Goal: Information Seeking & Learning: Find specific fact

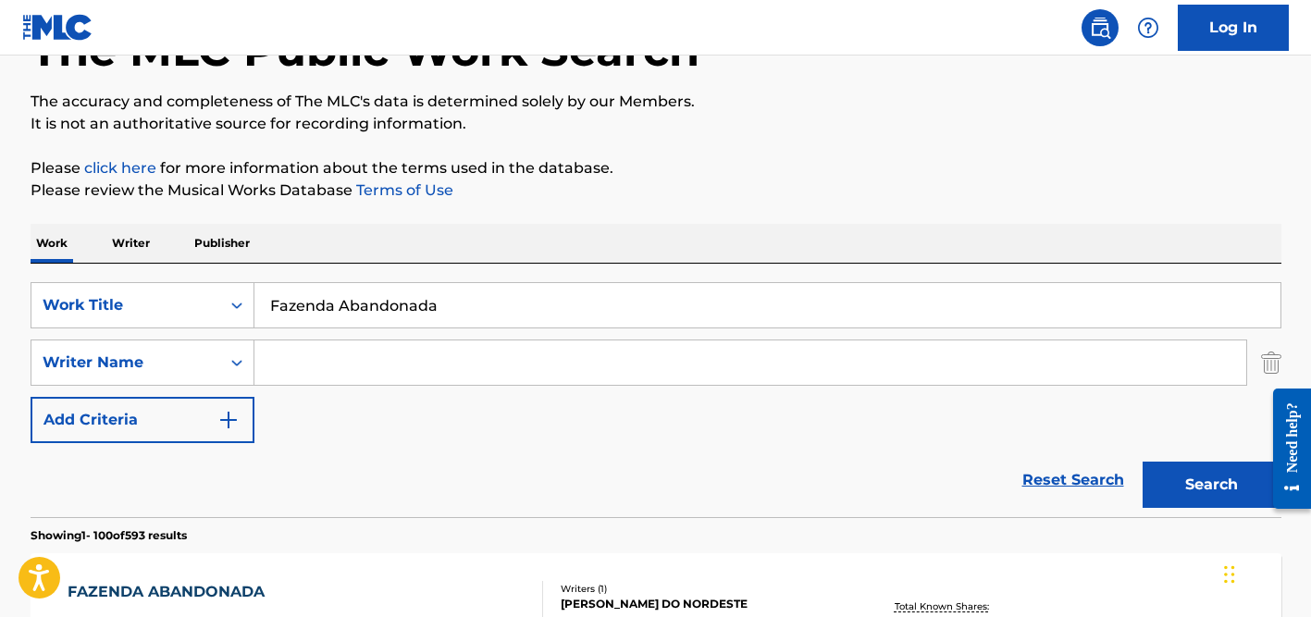
click at [414, 288] on input "Fazenda Abandonada" at bounding box center [767, 305] width 1026 height 44
click at [419, 304] on input "Fazenda Abandonada" at bounding box center [767, 305] width 1026 height 44
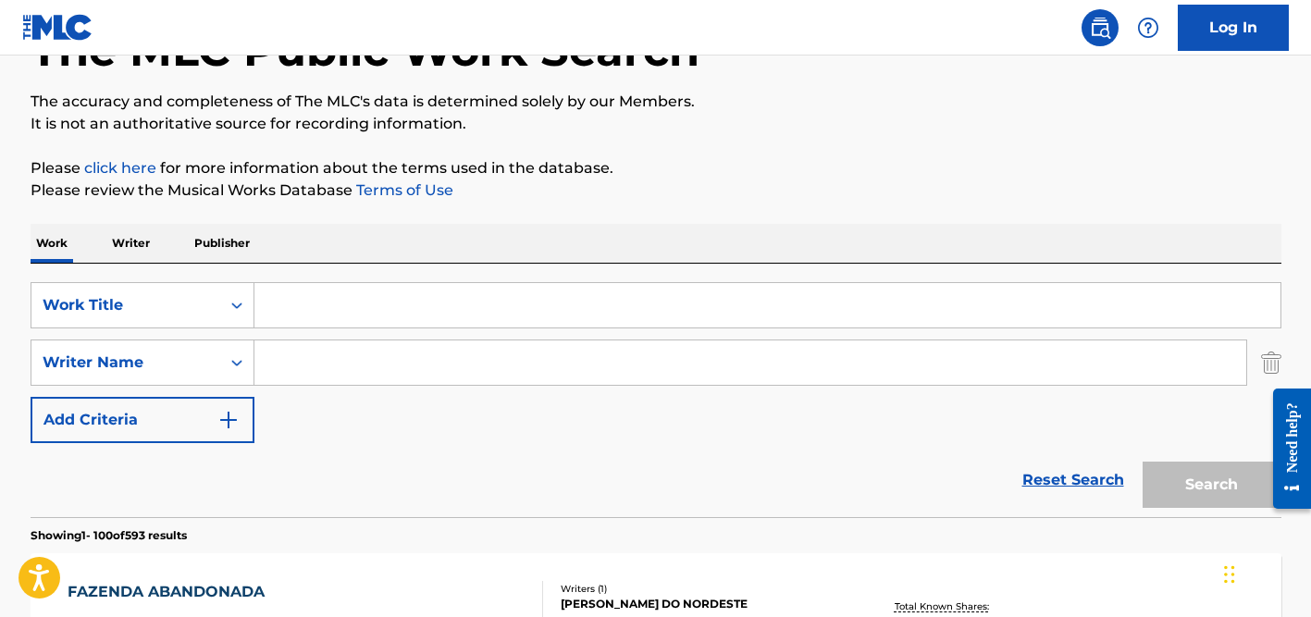
click at [530, 245] on div "Work Writer Publisher" at bounding box center [656, 243] width 1251 height 39
click at [350, 308] on input "Search Form" at bounding box center [767, 305] width 1026 height 44
paste input "Do It Like That"
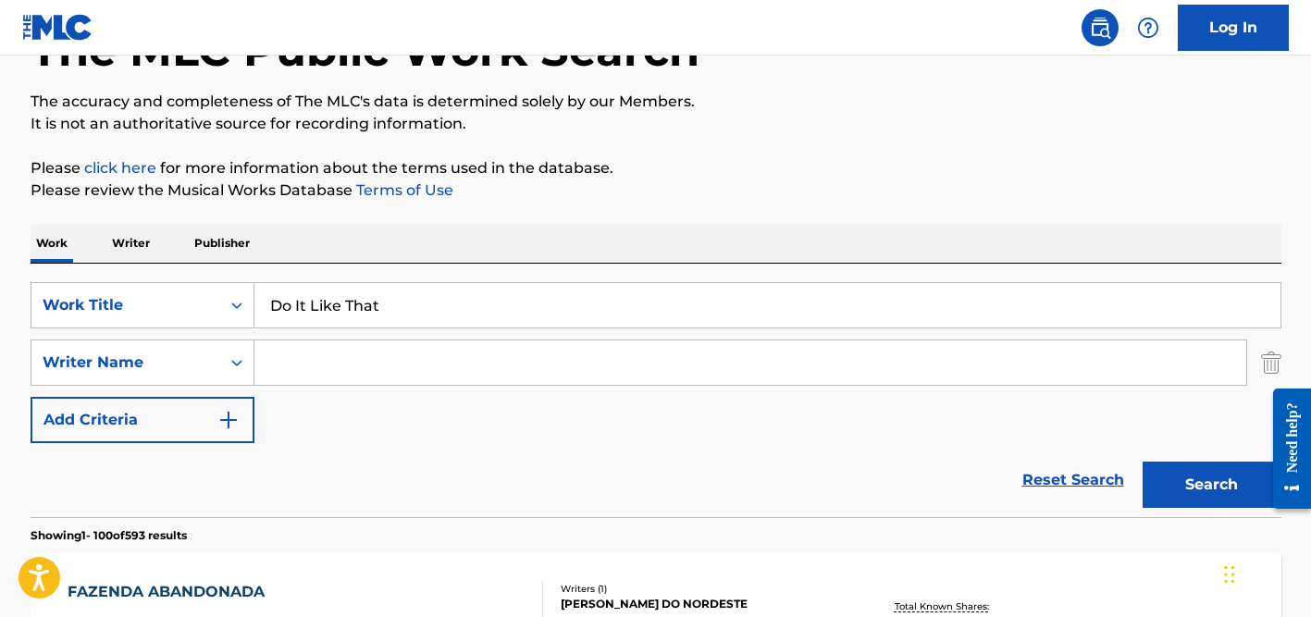
type input "Do It Like That"
click at [445, 268] on div "SearchWithCriteriad524b7eb-cd1e-4c38-b90d-7f1de2924d6c Work Title Do It Like Th…" at bounding box center [656, 391] width 1251 height 254
click at [364, 383] on input "Search Form" at bounding box center [750, 363] width 992 height 44
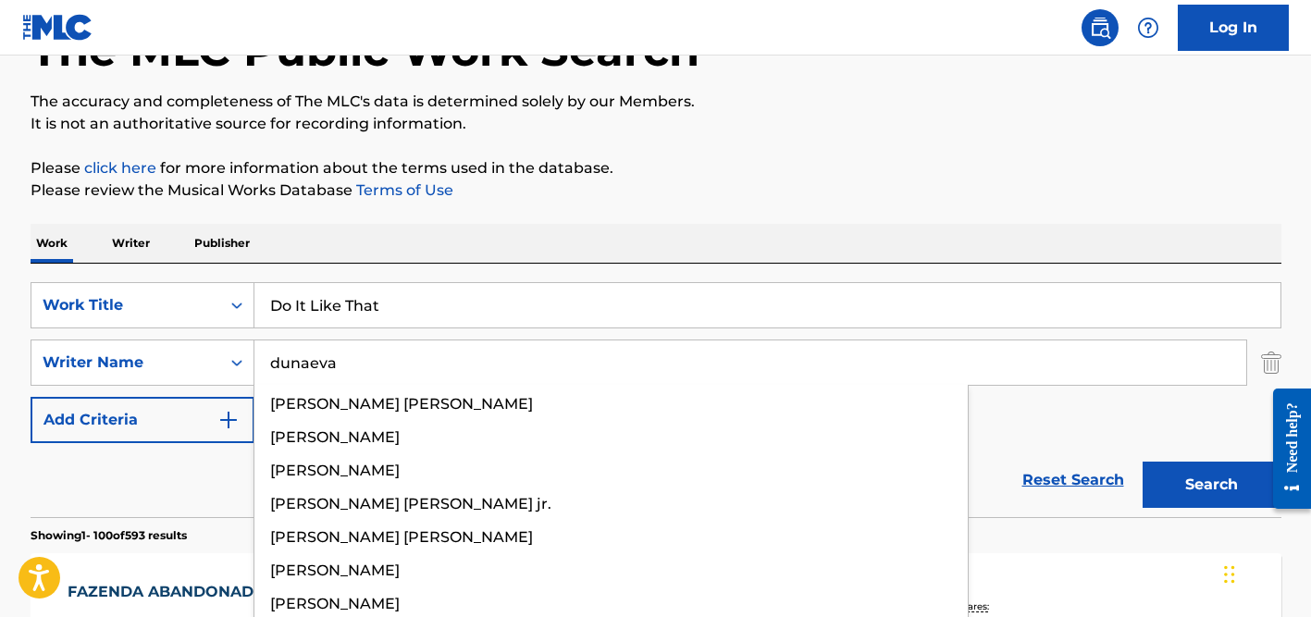
type input "dunaeva"
click at [1143, 462] on button "Search" at bounding box center [1212, 485] width 139 height 46
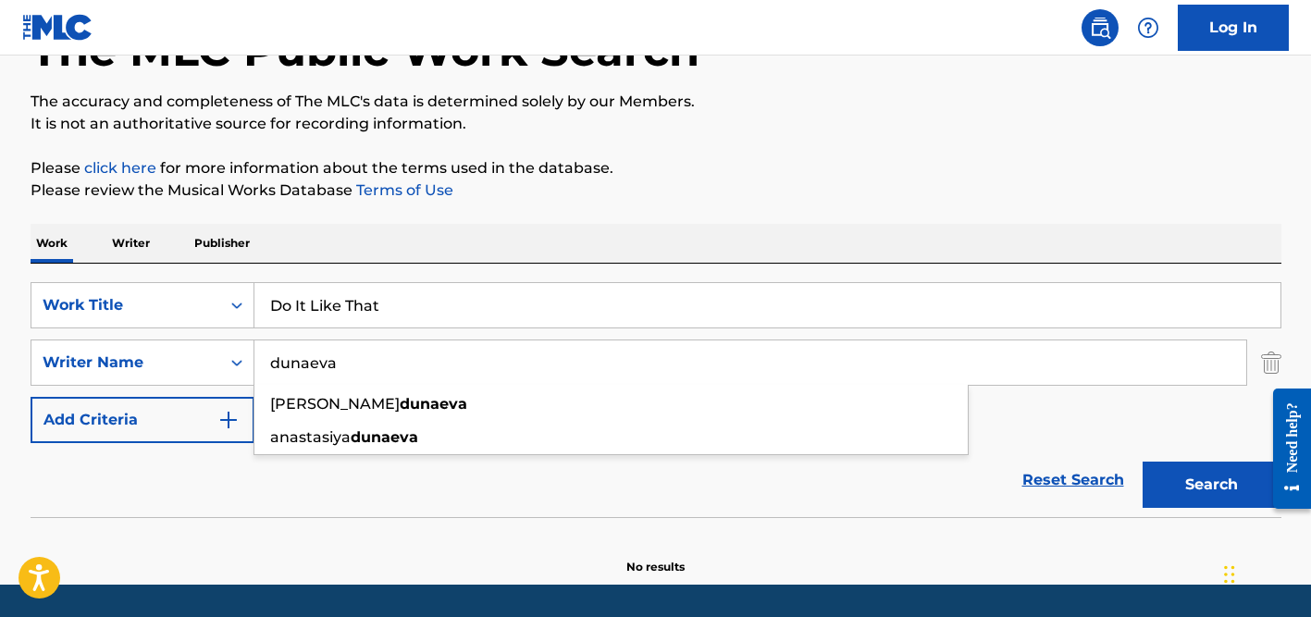
click at [587, 253] on div "Work Writer Publisher" at bounding box center [656, 243] width 1251 height 39
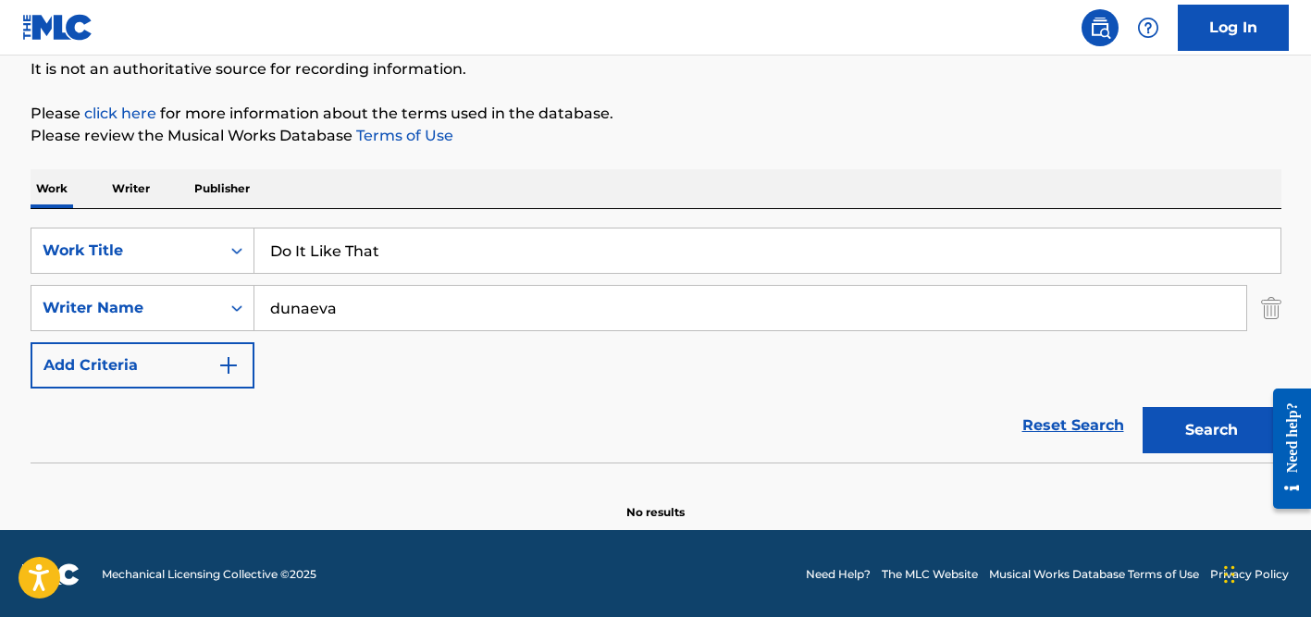
scroll to position [186, 0]
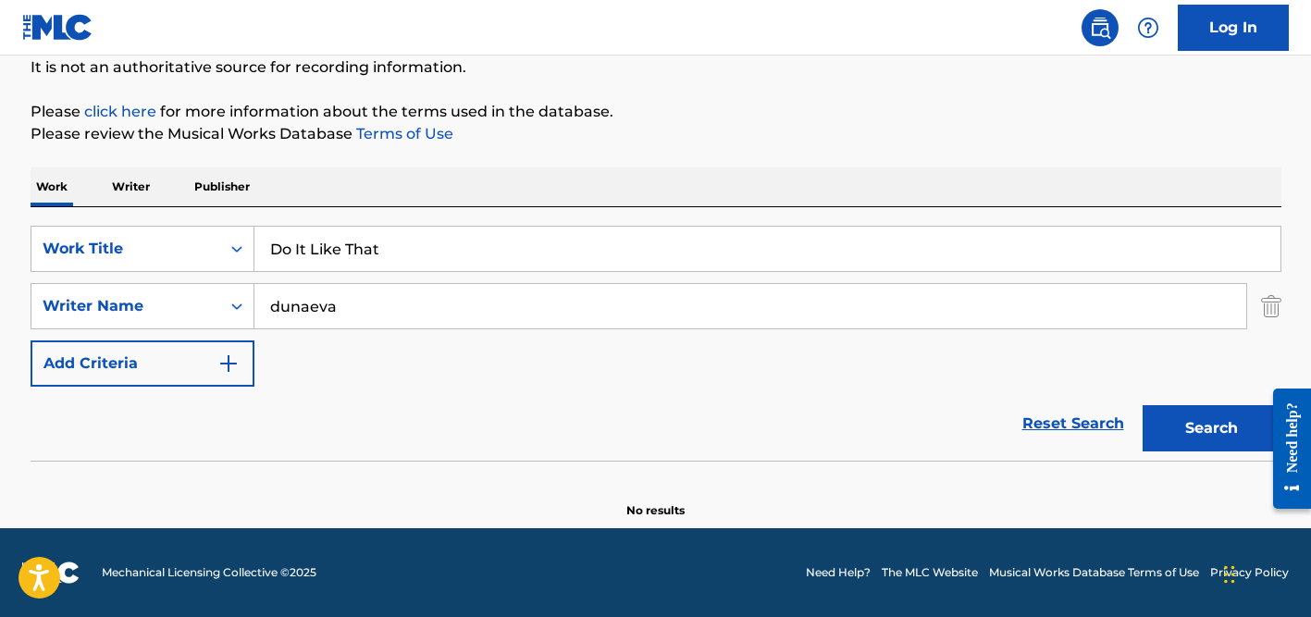
click at [330, 237] on input "Do It Like That" at bounding box center [767, 249] width 1026 height 44
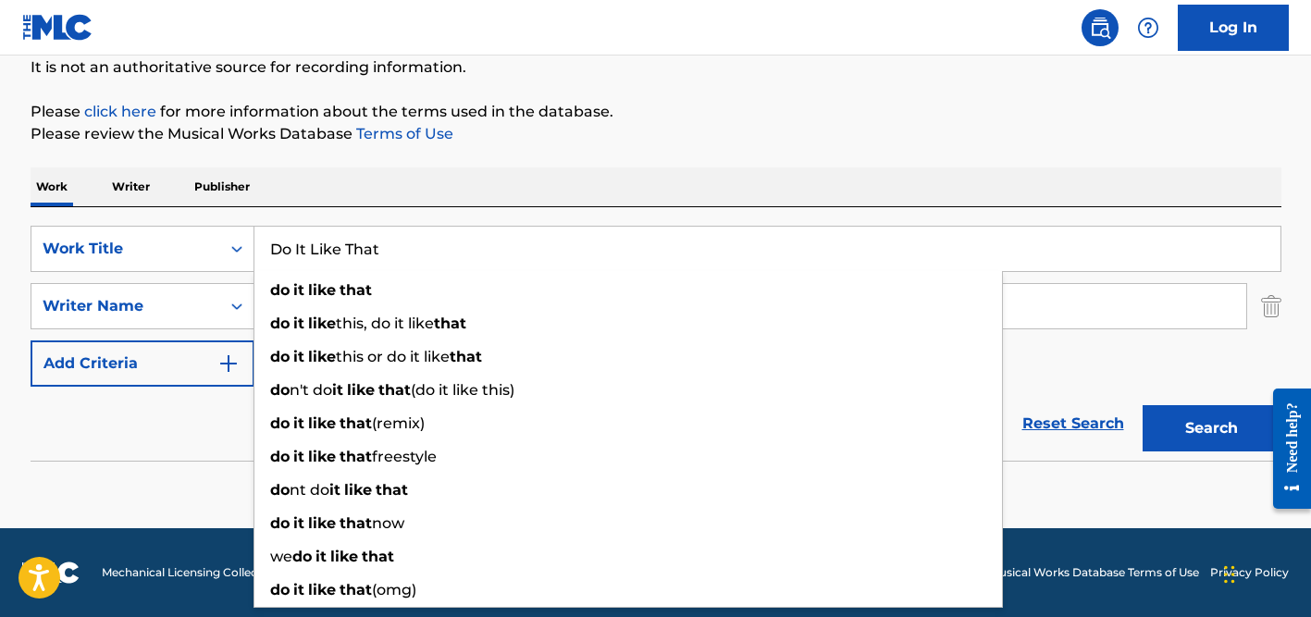
click at [330, 237] on input "Do It Like That" at bounding box center [767, 249] width 1026 height 44
paste input "La Croisière S'amuse"
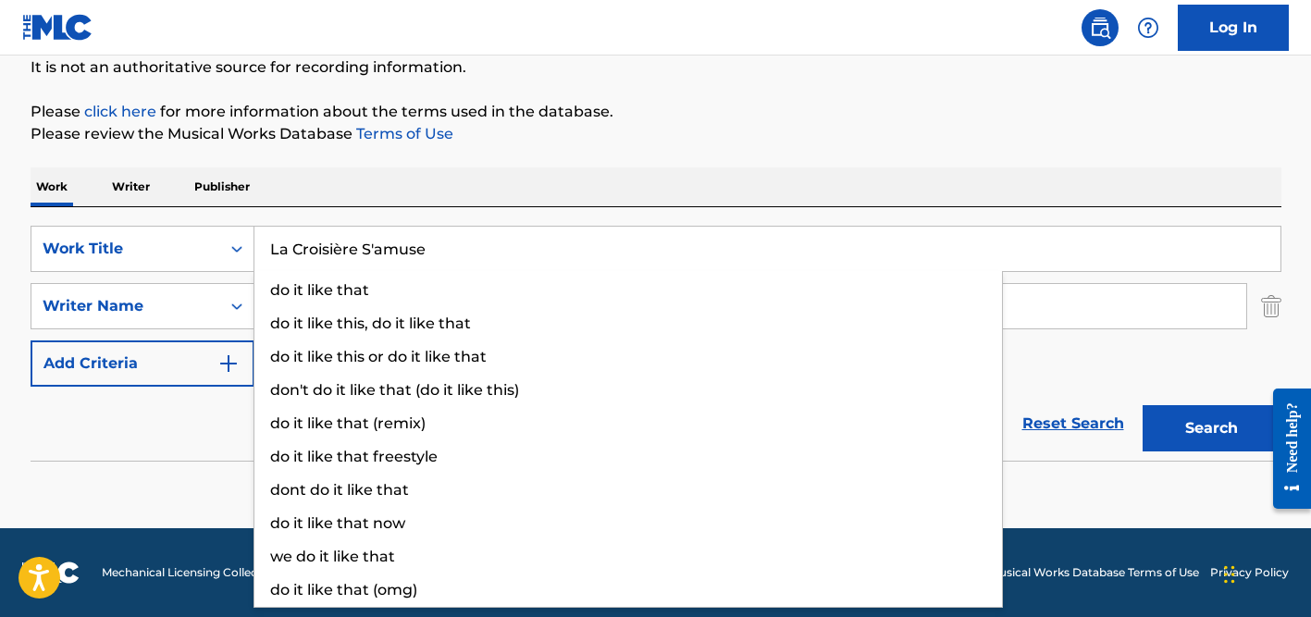
type input "La Croisière S'amuse"
click at [440, 183] on div "Work Writer Publisher" at bounding box center [656, 186] width 1251 height 39
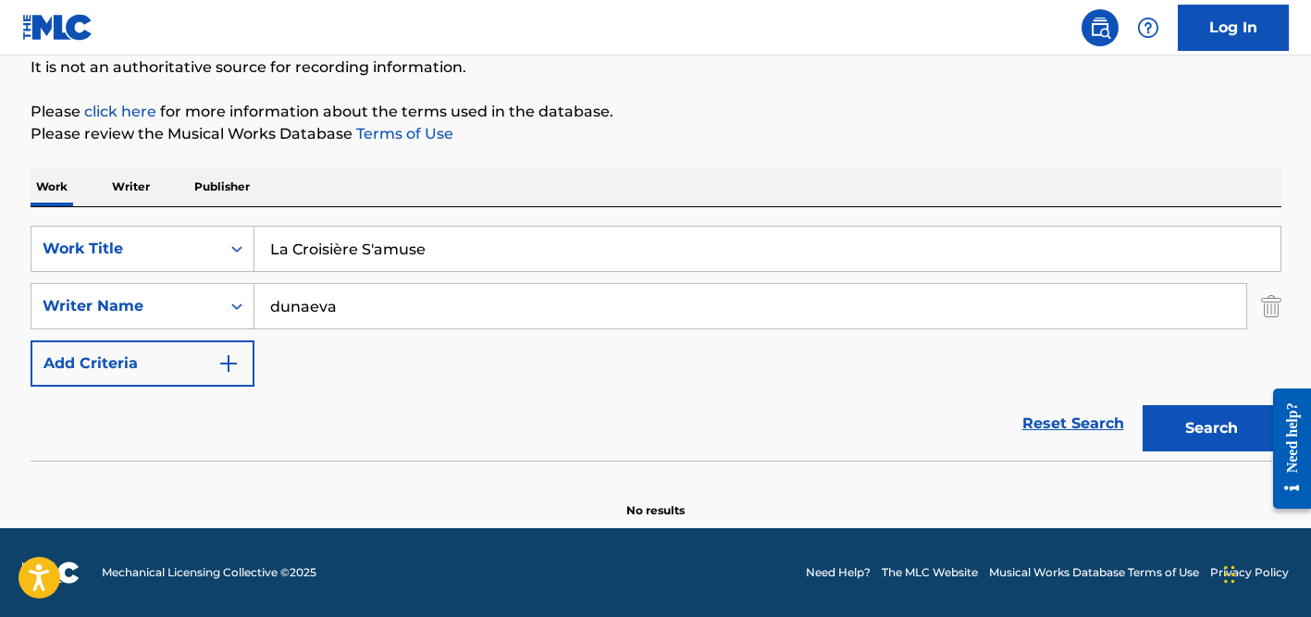
click at [391, 291] on input "dunaeva" at bounding box center [750, 306] width 992 height 44
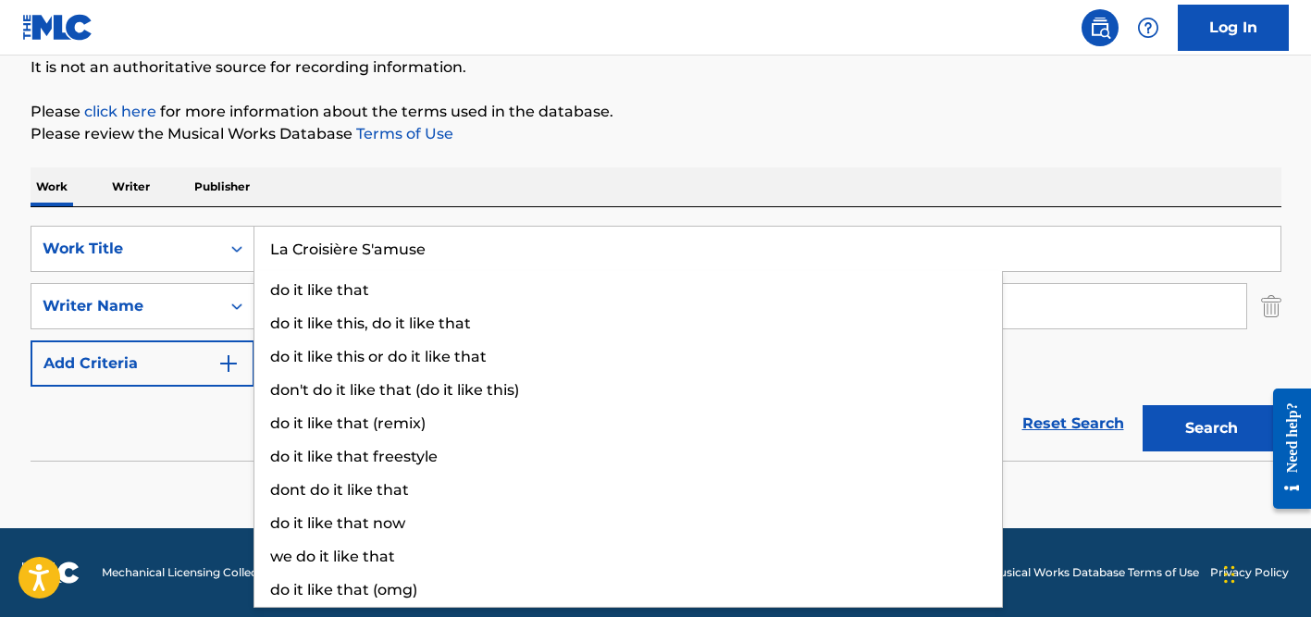
click at [345, 249] on input "La Croisière S'amuse" at bounding box center [767, 249] width 1026 height 44
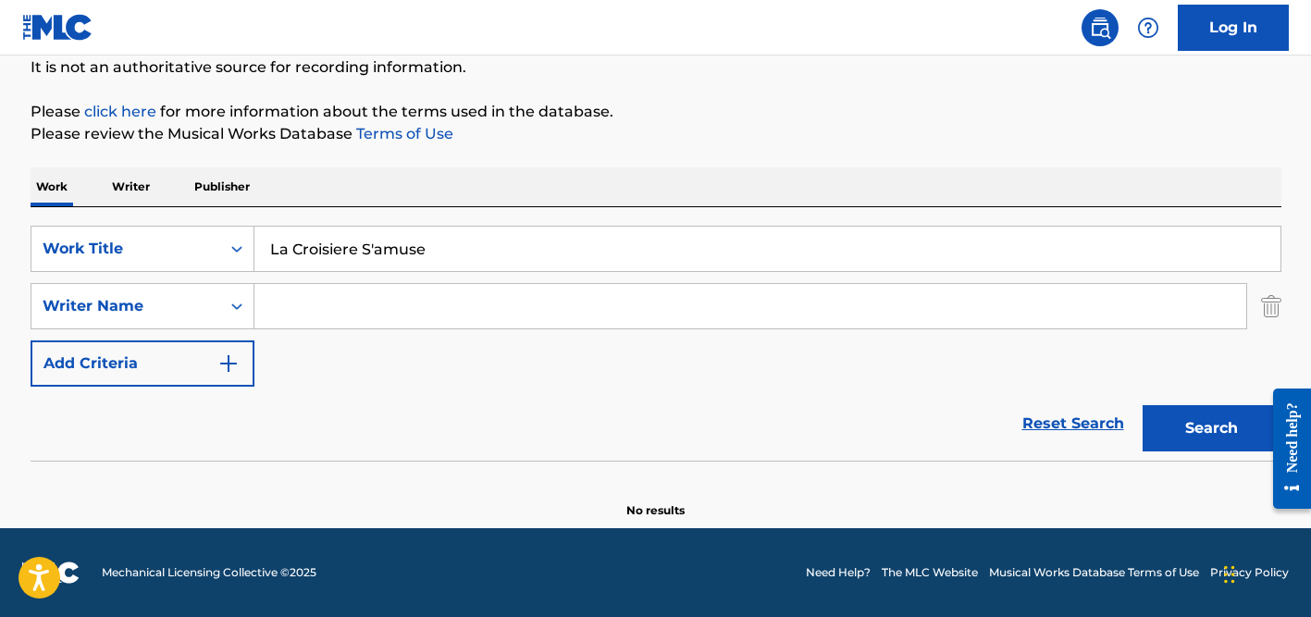
click at [490, 174] on div "Work Writer Publisher" at bounding box center [656, 186] width 1251 height 39
click at [488, 283] on div "Search Form" at bounding box center [750, 306] width 993 height 46
click at [479, 299] on input "Search Form" at bounding box center [750, 306] width 992 height 44
click at [1143, 405] on button "Search" at bounding box center [1212, 428] width 139 height 46
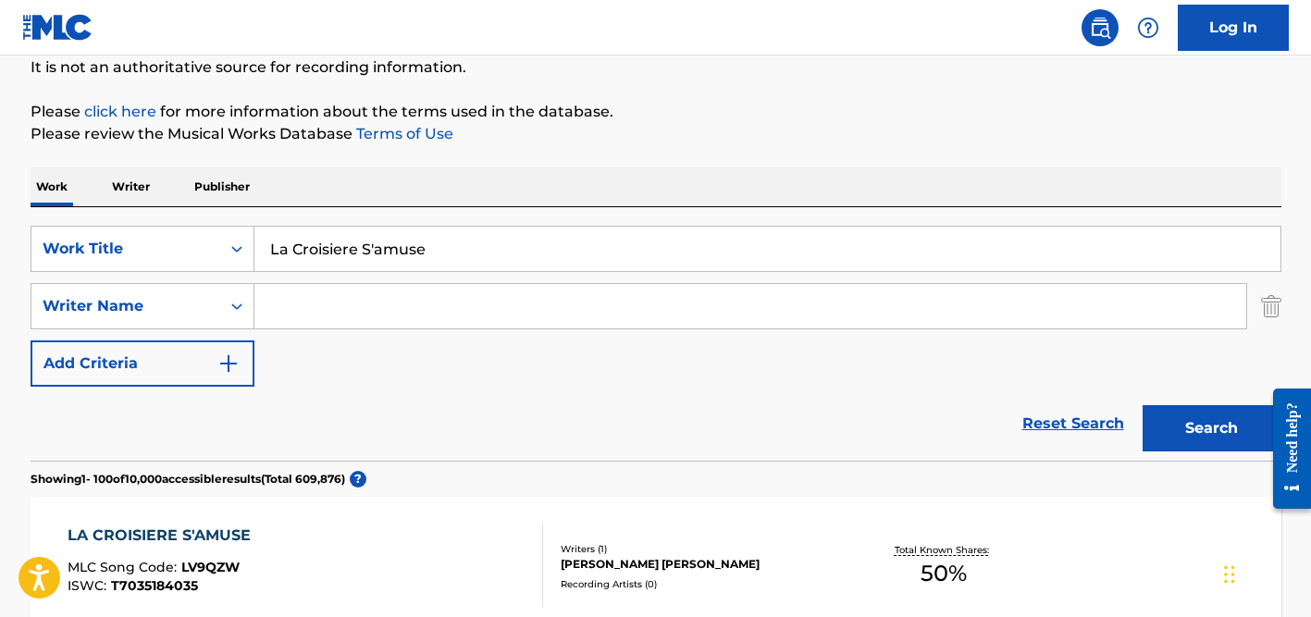
click at [378, 253] on input "La Croisiere S'amuse" at bounding box center [767, 249] width 1026 height 44
type input "pare"
click at [509, 184] on div "Work Writer Publisher" at bounding box center [656, 186] width 1251 height 39
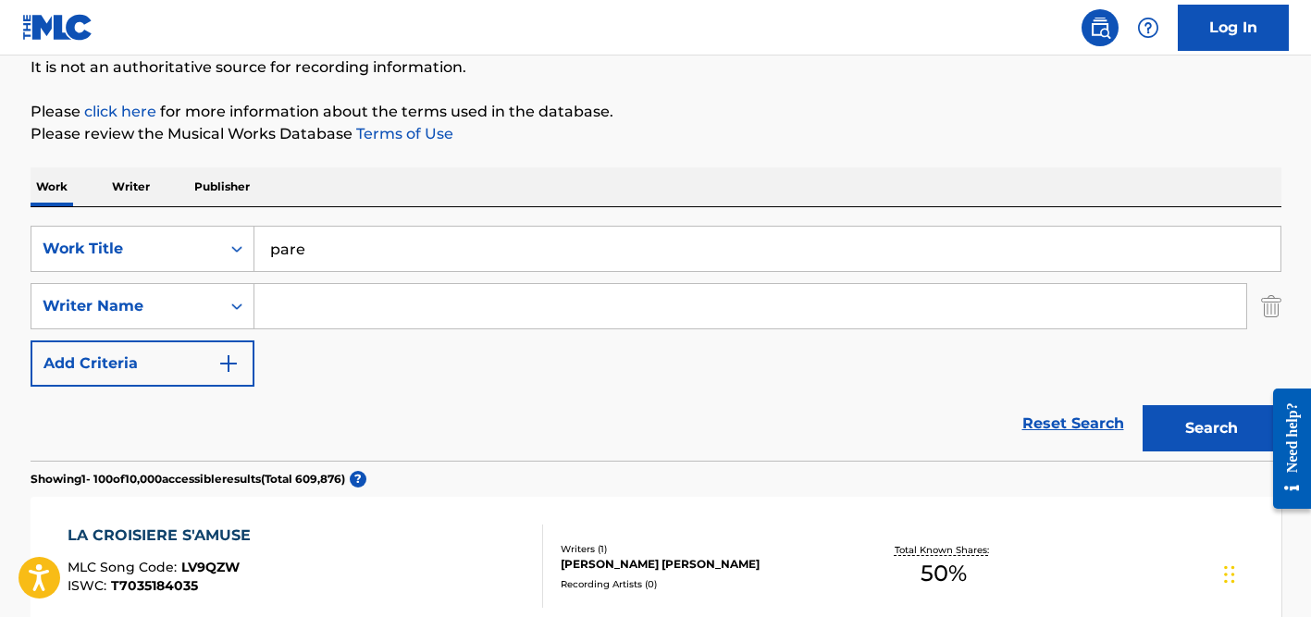
click at [443, 297] on input "Search Form" at bounding box center [750, 306] width 992 height 44
paste input "[PERSON_NAME]"
type input "[PERSON_NAME]"
click at [1143, 405] on button "Search" at bounding box center [1212, 428] width 139 height 46
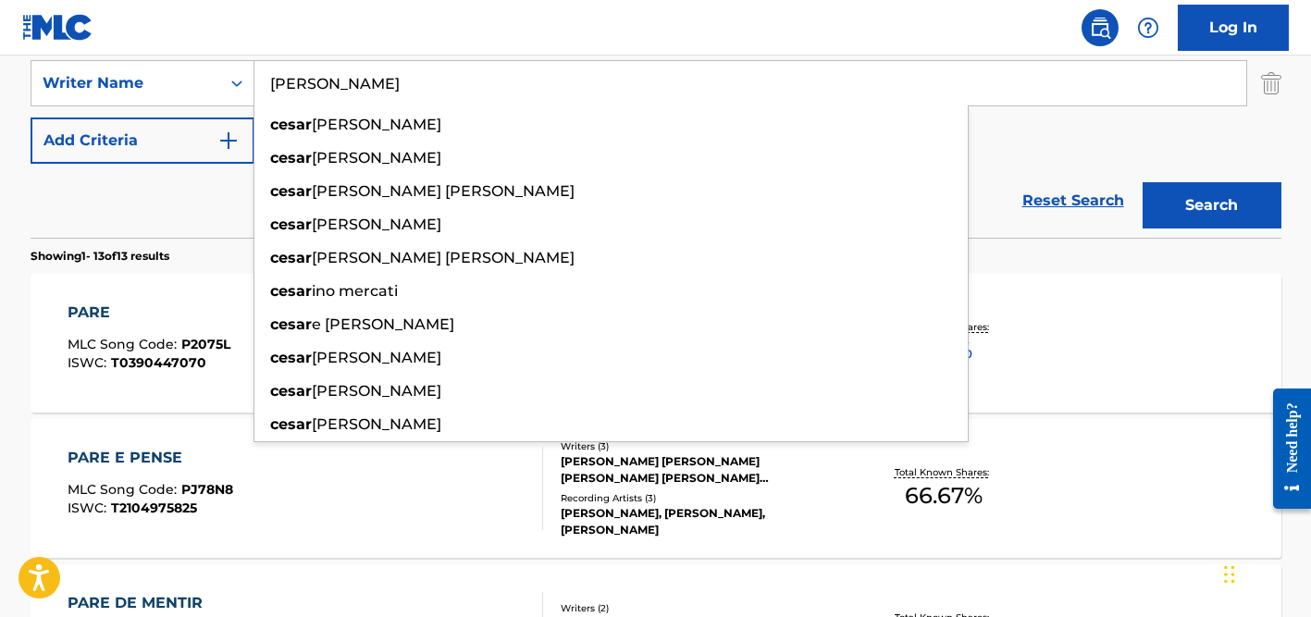
scroll to position [416, 0]
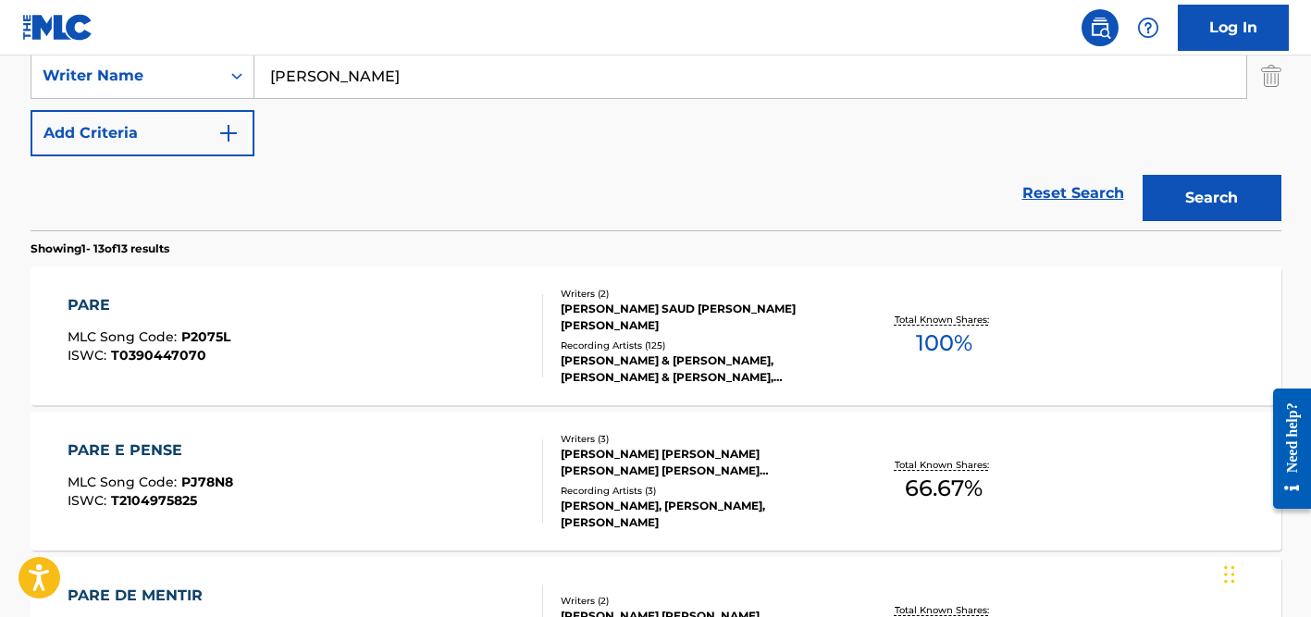
click at [114, 195] on div "Reset Search Search" at bounding box center [656, 193] width 1251 height 74
click at [575, 333] on div "[PERSON_NAME] SAUD [PERSON_NAME] [PERSON_NAME]" at bounding box center [700, 317] width 279 height 33
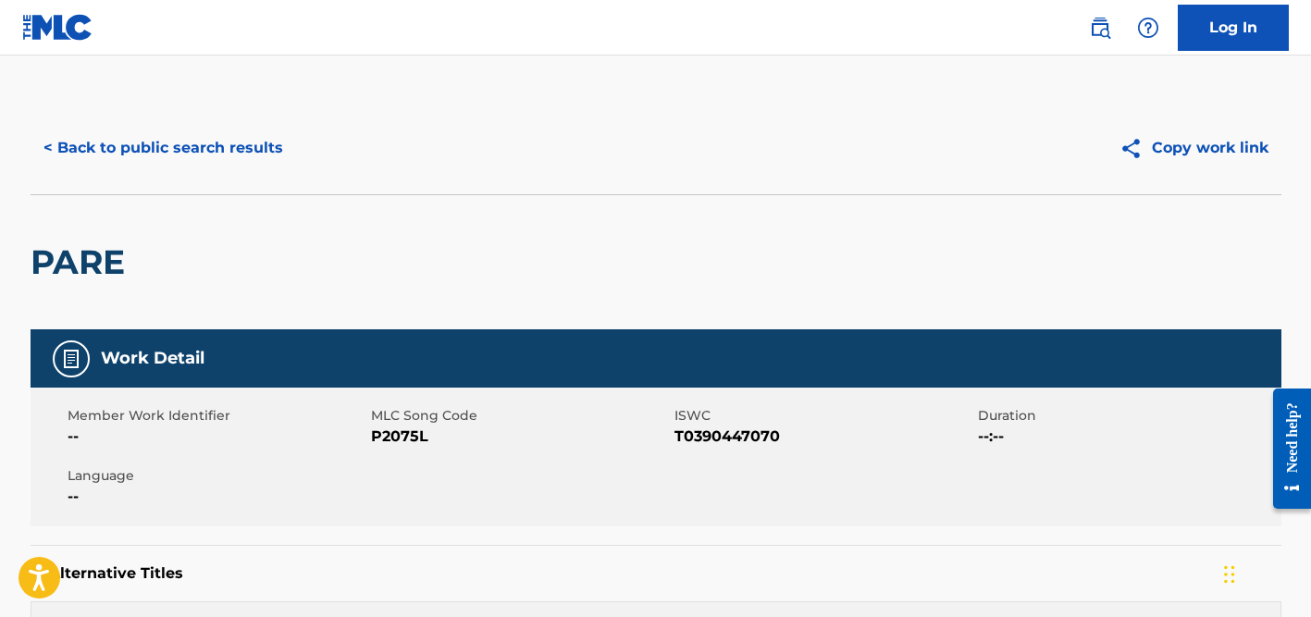
click at [237, 152] on button "< Back to public search results" at bounding box center [164, 148] width 266 height 46
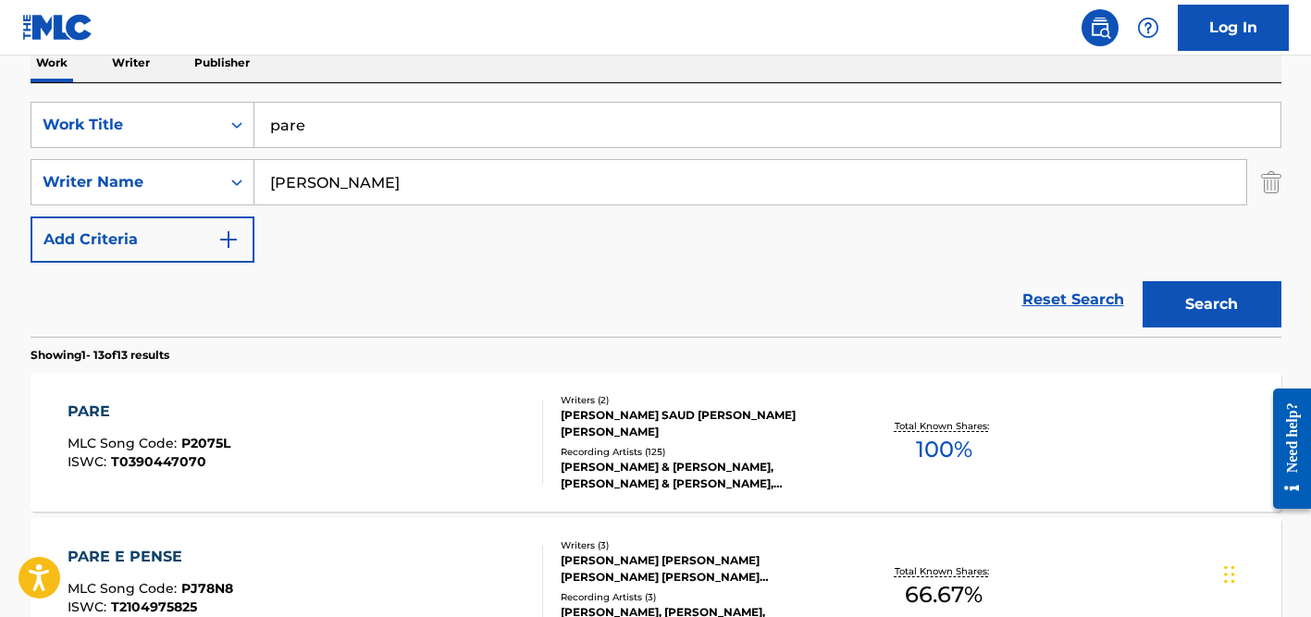
click at [312, 169] on input "[PERSON_NAME]" at bounding box center [750, 182] width 992 height 44
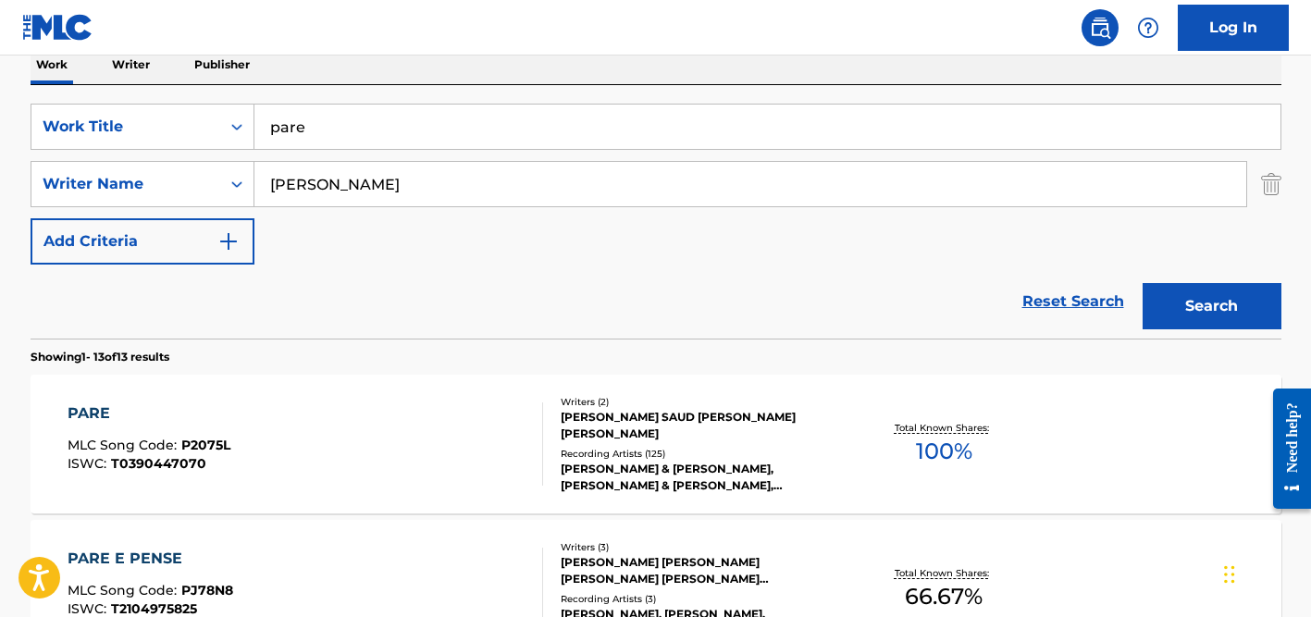
click at [312, 169] on input "[PERSON_NAME]" at bounding box center [750, 184] width 992 height 44
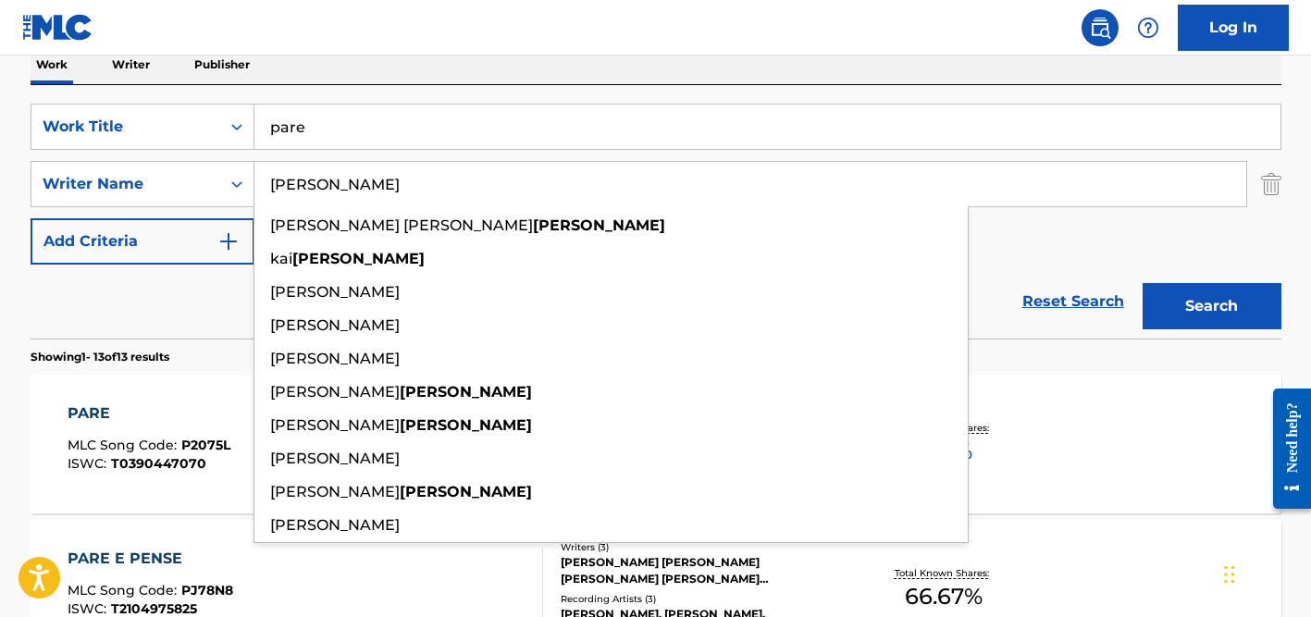
type input "[PERSON_NAME]"
click at [323, 125] on input "pare" at bounding box center [767, 127] width 1026 height 44
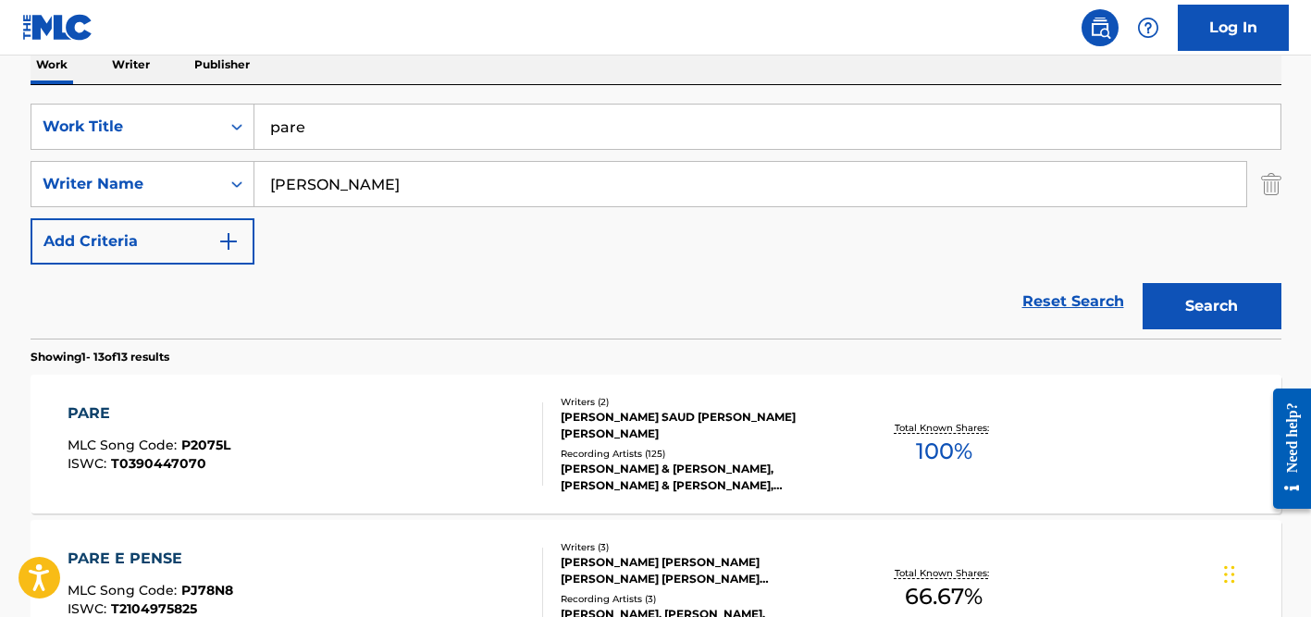
click at [323, 125] on input "pare" at bounding box center [767, 127] width 1026 height 44
paste input "Ó Vem à [DEMOGRAPHIC_DATA] Comigo"
click at [283, 121] on input "Ó Vem à [DEMOGRAPHIC_DATA] Comigo" at bounding box center [767, 127] width 1026 height 44
click at [333, 126] on input "O Vem à [DEMOGRAPHIC_DATA] Comigo" at bounding box center [767, 127] width 1026 height 44
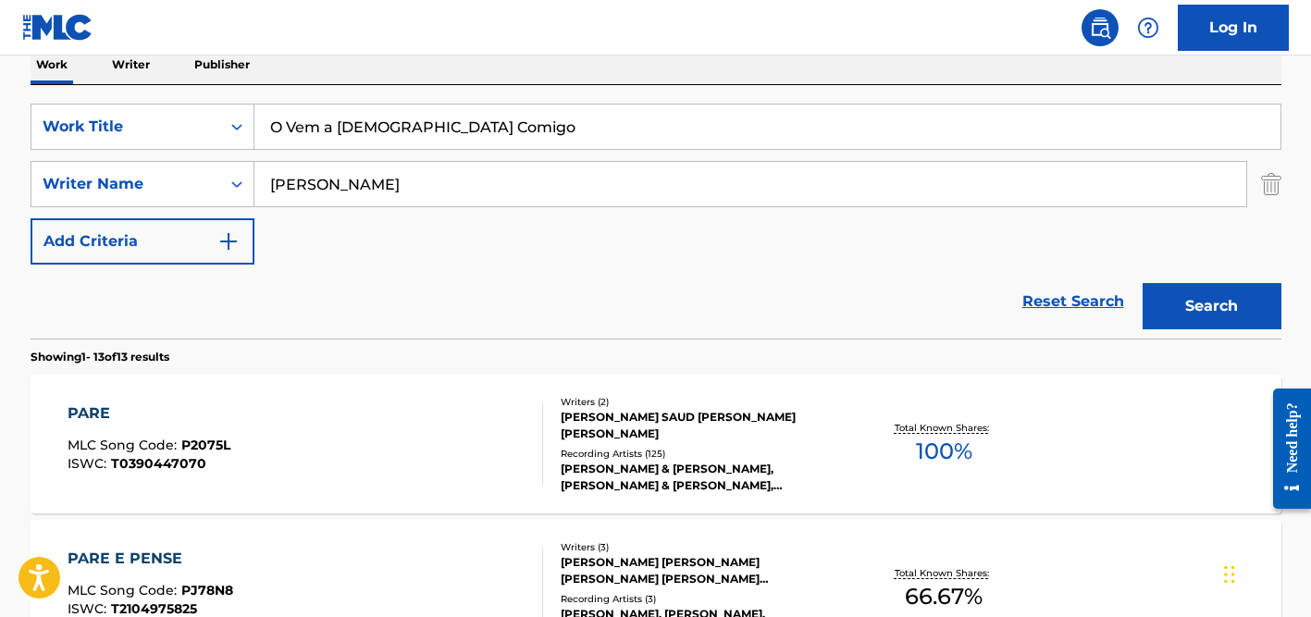
click at [494, 116] on input "O Vem a [DEMOGRAPHIC_DATA] Comigo" at bounding box center [767, 127] width 1026 height 44
type input "O Vem a [DEMOGRAPHIC_DATA] Comigo"
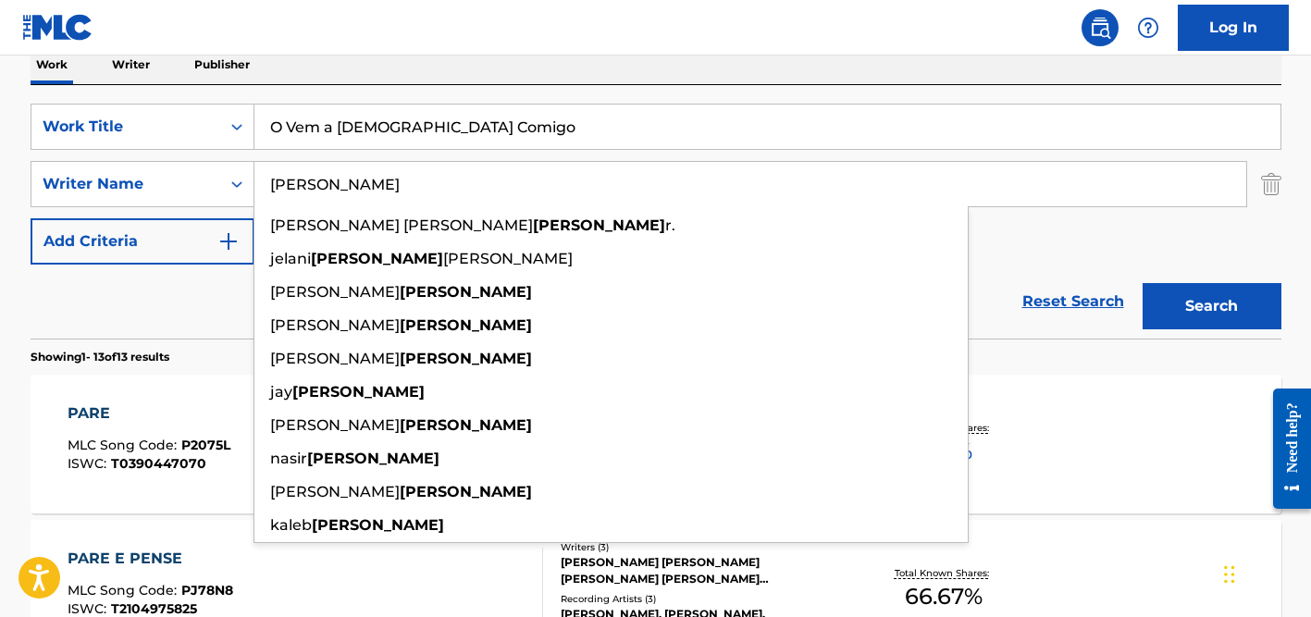
click at [481, 180] on input "[PERSON_NAME]" at bounding box center [750, 184] width 992 height 44
click at [1143, 283] on button "Search" at bounding box center [1212, 306] width 139 height 46
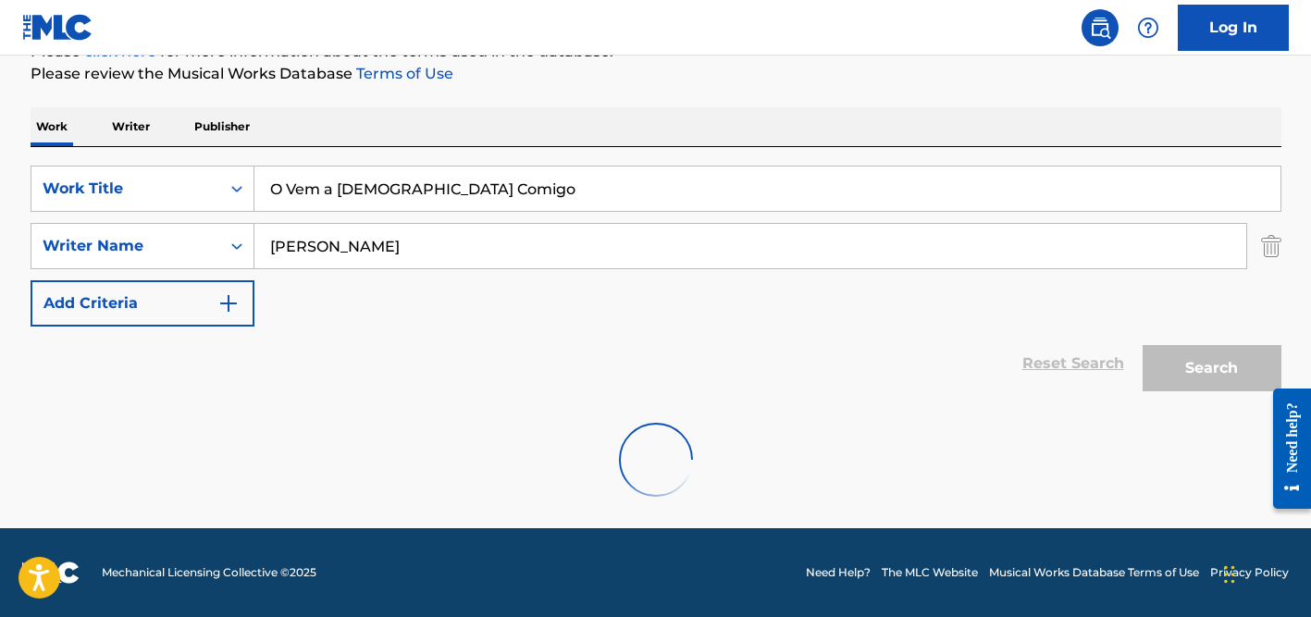
scroll to position [246, 0]
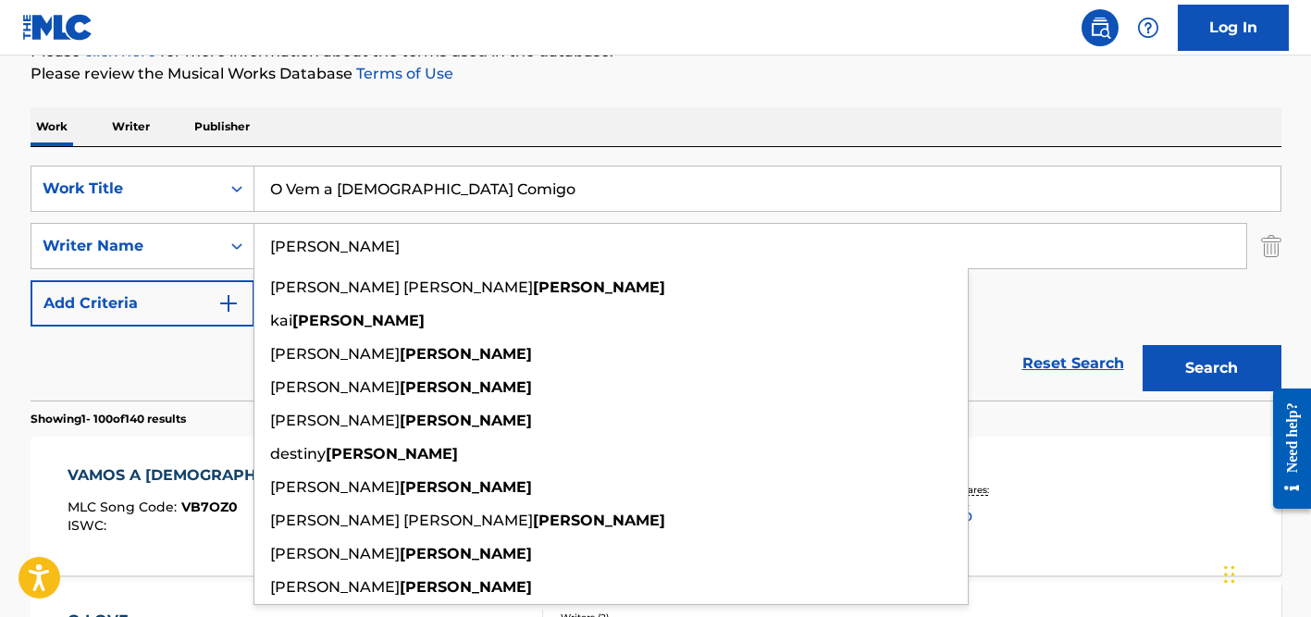
click at [650, 77] on p "Please review the Musical Works Database Terms of Use" at bounding box center [656, 74] width 1251 height 22
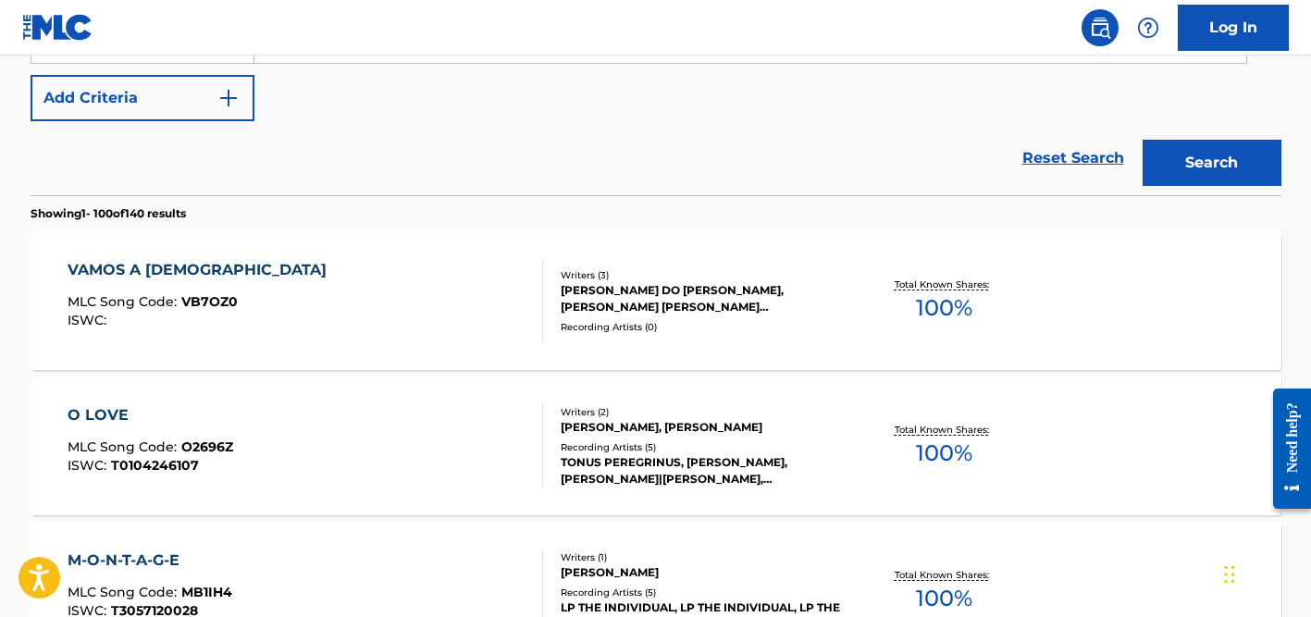
scroll to position [456, 0]
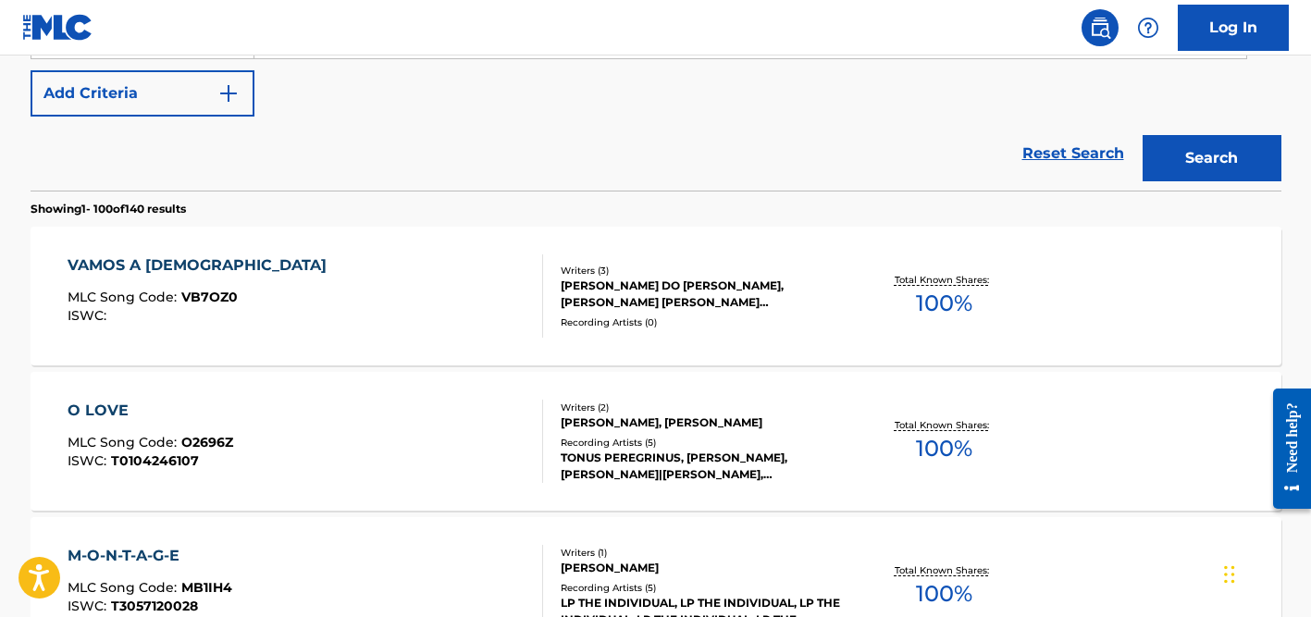
click at [628, 305] on div "[PERSON_NAME] DO [PERSON_NAME], [PERSON_NAME] [PERSON_NAME] [PERSON_NAME]" at bounding box center [700, 294] width 279 height 33
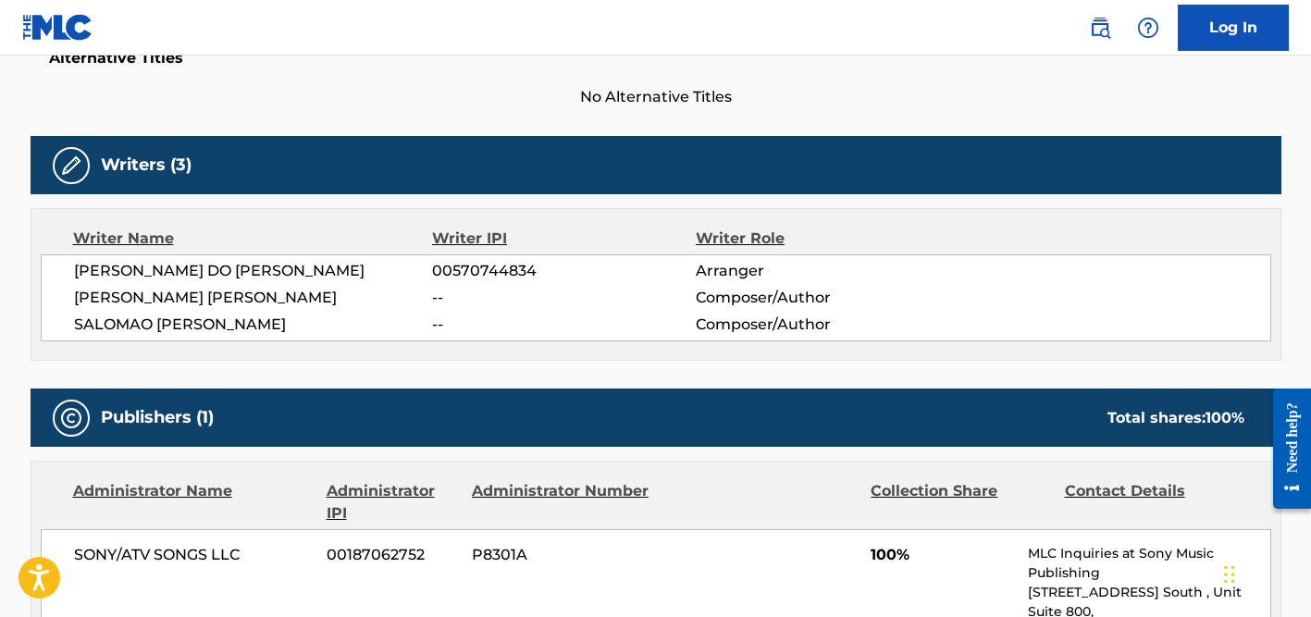
scroll to position [360, 0]
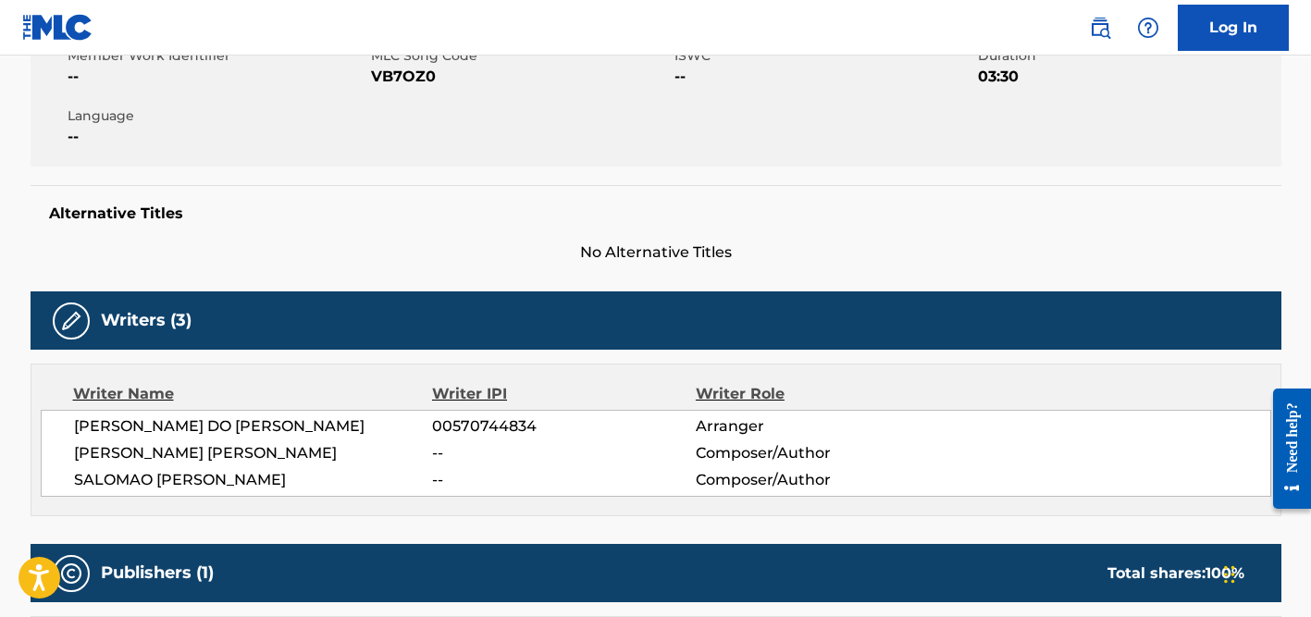
click at [200, 453] on span "[PERSON_NAME] [PERSON_NAME]" at bounding box center [253, 453] width 359 height 22
copy div "[PERSON_NAME] [PERSON_NAME]"
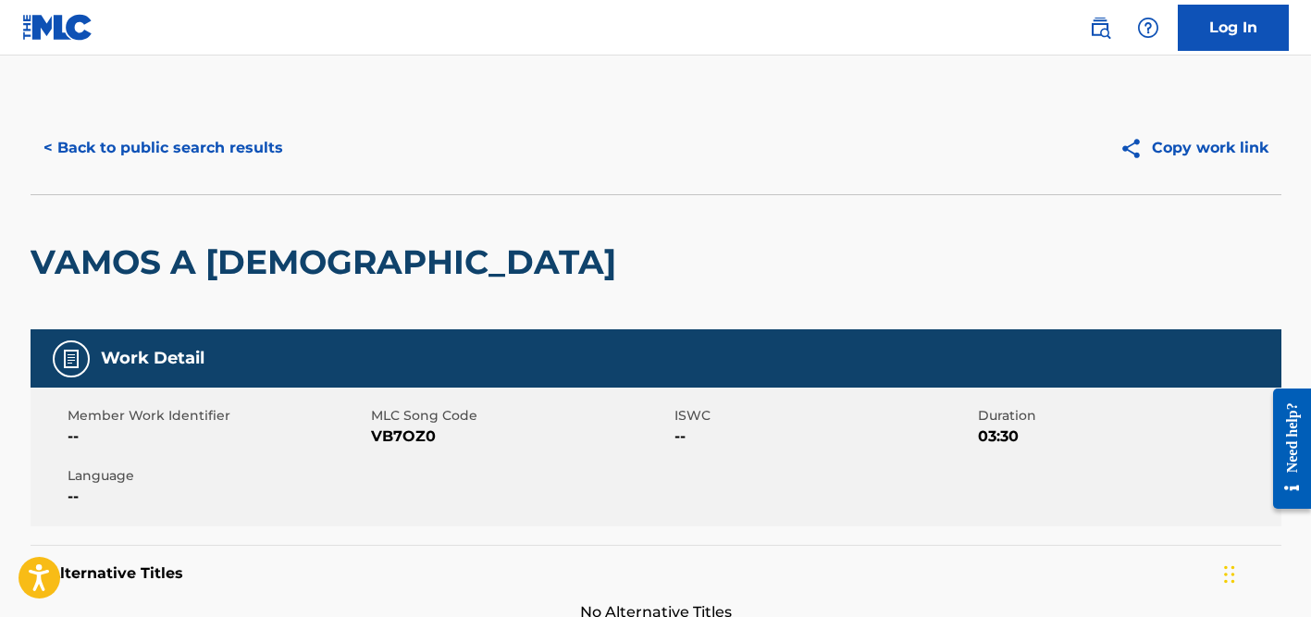
click at [235, 134] on button "< Back to public search results" at bounding box center [164, 148] width 266 height 46
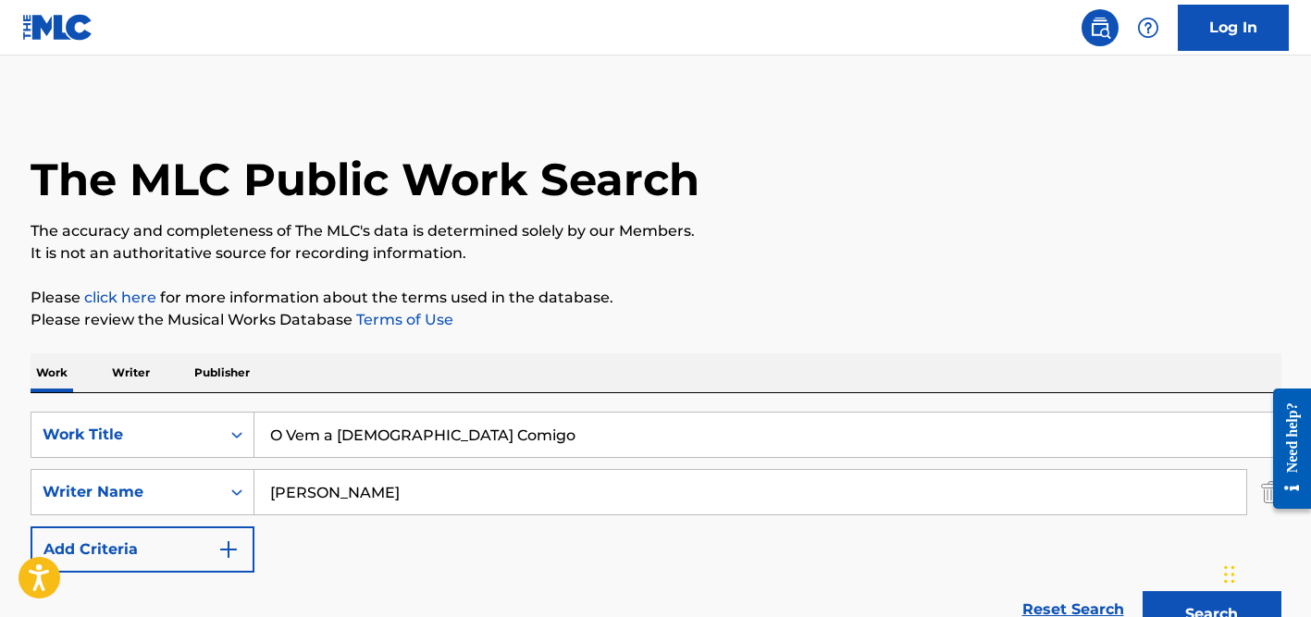
click at [375, 404] on div "SearchWithCriteriad524b7eb-cd1e-4c38-b90d-7f1de2924d6c Work Title O Vem a [DEMO…" at bounding box center [656, 520] width 1251 height 254
click at [375, 429] on input "O Vem a [DEMOGRAPHIC_DATA] Comigo" at bounding box center [767, 435] width 1026 height 44
paste input "Tsuukaku(sense of pain)"
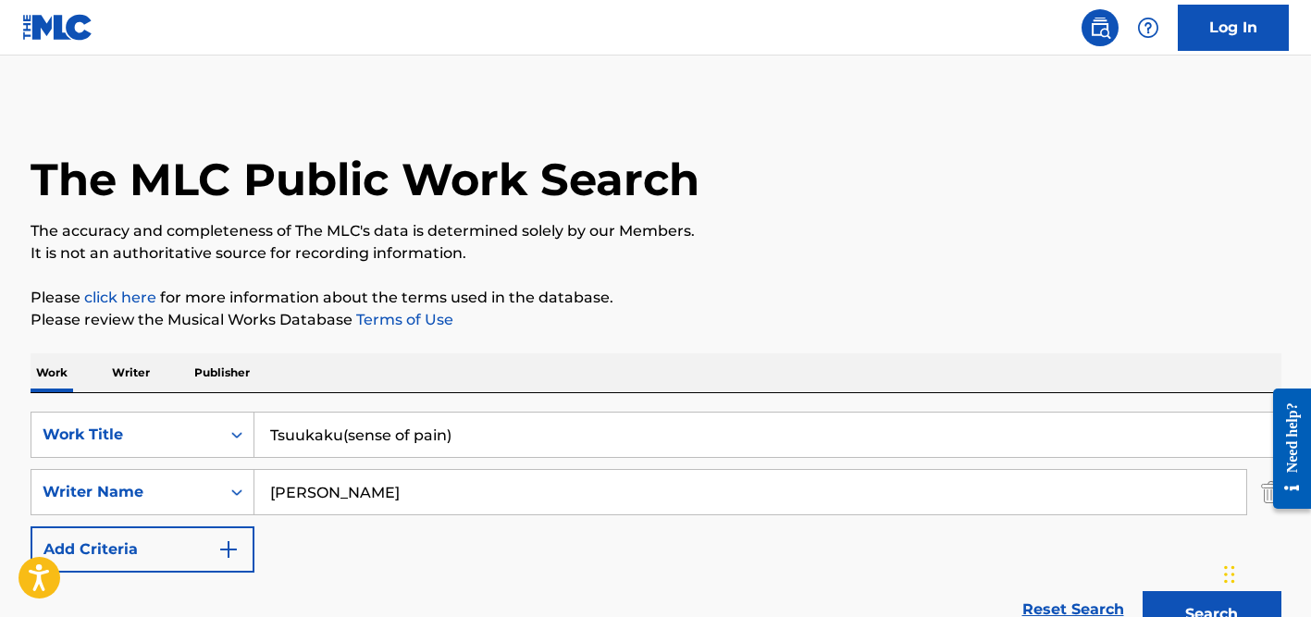
type input "Tsuukaku(sense of pain)"
click at [324, 480] on input "[PERSON_NAME]" at bounding box center [750, 492] width 992 height 44
click at [1143, 591] on button "Search" at bounding box center [1212, 614] width 139 height 46
click at [323, 442] on input "Tsuukaku(sense of pain)" at bounding box center [767, 435] width 1026 height 44
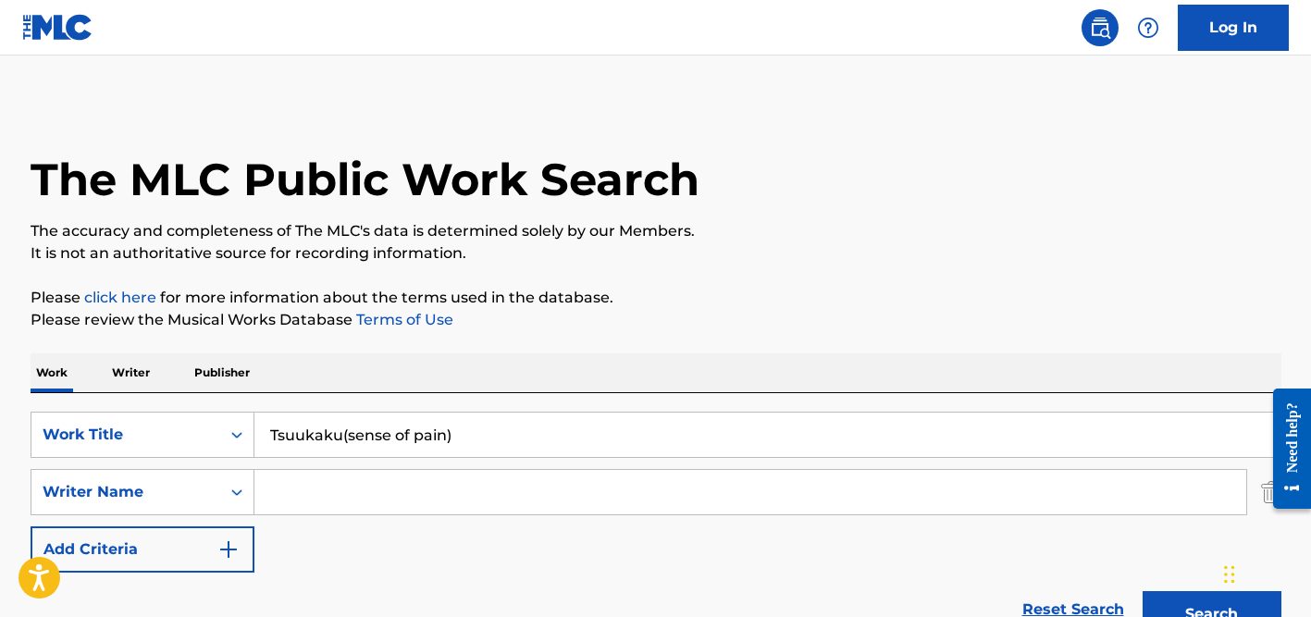
click at [323, 442] on input "Tsuukaku(sense of pain)" at bounding box center [767, 435] width 1026 height 44
paste input "Nashkan Delamo"
click at [1143, 591] on button "Search" at bounding box center [1212, 614] width 139 height 46
click at [304, 412] on div "Nashkan Delamo" at bounding box center [767, 435] width 1027 height 46
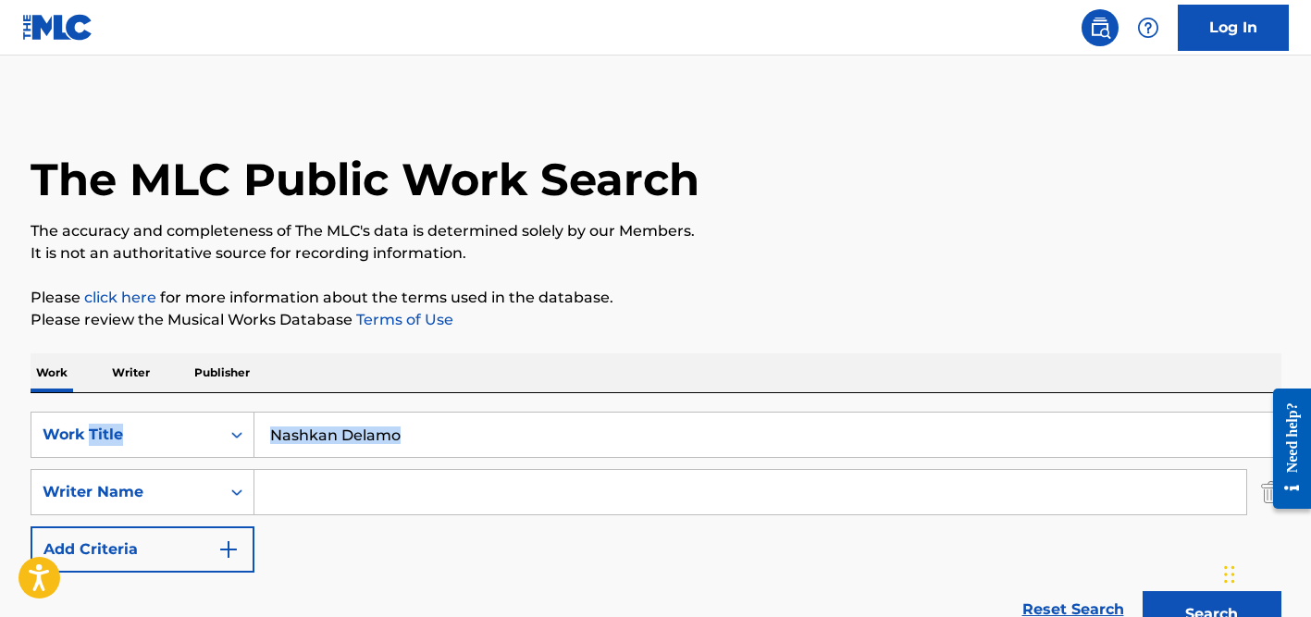
click at [304, 412] on div "Nashkan Delamo" at bounding box center [767, 435] width 1027 height 46
click at [304, 423] on input "Nashkan Delamo" at bounding box center [767, 435] width 1026 height 44
paste input "Y Tú No Me Respondías"
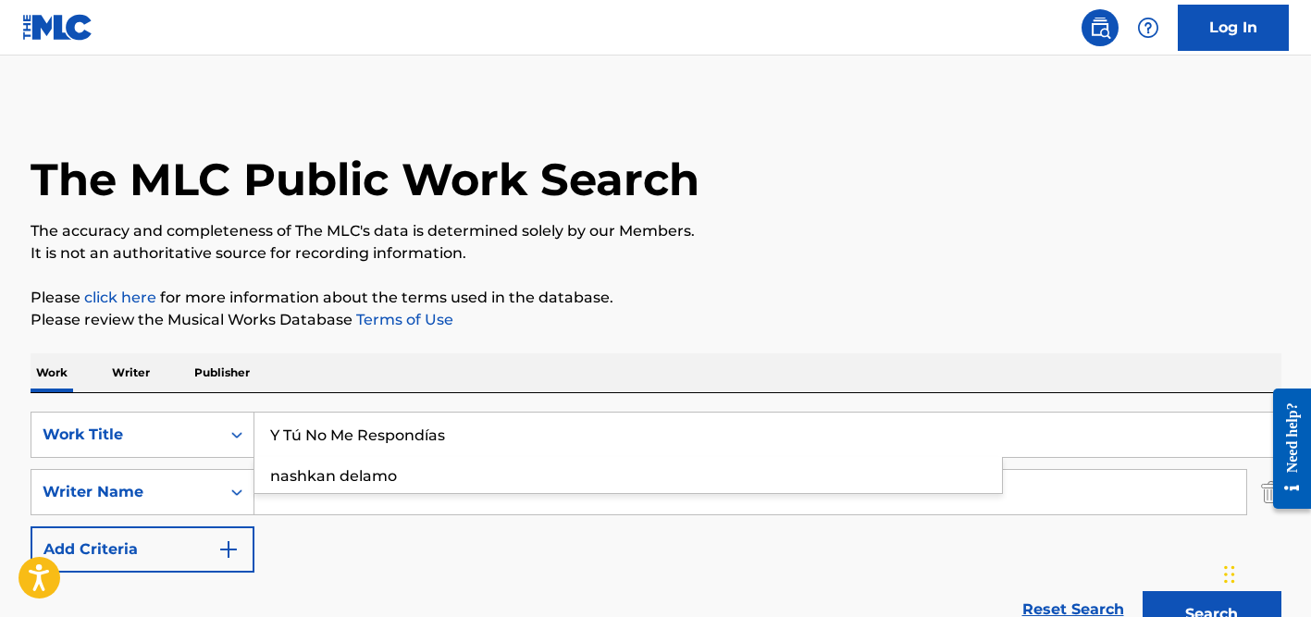
type input "Y Tú No Me Respondías"
click at [1143, 591] on button "Search" at bounding box center [1212, 614] width 139 height 46
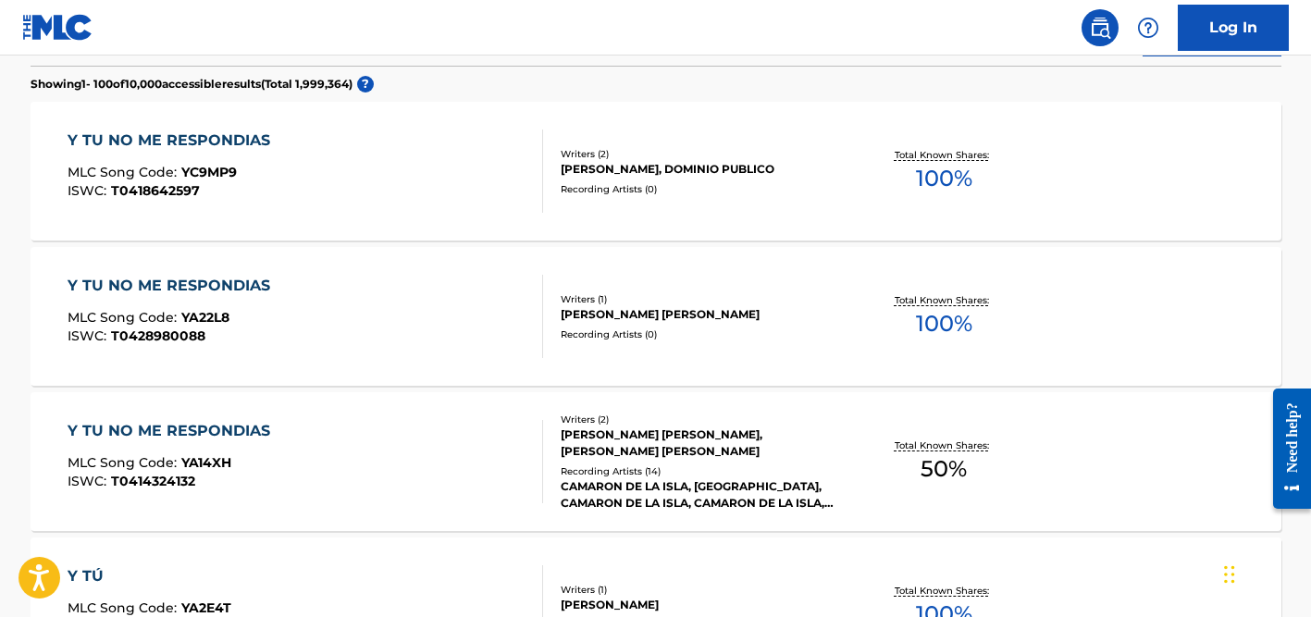
scroll to position [584, 0]
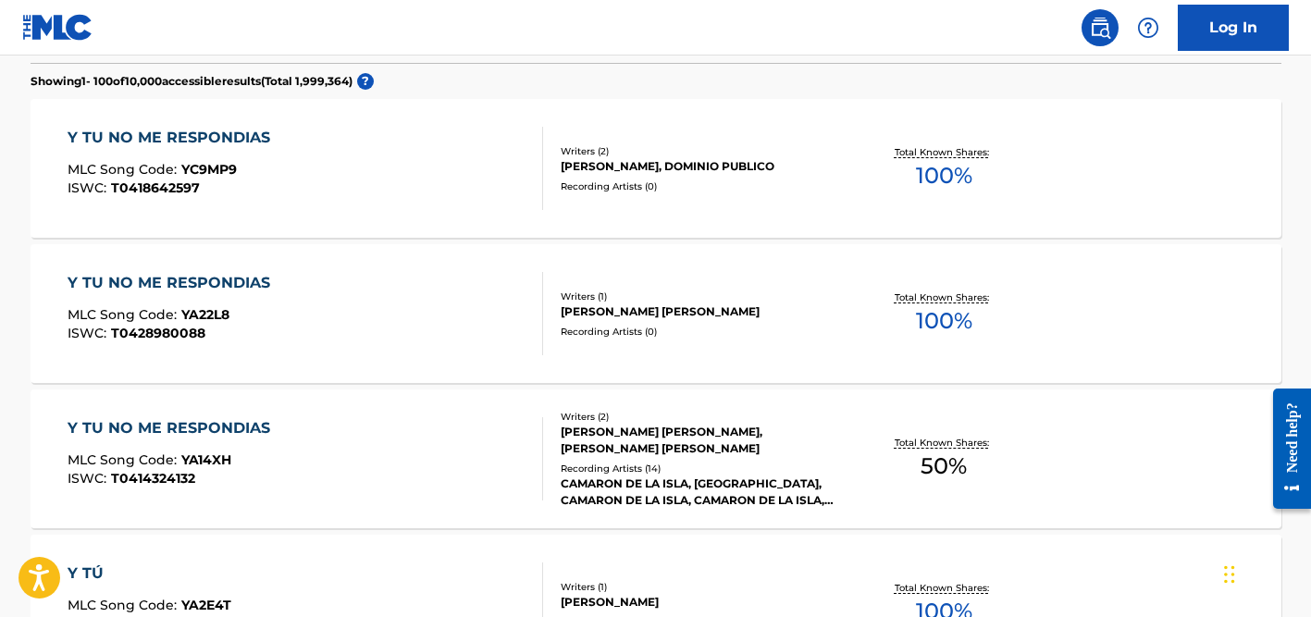
click at [643, 442] on div "[PERSON_NAME] [PERSON_NAME], [PERSON_NAME] [PERSON_NAME]" at bounding box center [700, 440] width 279 height 33
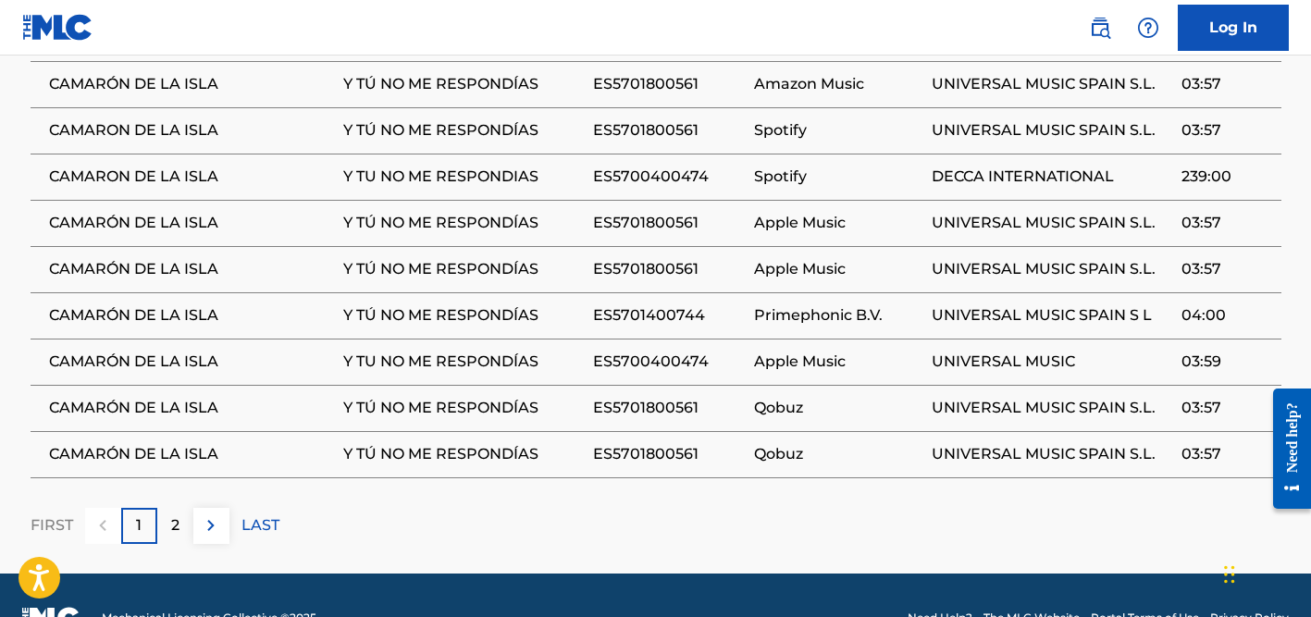
click at [174, 515] on p "2" at bounding box center [175, 526] width 8 height 22
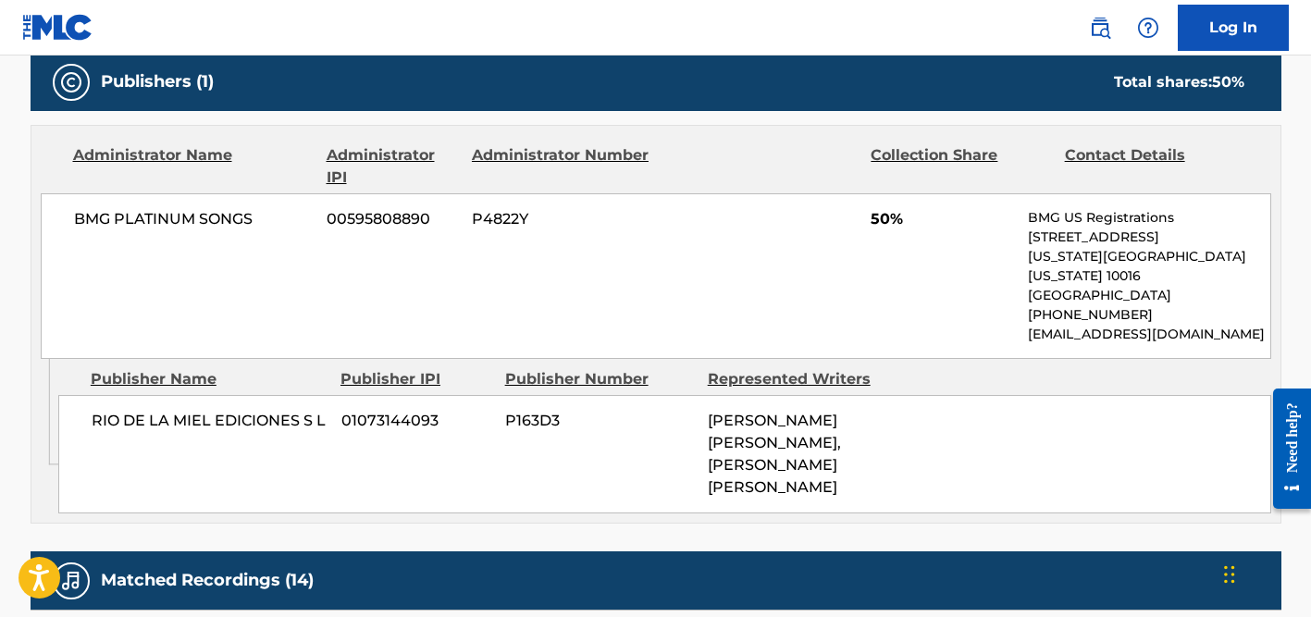
scroll to position [480, 0]
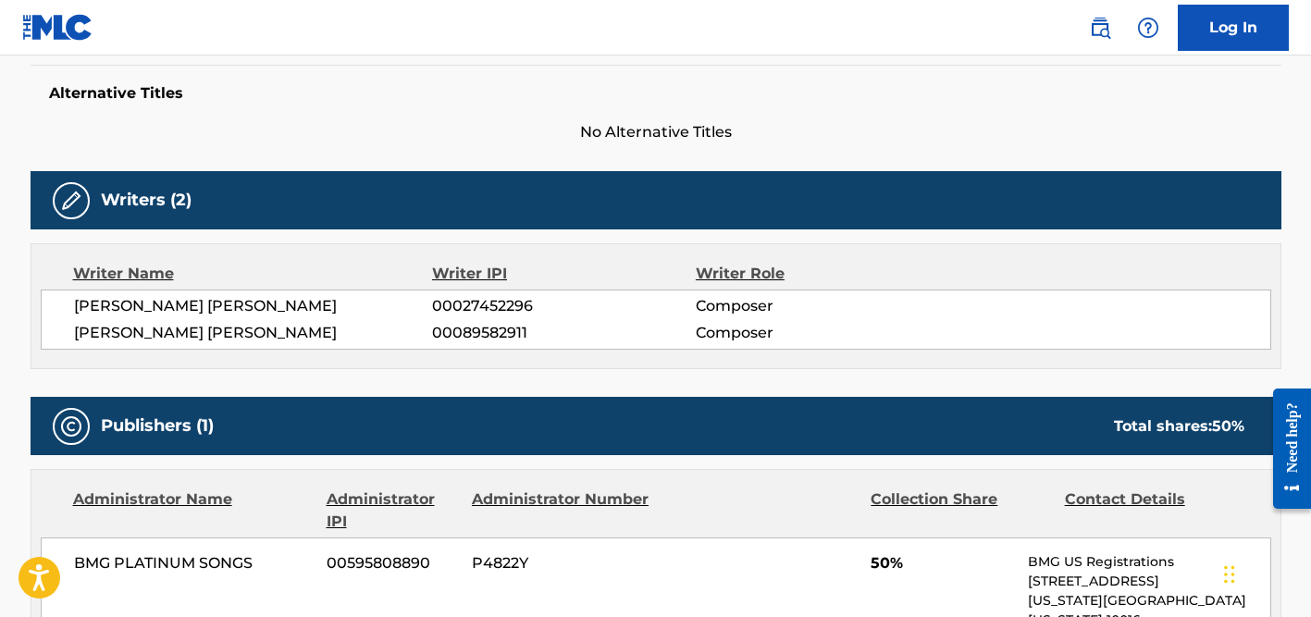
click at [275, 303] on span "[PERSON_NAME] [PERSON_NAME]" at bounding box center [253, 306] width 359 height 22
copy div "[PERSON_NAME] [PERSON_NAME]"
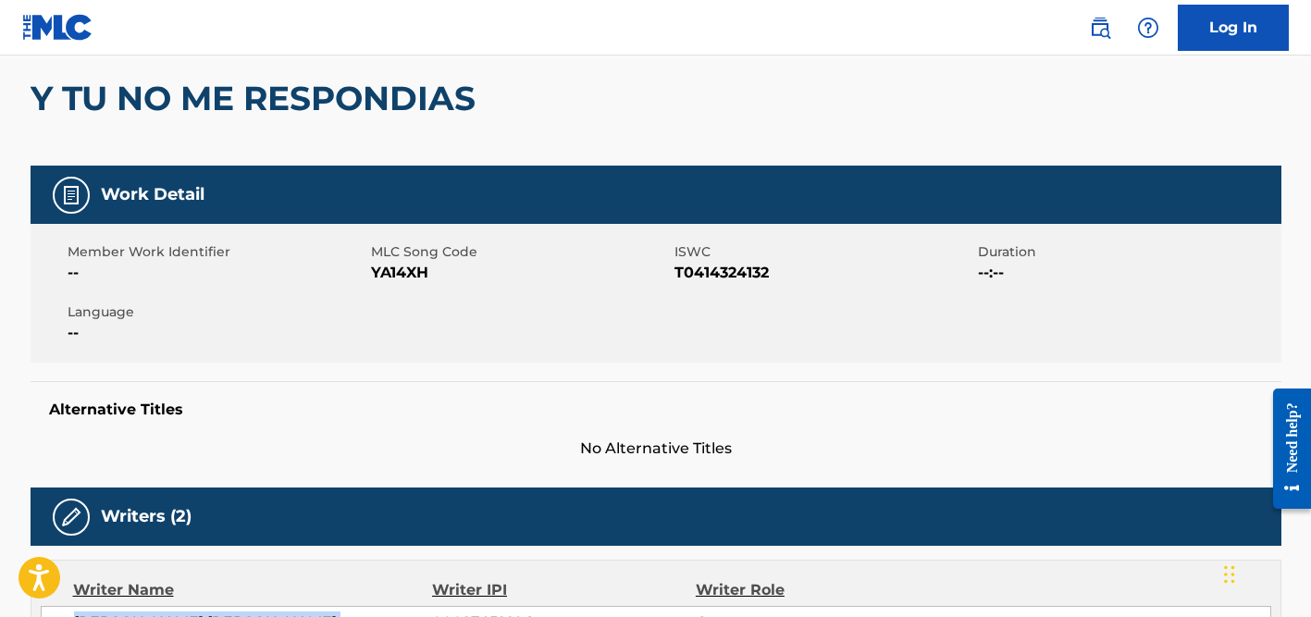
scroll to position [0, 0]
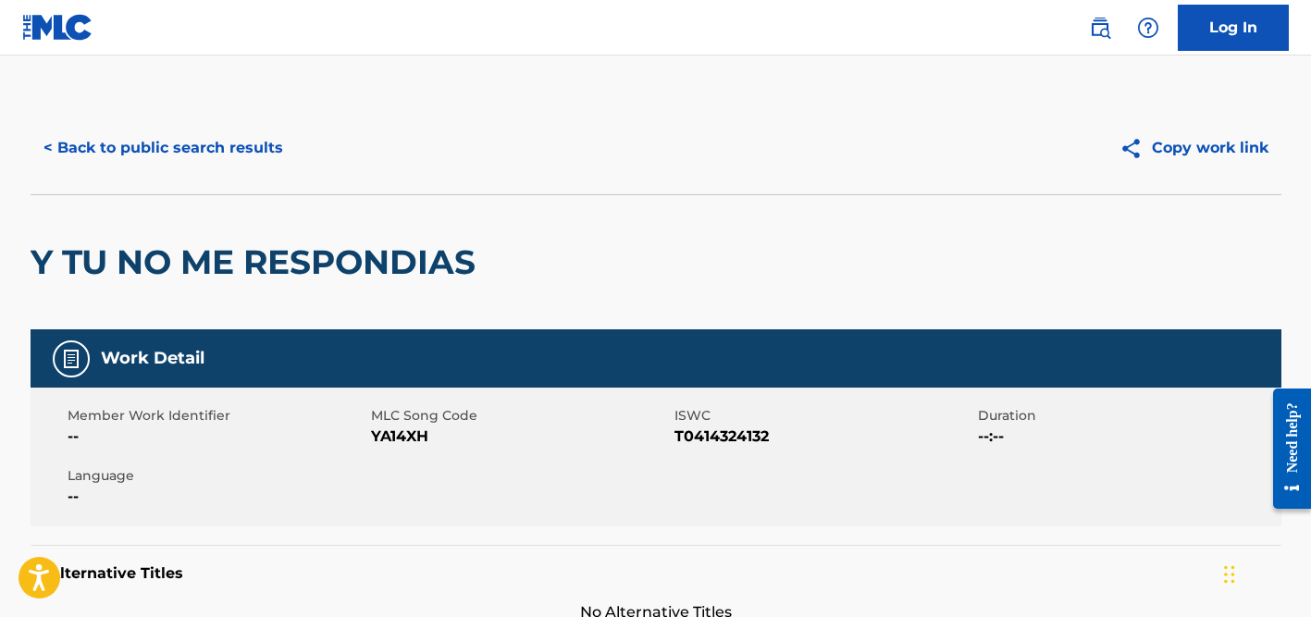
click at [245, 148] on button "< Back to public search results" at bounding box center [164, 148] width 266 height 46
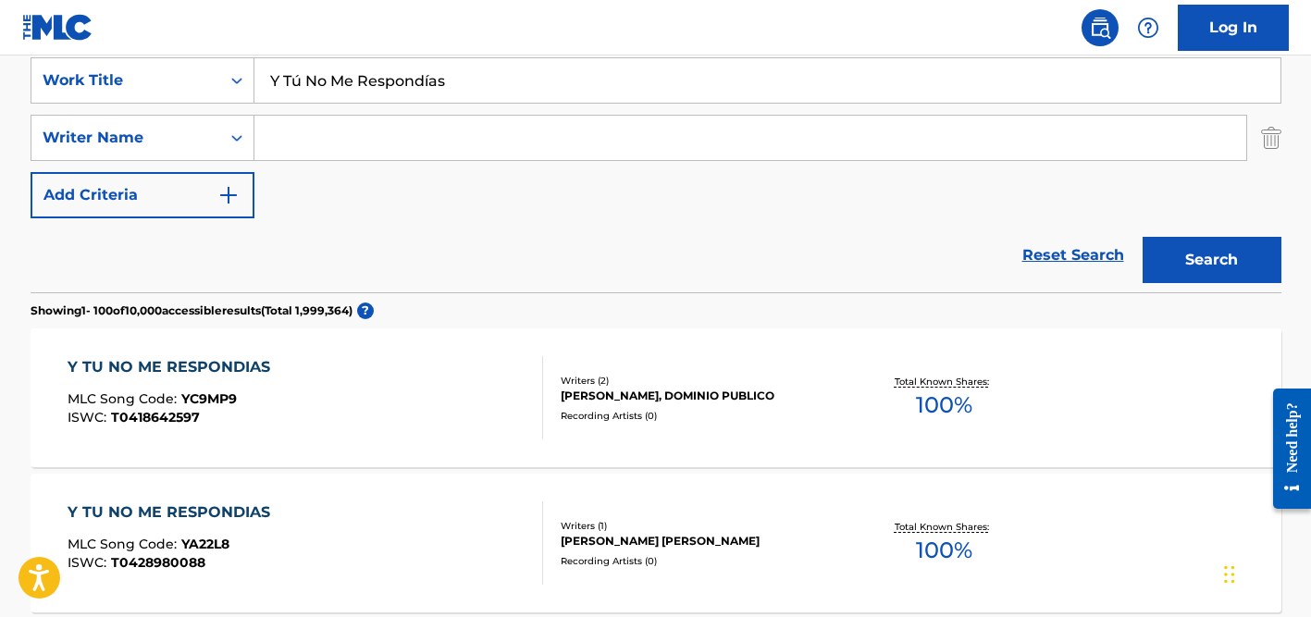
scroll to position [301, 0]
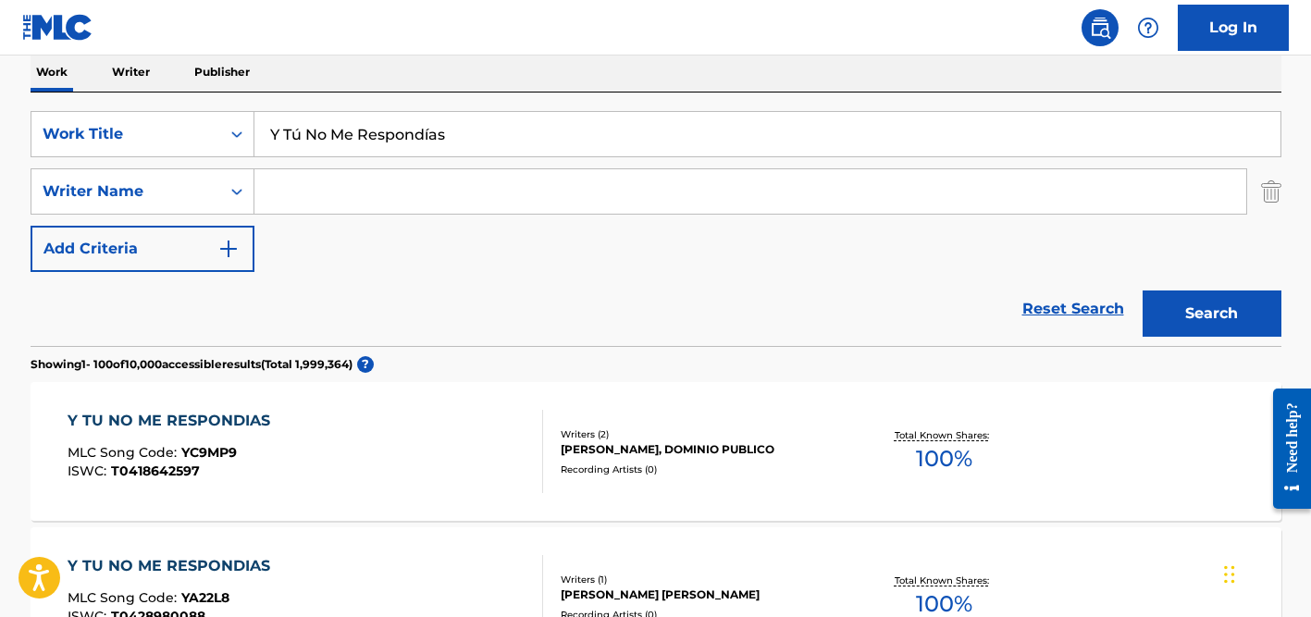
click at [363, 148] on input "Y Tú No Me Respondías" at bounding box center [767, 134] width 1026 height 44
paste input "ou Be Illin'"
type input "You Be Illin'"
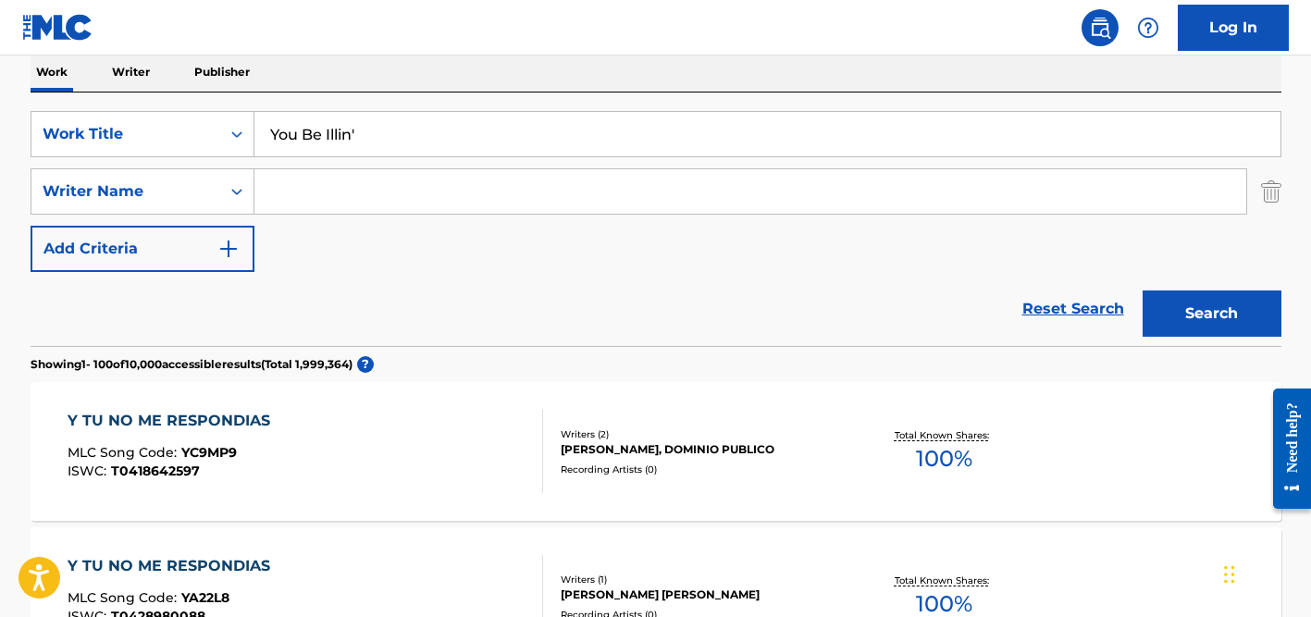
click at [461, 98] on div "SearchWithCriteriad524b7eb-cd1e-4c38-b90d-7f1de2924d6c Work Title You Be Illin'…" at bounding box center [656, 220] width 1251 height 254
click at [428, 184] on input "Search Form" at bounding box center [750, 191] width 992 height 44
type input "[PERSON_NAME]"
click at [1143, 291] on button "Search" at bounding box center [1212, 314] width 139 height 46
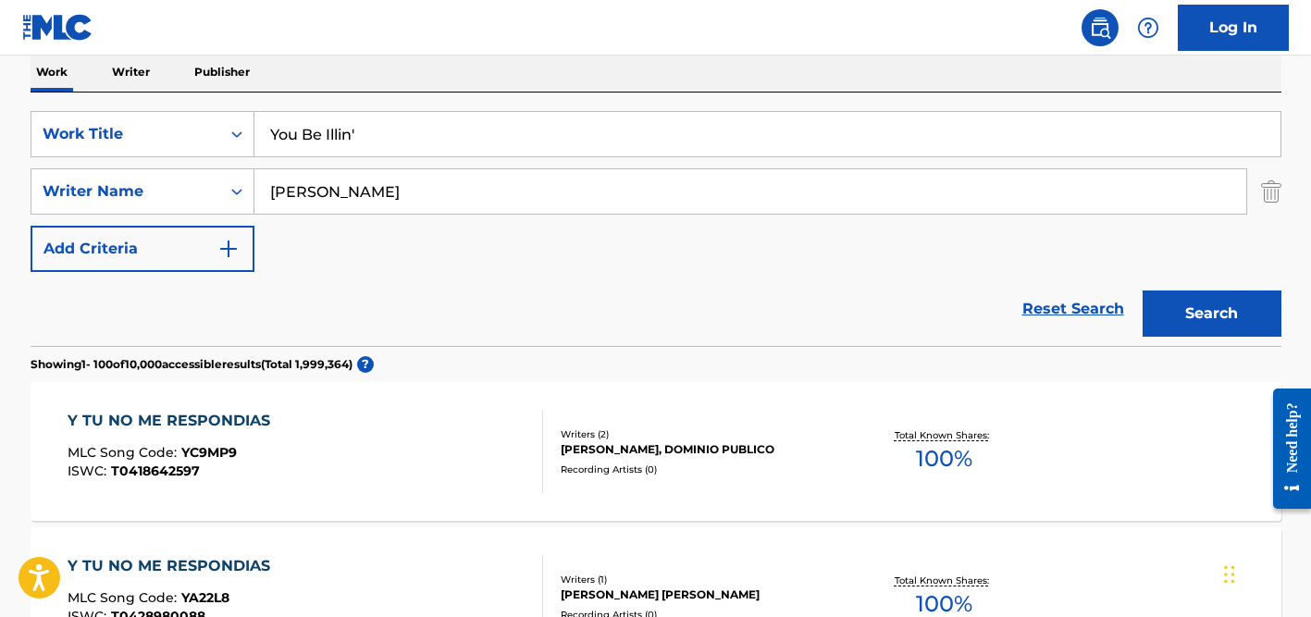
scroll to position [246, 0]
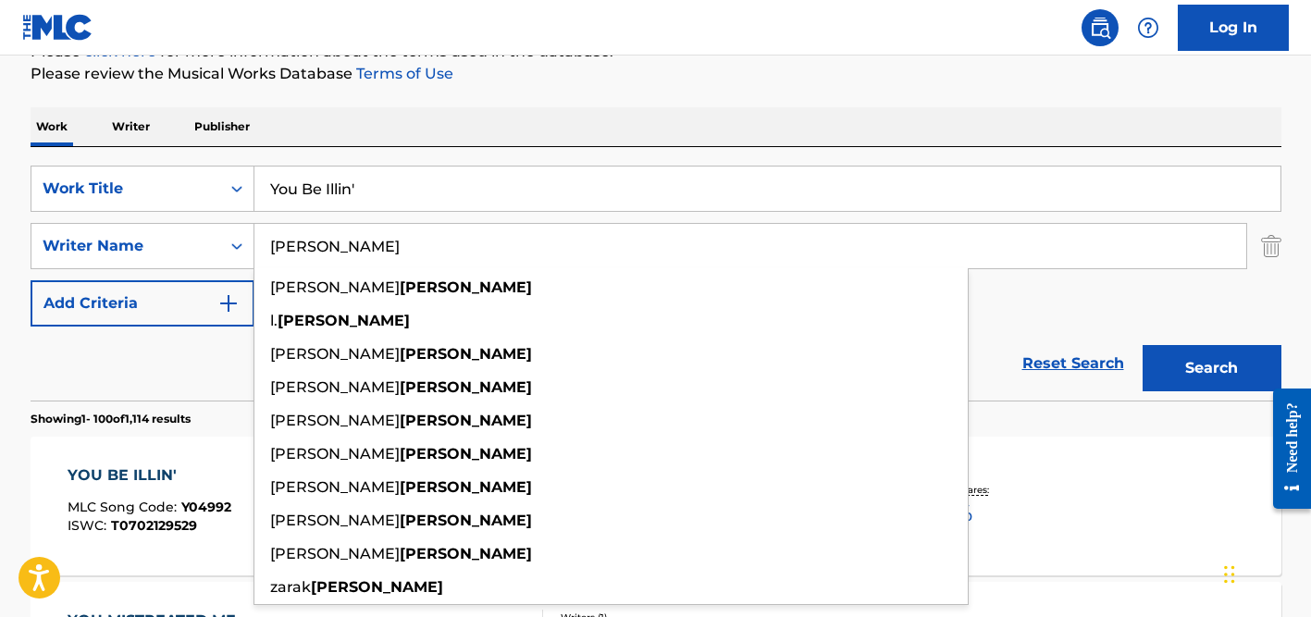
click at [193, 353] on div "Reset Search Search" at bounding box center [656, 364] width 1251 height 74
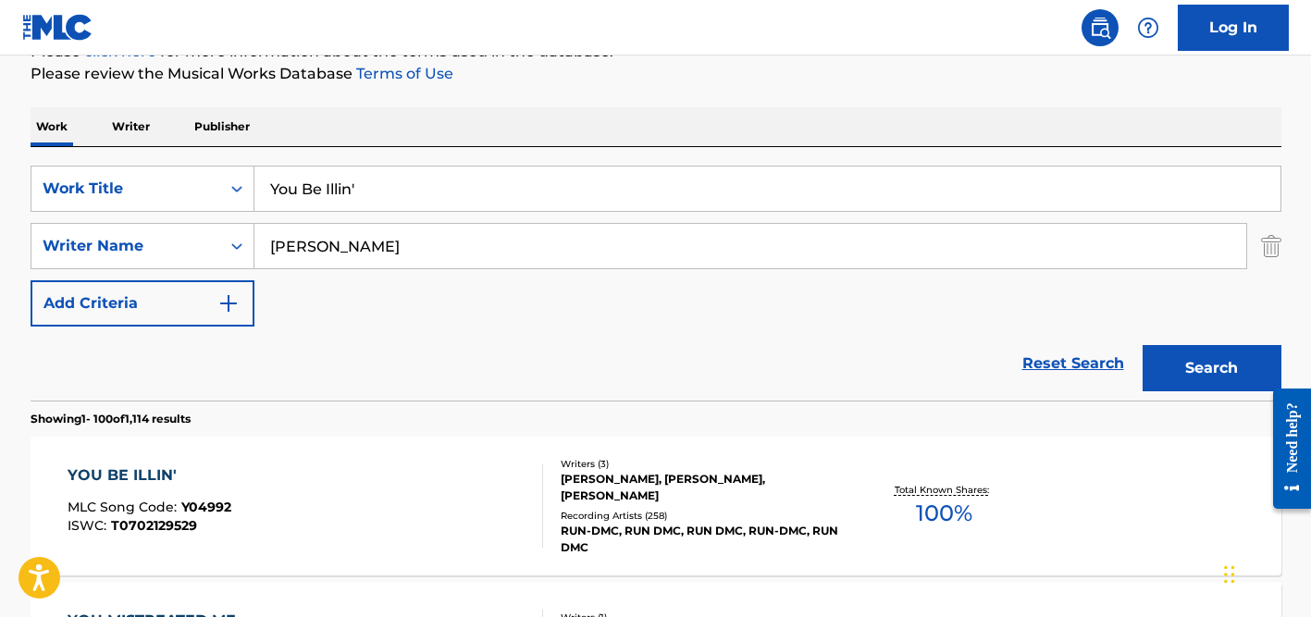
click at [654, 464] on div "Writers ( 3 )" at bounding box center [700, 464] width 279 height 14
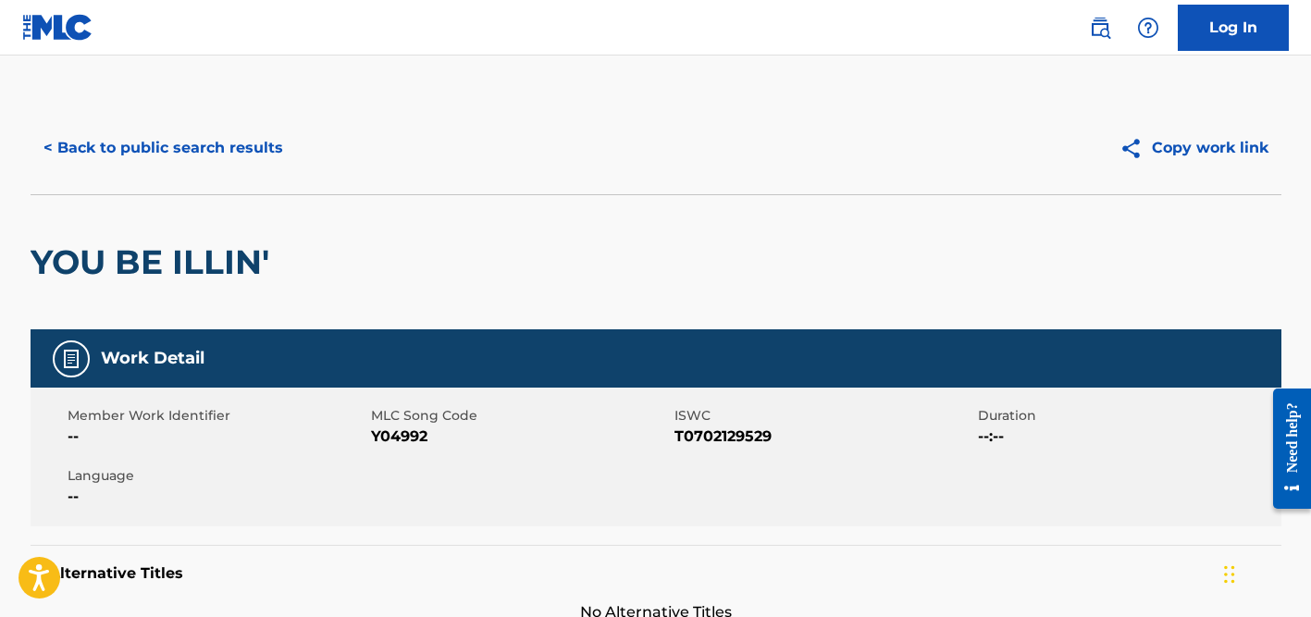
click at [274, 157] on button "< Back to public search results" at bounding box center [164, 148] width 266 height 46
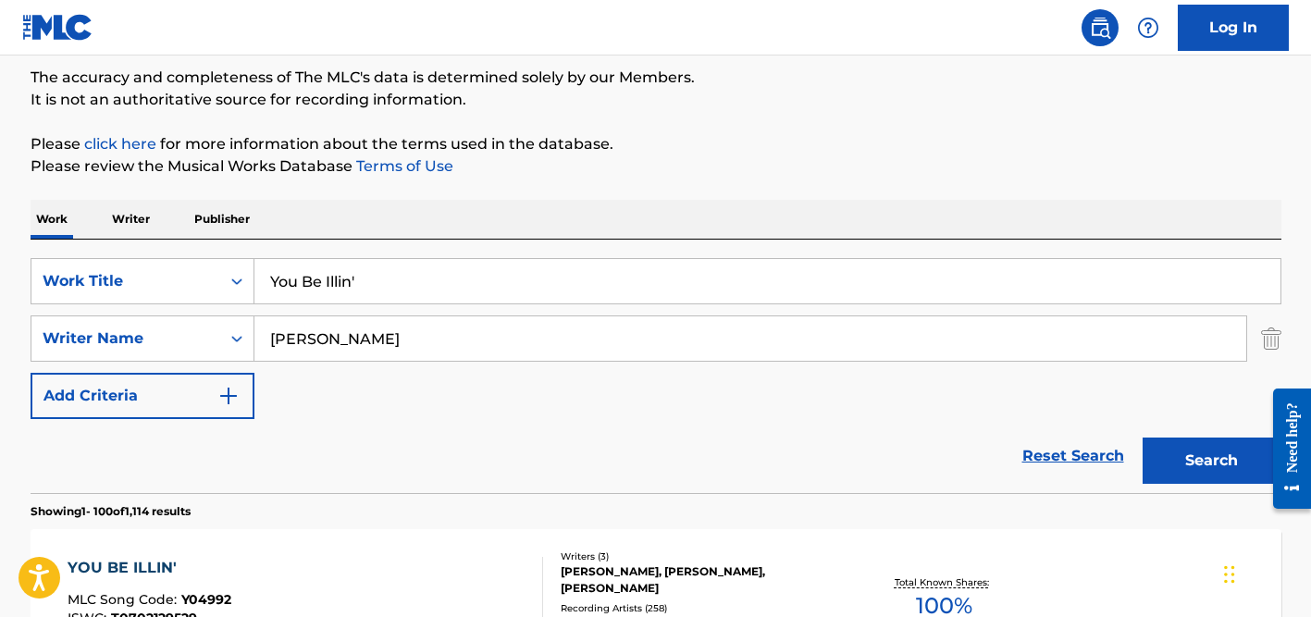
scroll to position [149, 0]
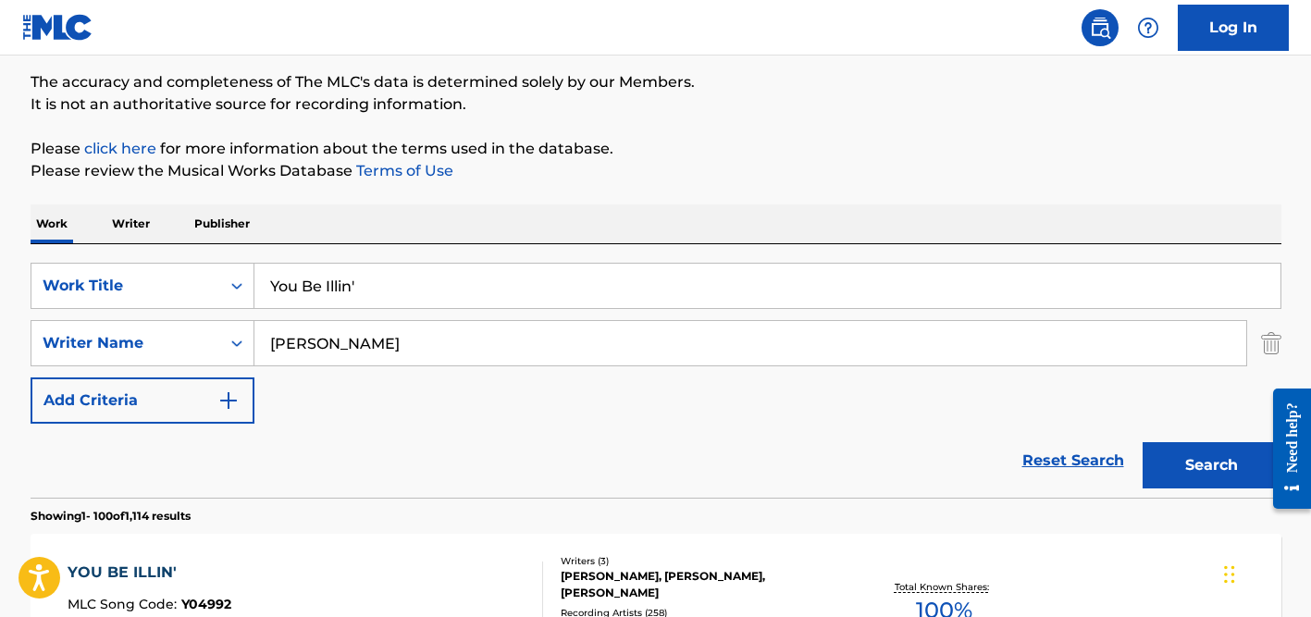
click at [363, 286] on input "You Be Illin'" at bounding box center [767, 286] width 1026 height 44
paste input "Enamorarte Mil Veces"
type input "Enamorarte Mil Veces"
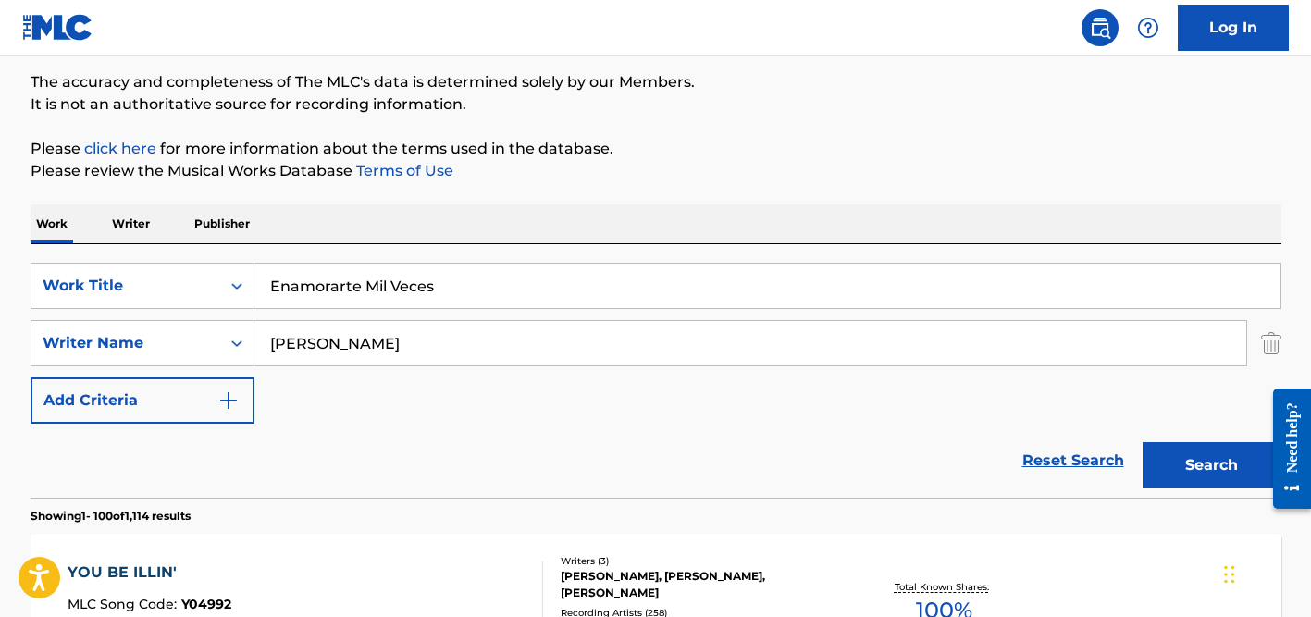
click at [530, 214] on div "Work Writer Publisher" at bounding box center [656, 224] width 1251 height 39
click at [428, 335] on input "[PERSON_NAME]" at bounding box center [750, 343] width 992 height 44
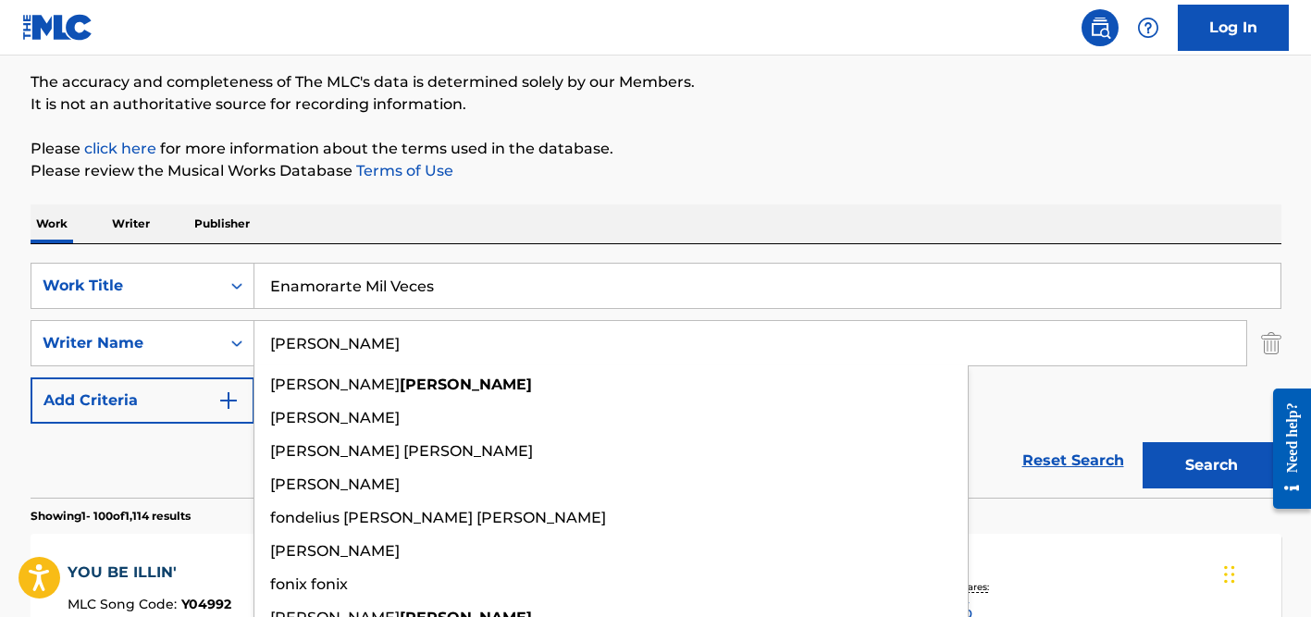
type input "[PERSON_NAME]"
click at [1143, 442] on button "Search" at bounding box center [1212, 465] width 139 height 46
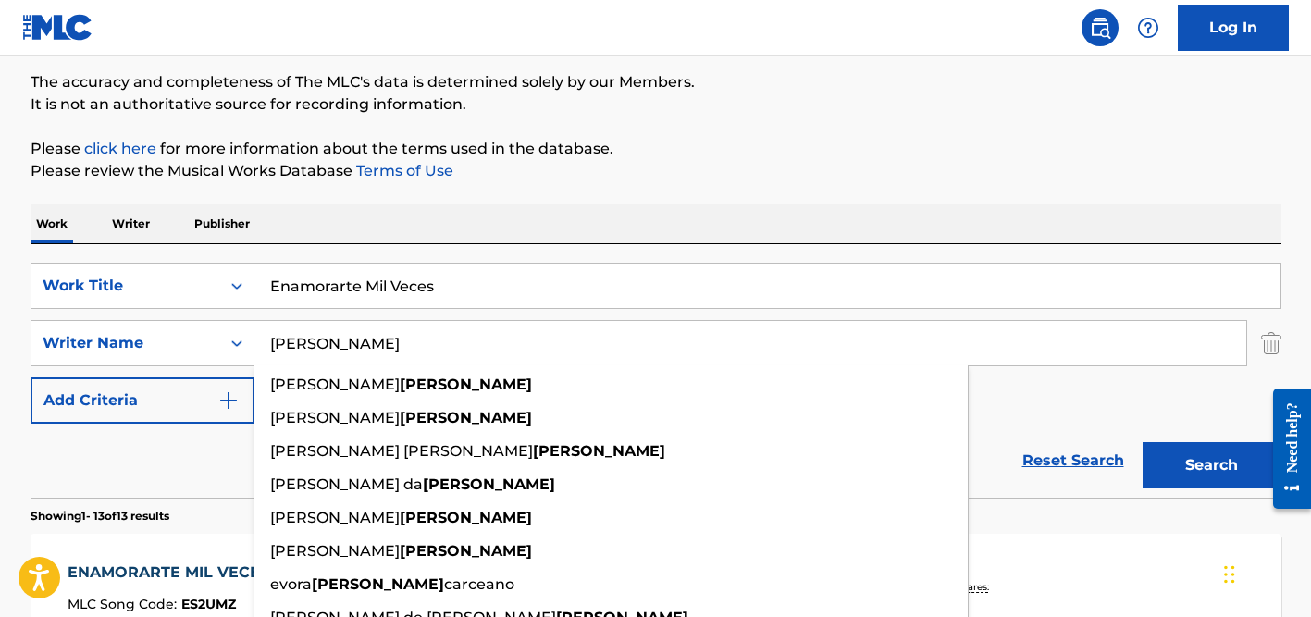
click at [564, 210] on div "Work Writer Publisher" at bounding box center [656, 224] width 1251 height 39
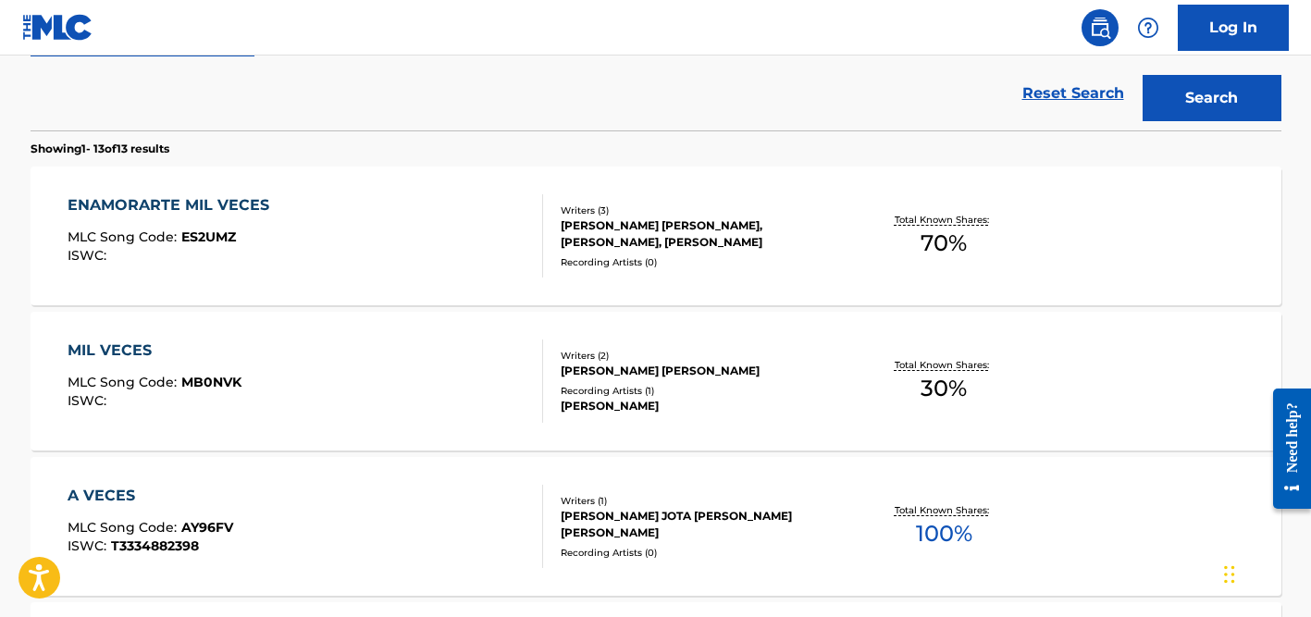
scroll to position [0, 0]
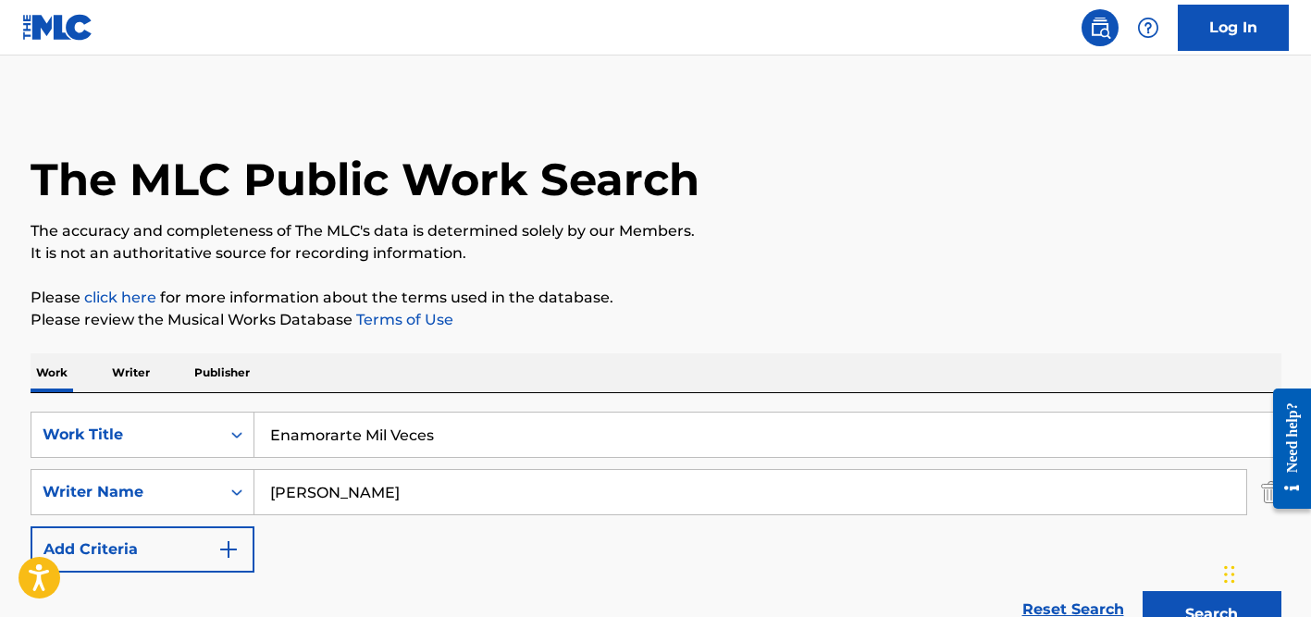
click at [359, 440] on input "Enamorarte Mil Veces" at bounding box center [767, 435] width 1026 height 44
paste input "MEREKETENGUE"
type input "MEREKETENGUE"
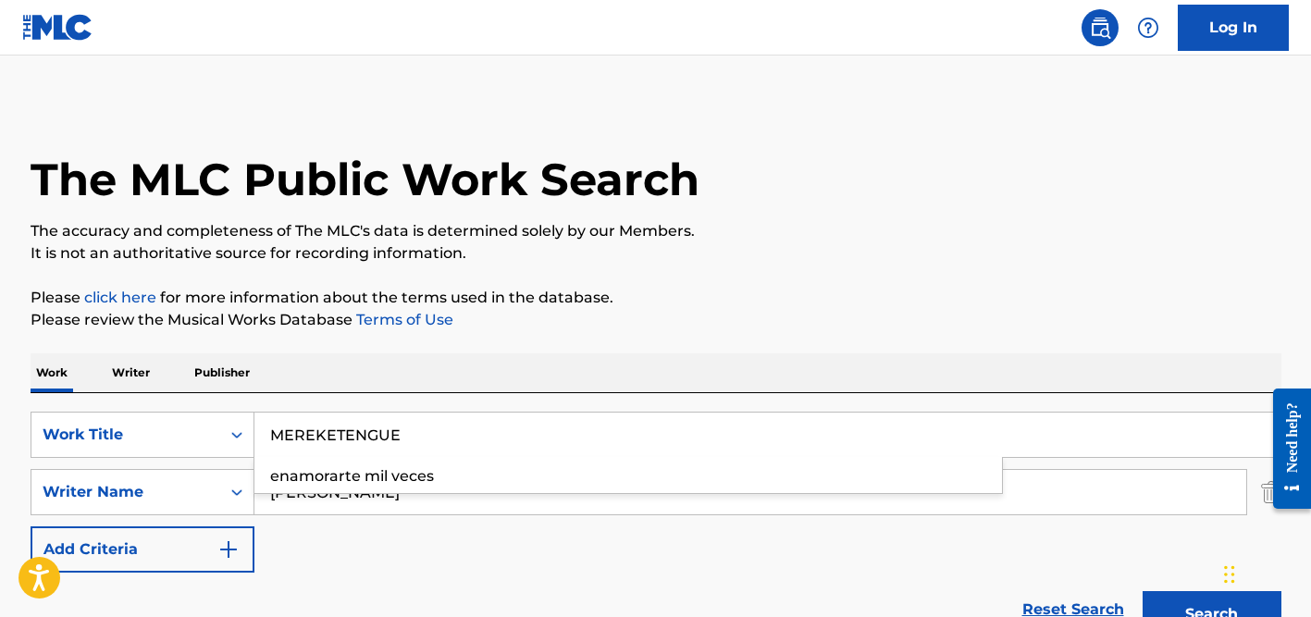
click at [521, 370] on div "Work Writer Publisher" at bounding box center [656, 372] width 1251 height 39
click at [454, 471] on input "[PERSON_NAME]" at bounding box center [750, 492] width 992 height 44
click at [1143, 591] on button "Search" at bounding box center [1212, 614] width 139 height 46
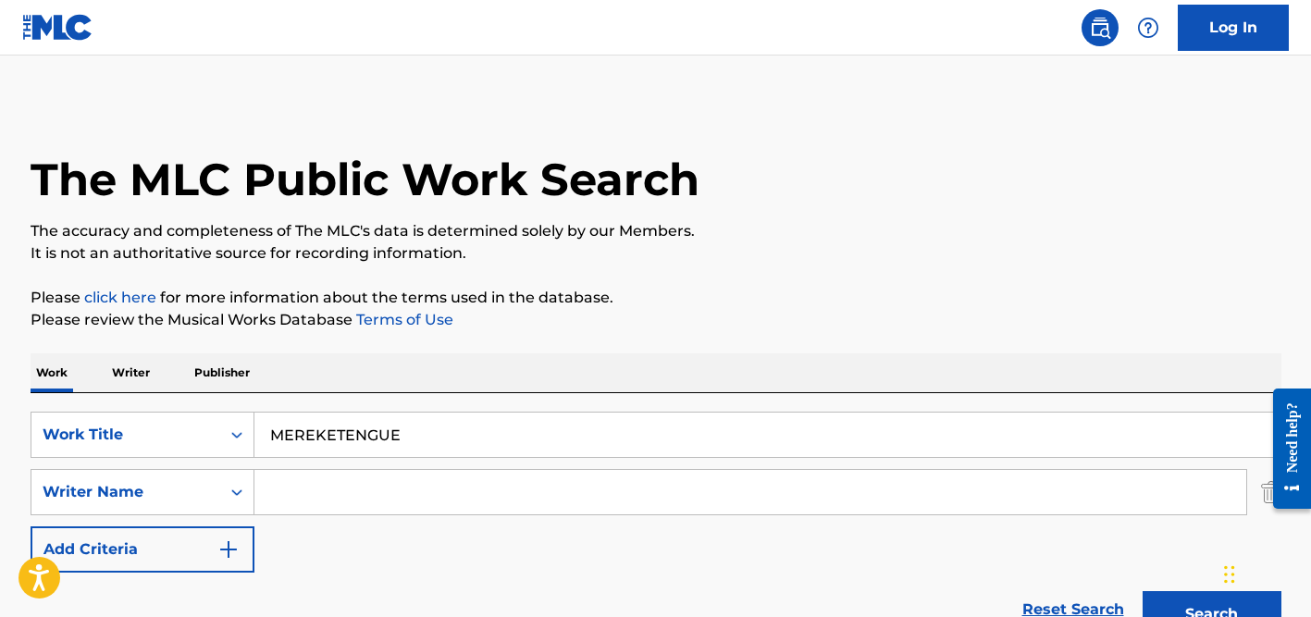
click at [319, 428] on input "MEREKETENGUE" at bounding box center [767, 435] width 1026 height 44
paste input "When Will I Be Loved"
type input "When Will I Be Loved"
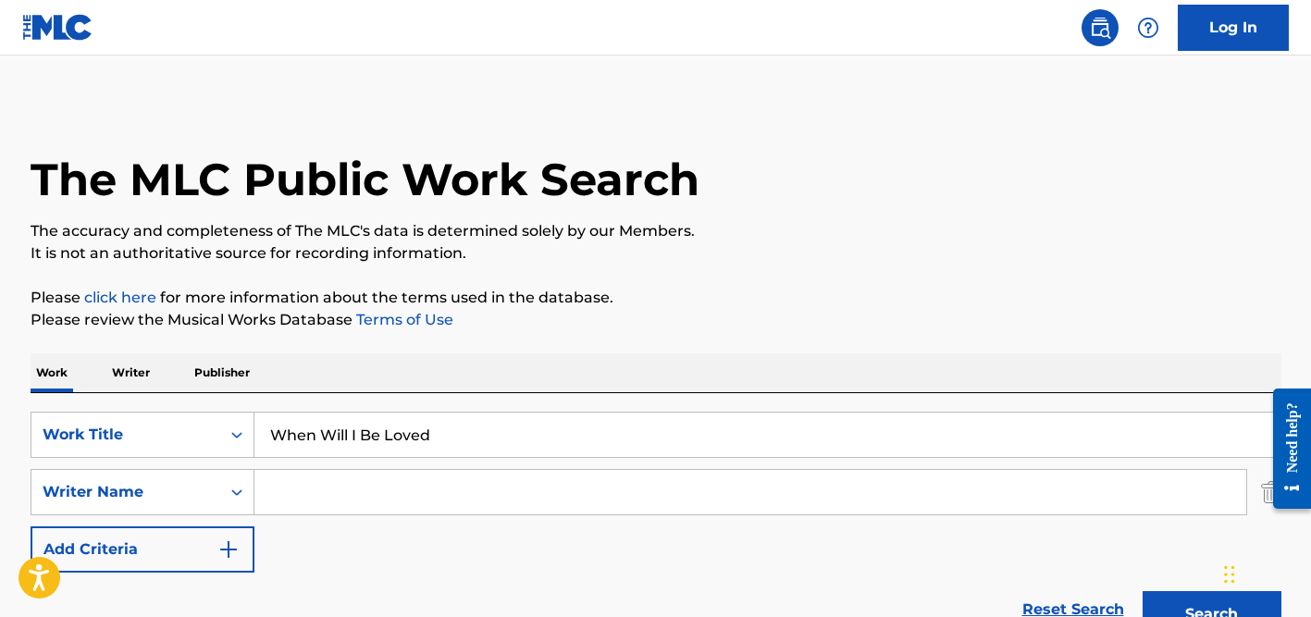
click at [412, 483] on input "Search Form" at bounding box center [750, 492] width 992 height 44
paste input "[PERSON_NAME]"
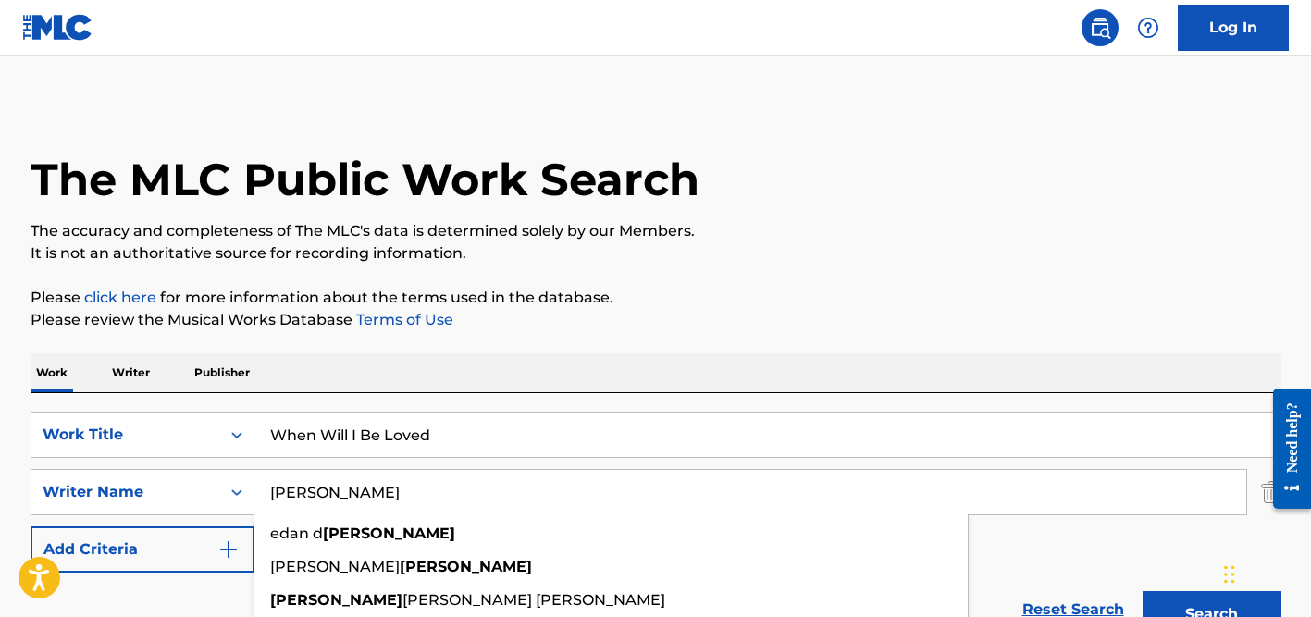
type input "[PERSON_NAME]"
click at [1143, 591] on button "Search" at bounding box center [1212, 614] width 139 height 46
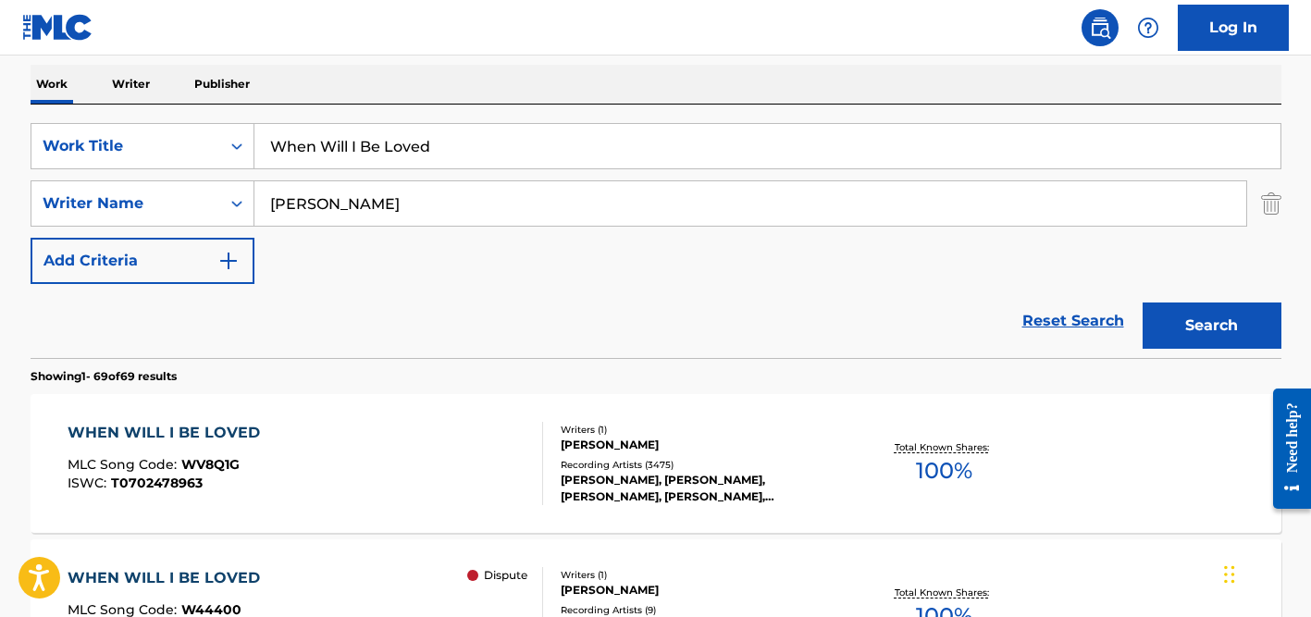
scroll to position [465, 0]
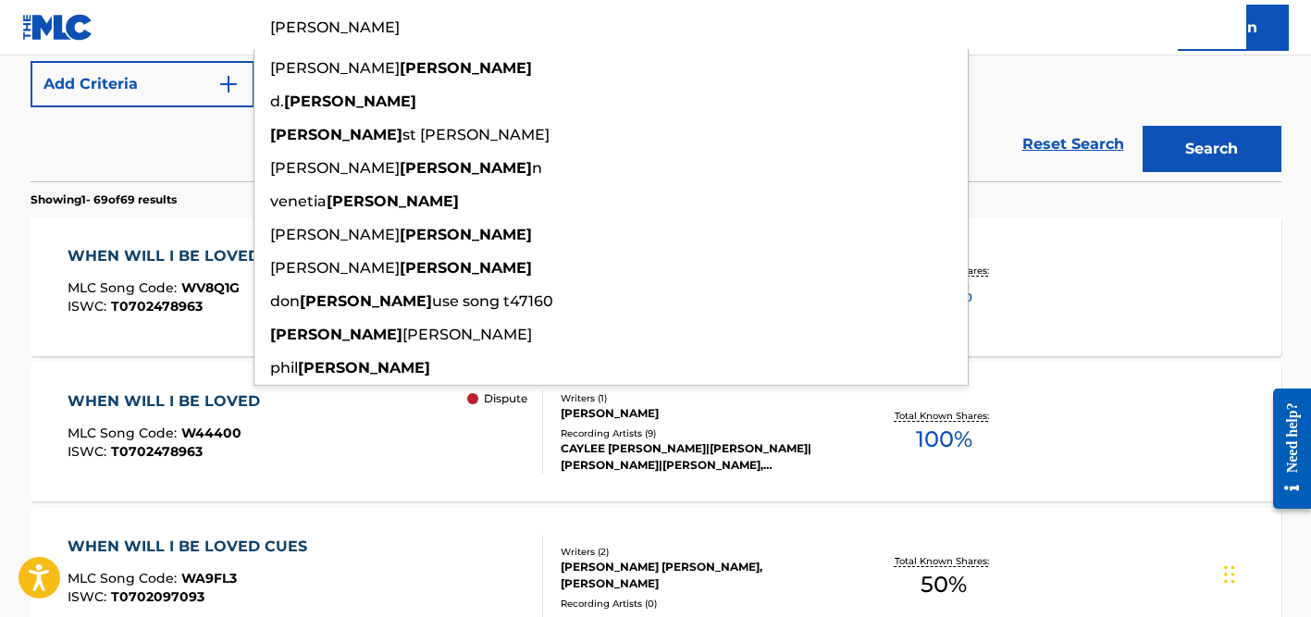
click at [177, 152] on div "Reset Search Search" at bounding box center [656, 144] width 1251 height 74
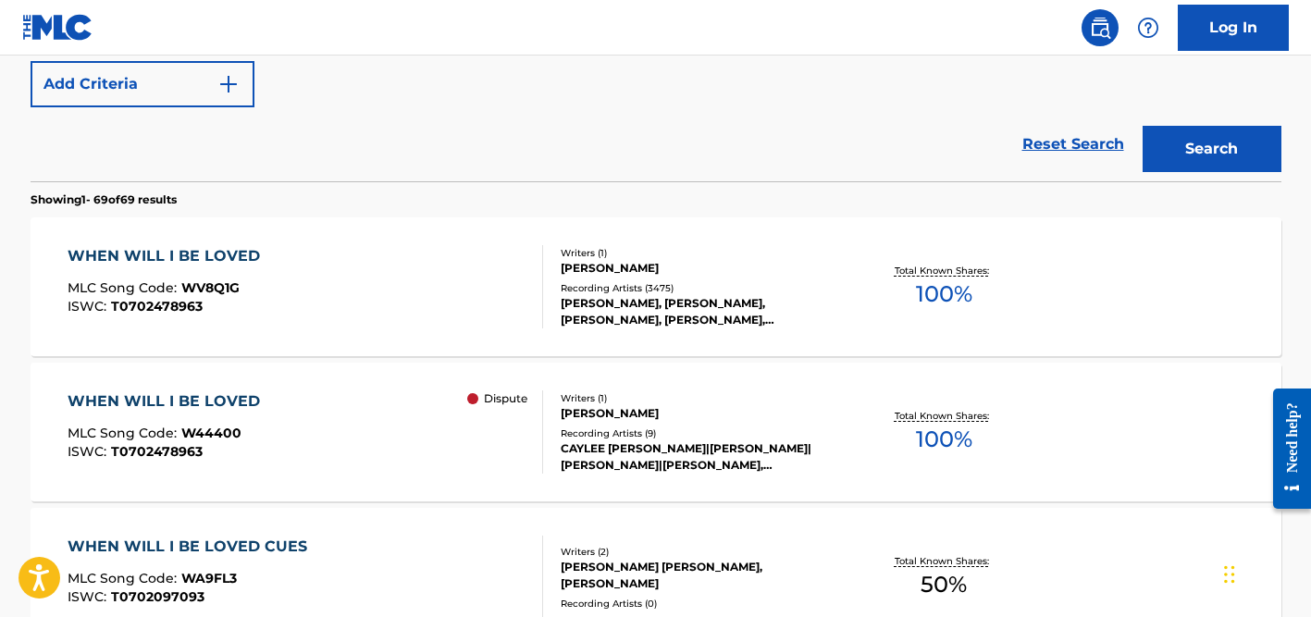
click at [647, 309] on div "[PERSON_NAME], [PERSON_NAME], [PERSON_NAME], [PERSON_NAME], [PERSON_NAME], THE …" at bounding box center [700, 311] width 279 height 33
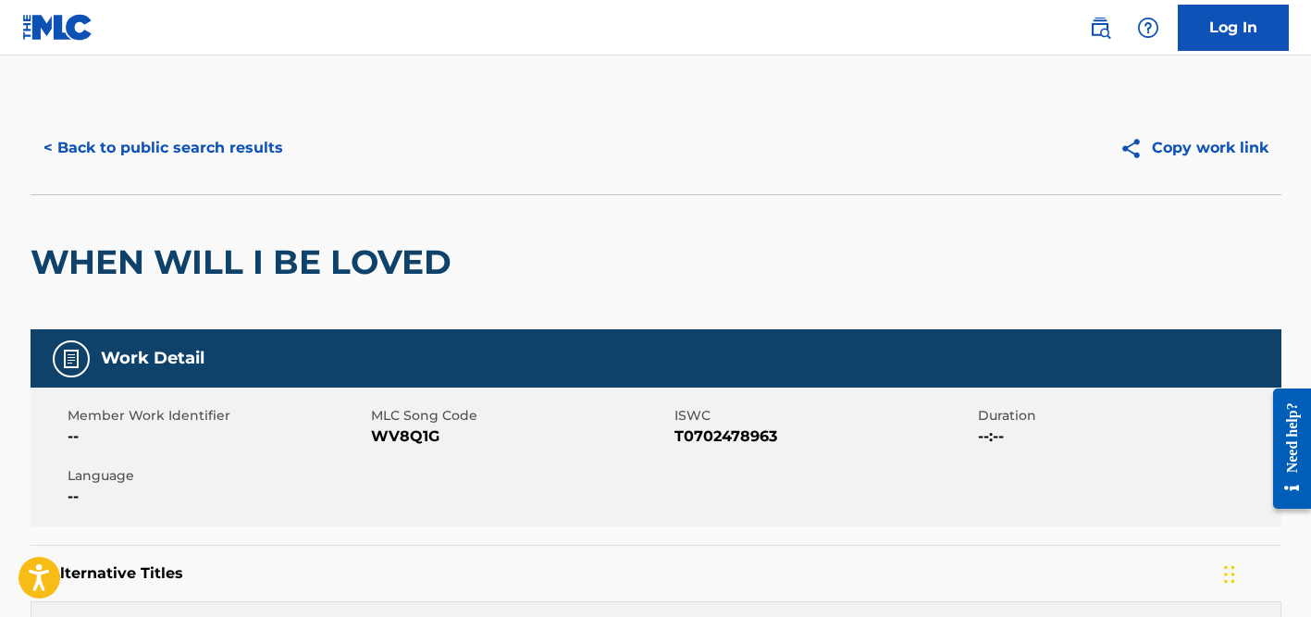
click at [242, 143] on button "< Back to public search results" at bounding box center [164, 148] width 266 height 46
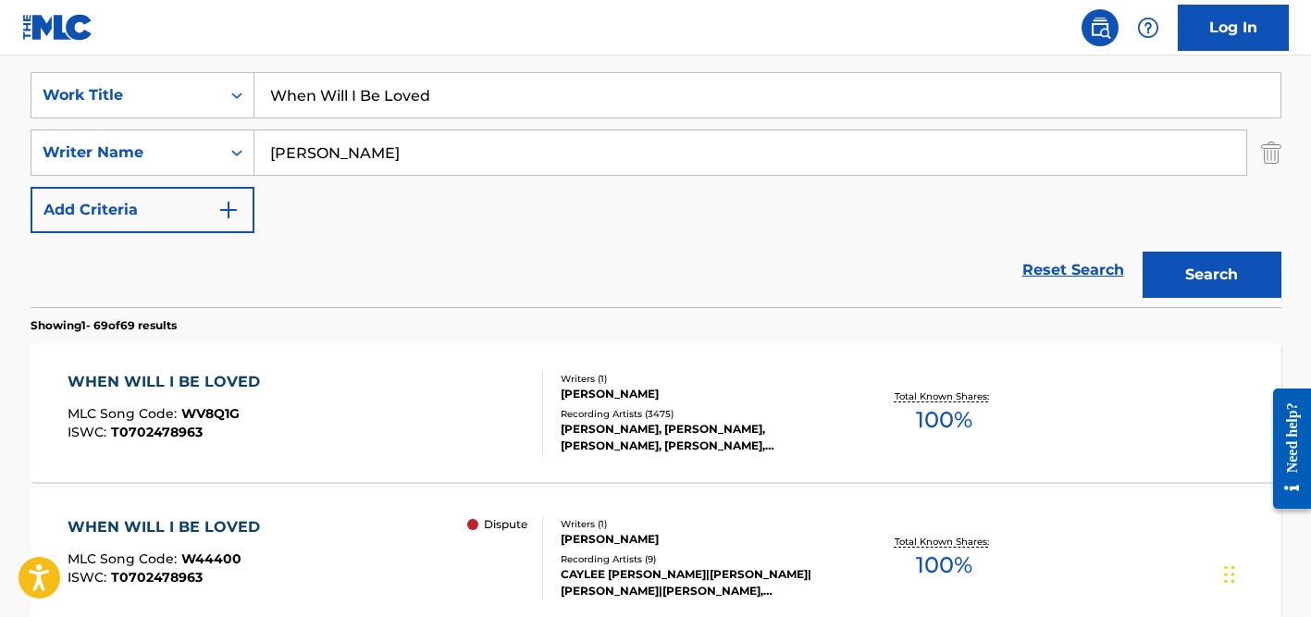
scroll to position [301, 0]
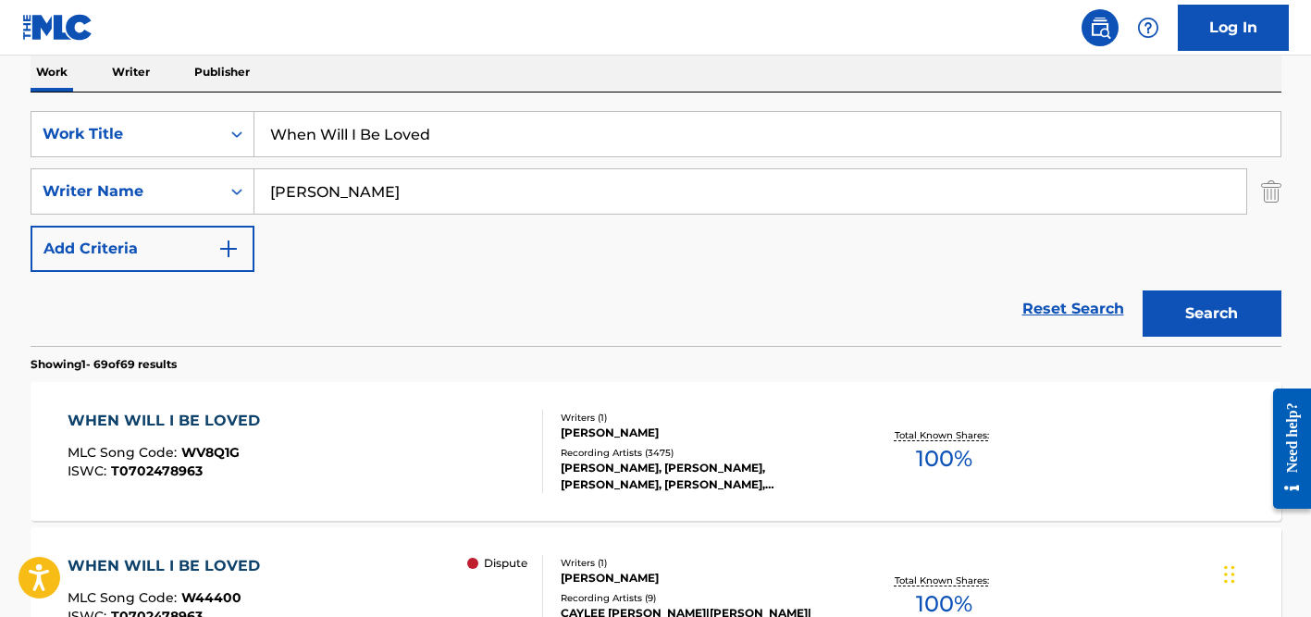
click at [384, 105] on div "SearchWithCriteriad524b7eb-cd1e-4c38-b90d-7f1de2924d6c Work Title When Will I B…" at bounding box center [656, 220] width 1251 height 254
click at [384, 137] on input "When Will I Be Loved" at bounding box center [767, 134] width 1026 height 44
paste input "[PERSON_NAME]-Vinda"
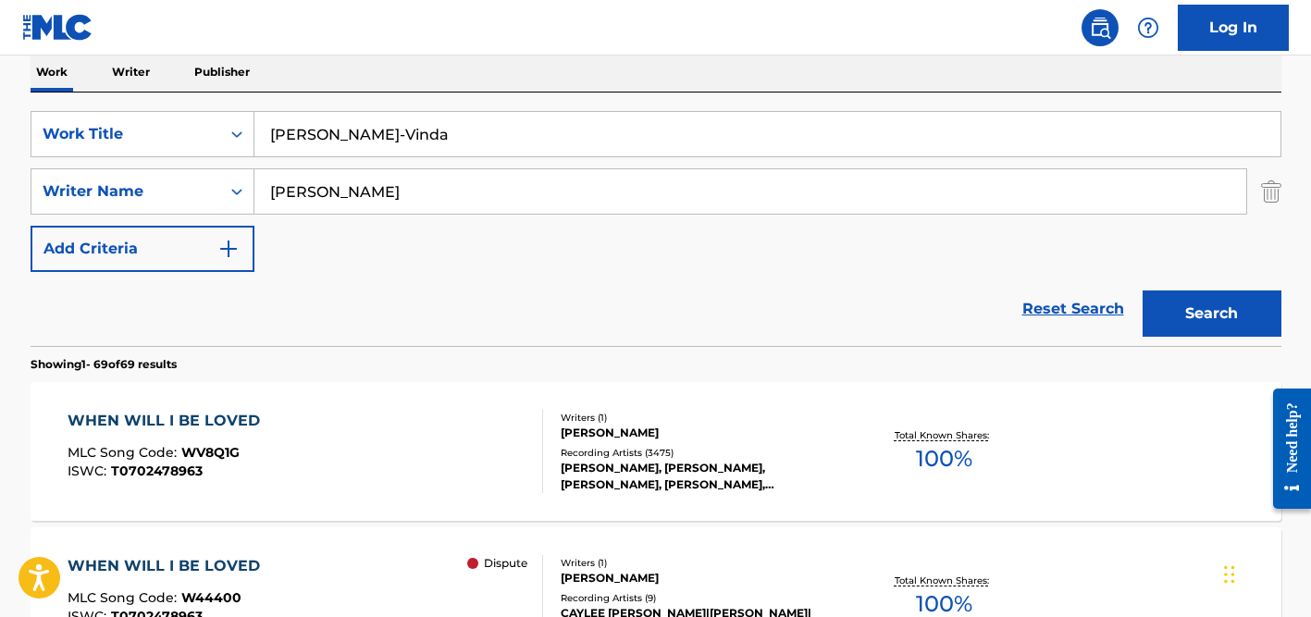
type input "[PERSON_NAME]-Vinda"
click at [350, 180] on input "[PERSON_NAME]" at bounding box center [750, 191] width 992 height 44
click at [1143, 291] on button "Search" at bounding box center [1212, 314] width 139 height 46
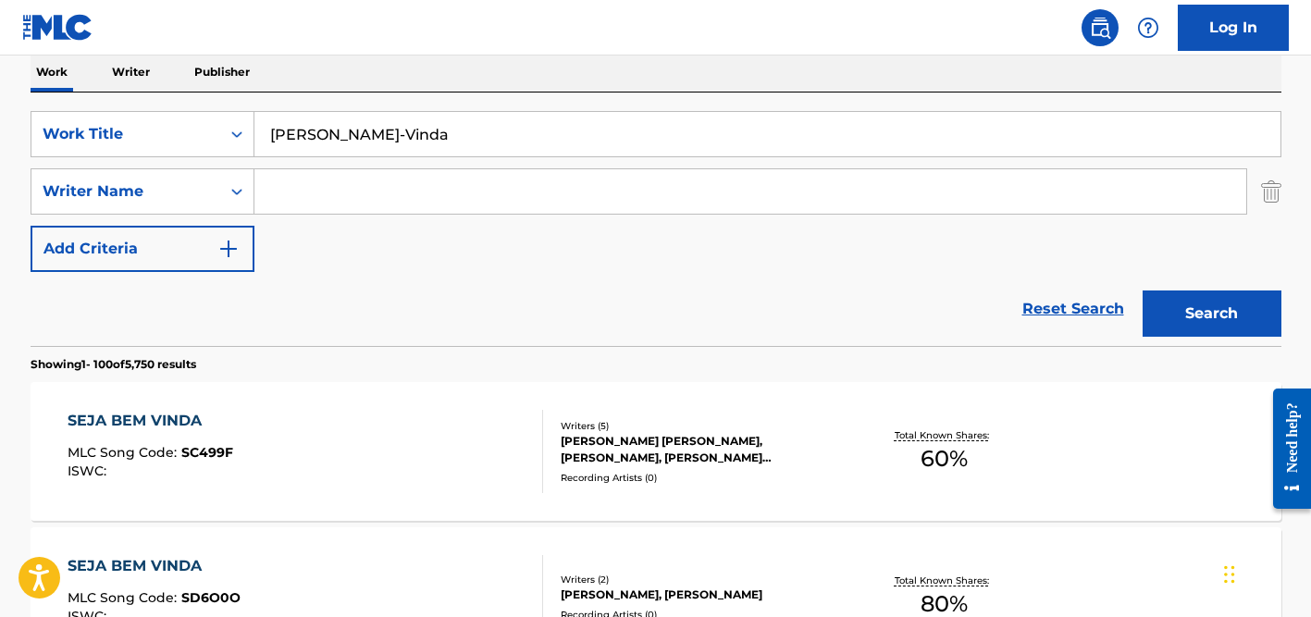
scroll to position [1776, 0]
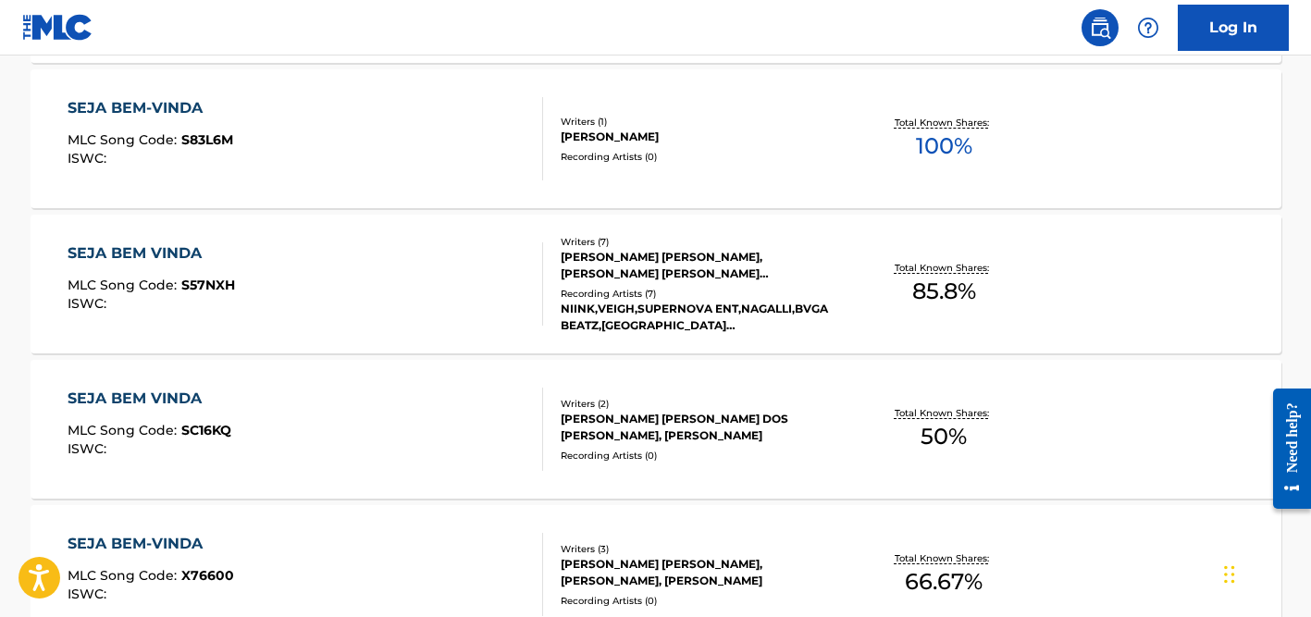
click at [655, 260] on div "[PERSON_NAME] [PERSON_NAME], [PERSON_NAME] [PERSON_NAME] [PERSON_NAME], [PERSON…" at bounding box center [700, 265] width 279 height 33
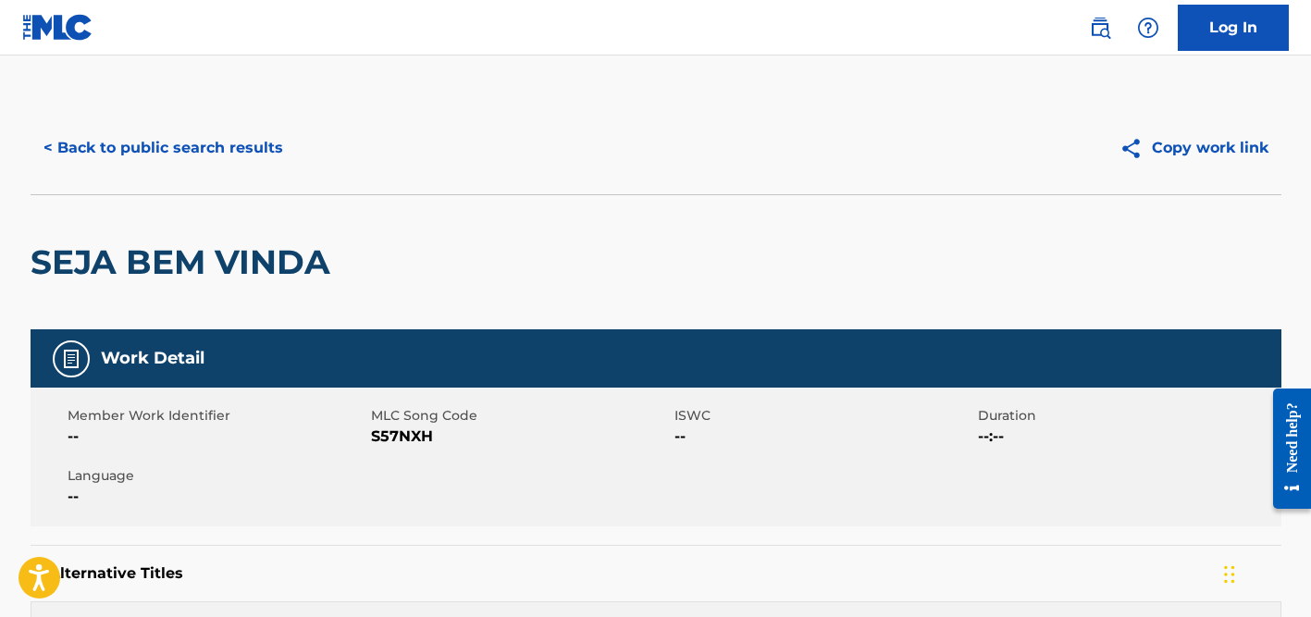
click at [221, 154] on button "< Back to public search results" at bounding box center [164, 148] width 266 height 46
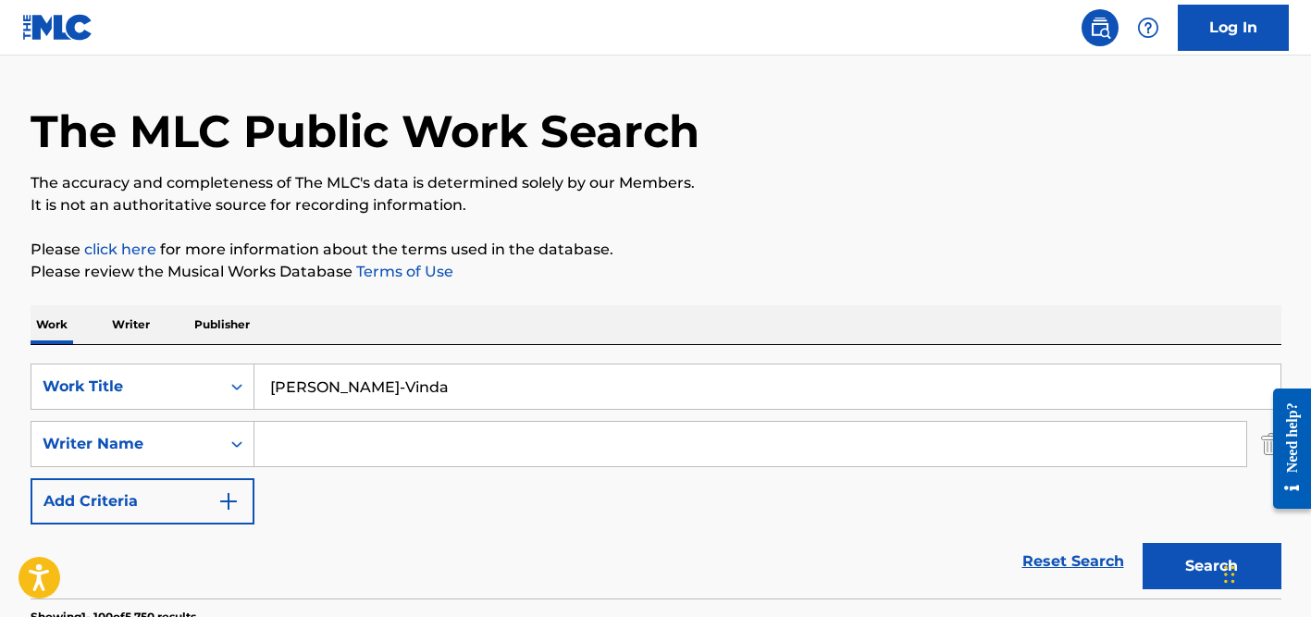
scroll to position [37, 0]
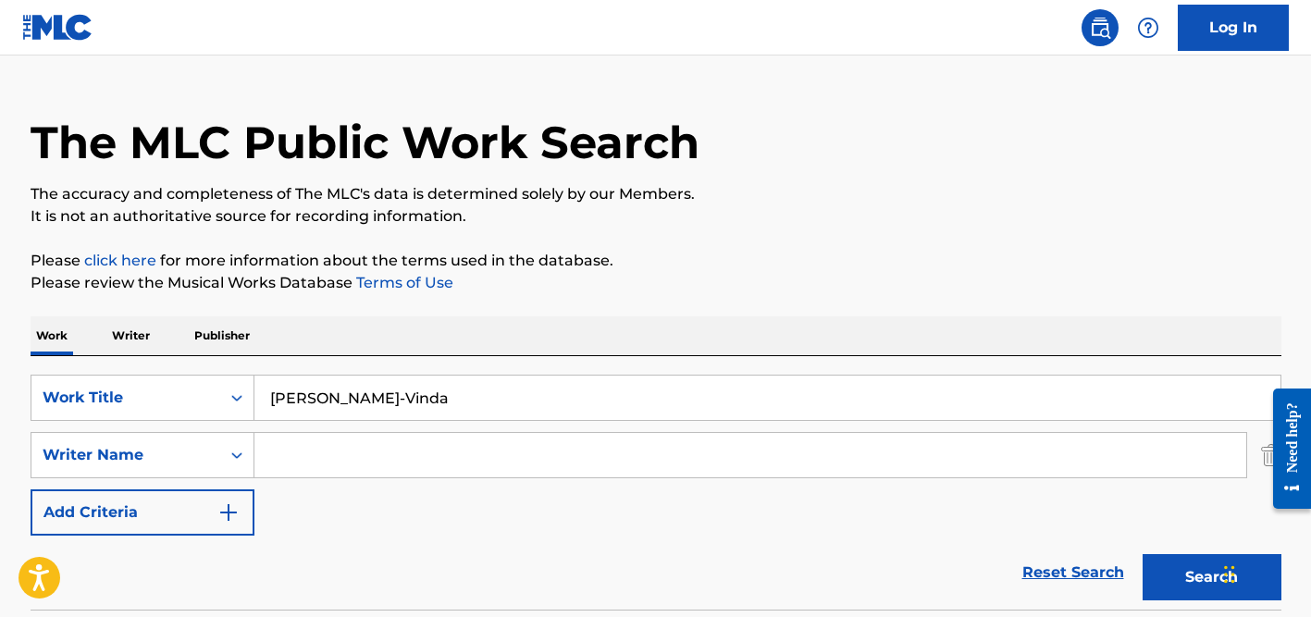
click at [304, 407] on input "[PERSON_NAME]-Vinda" at bounding box center [767, 398] width 1026 height 44
paste input "Mil Años"
click at [318, 396] on input "Mil Años" at bounding box center [767, 398] width 1026 height 44
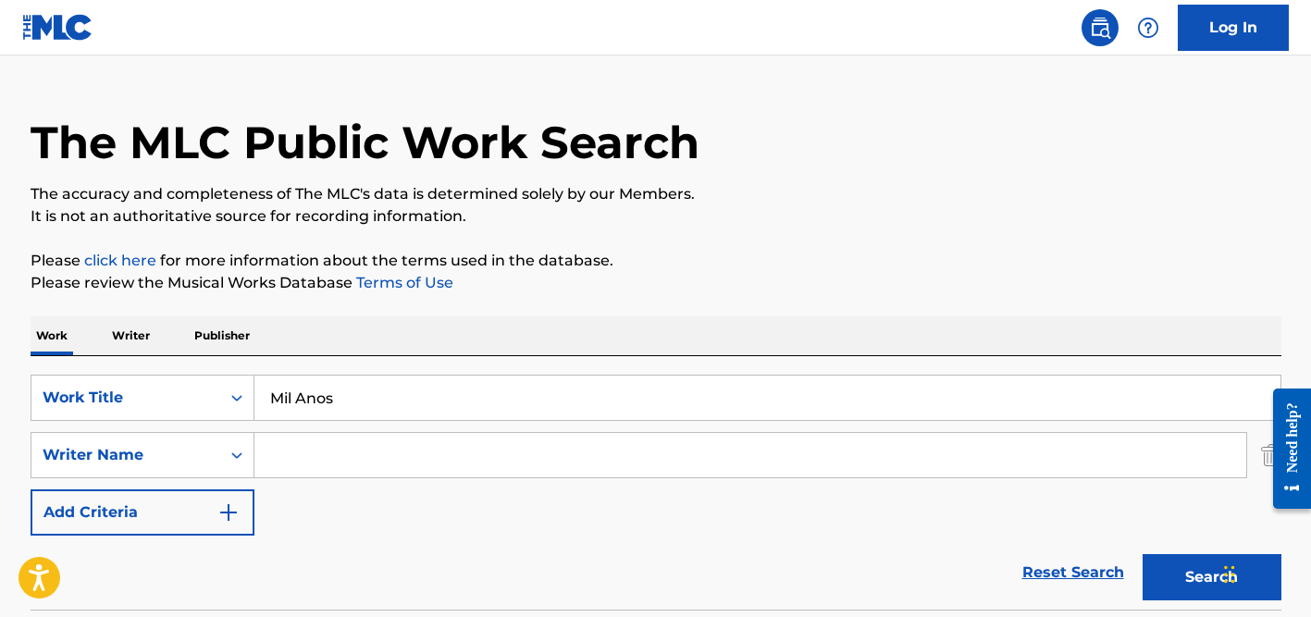
type input "Mil Anos"
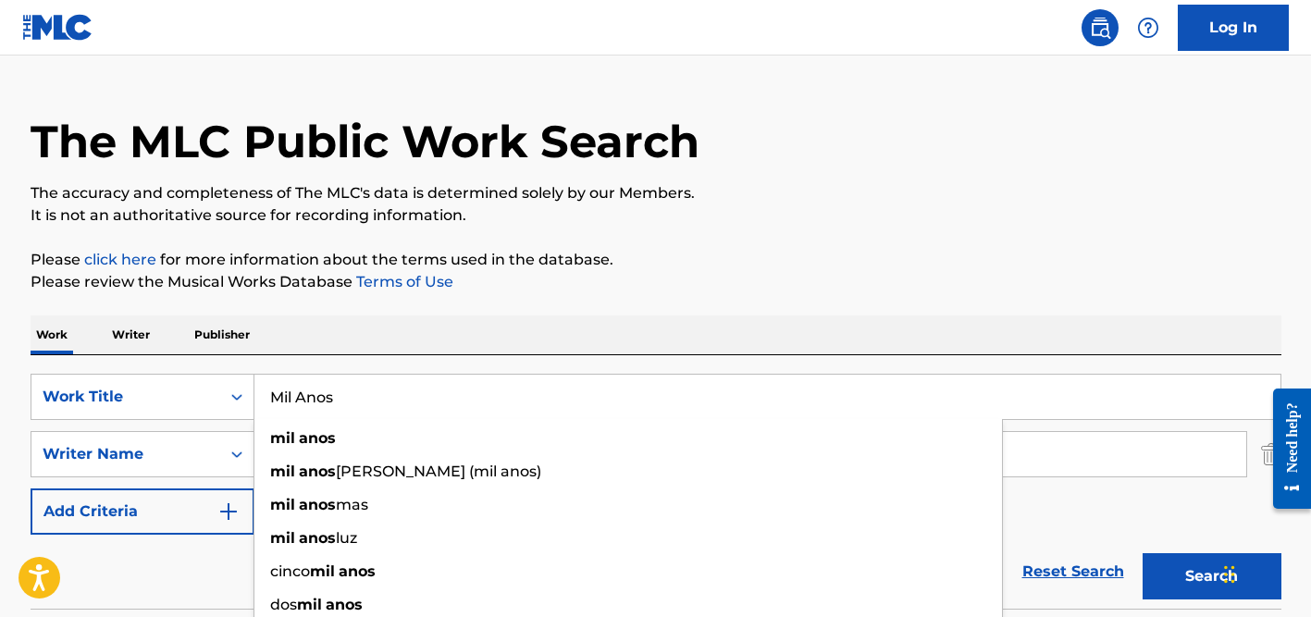
click at [345, 326] on div "Work Writer Publisher" at bounding box center [656, 335] width 1251 height 39
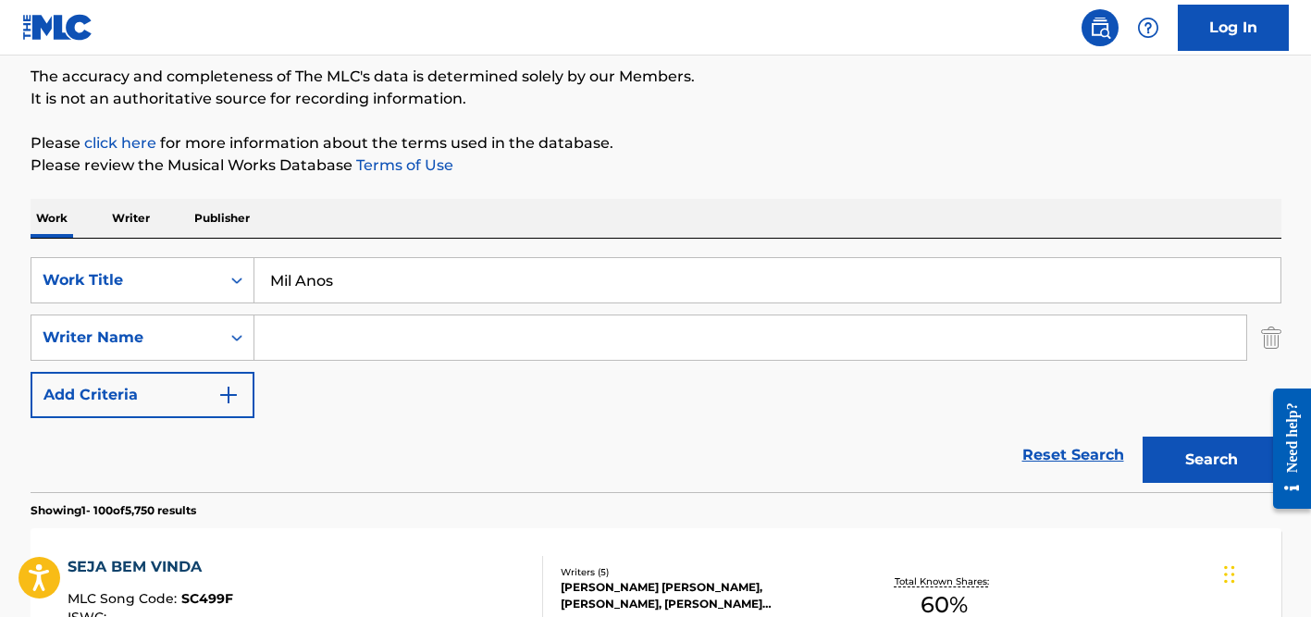
scroll to position [180, 0]
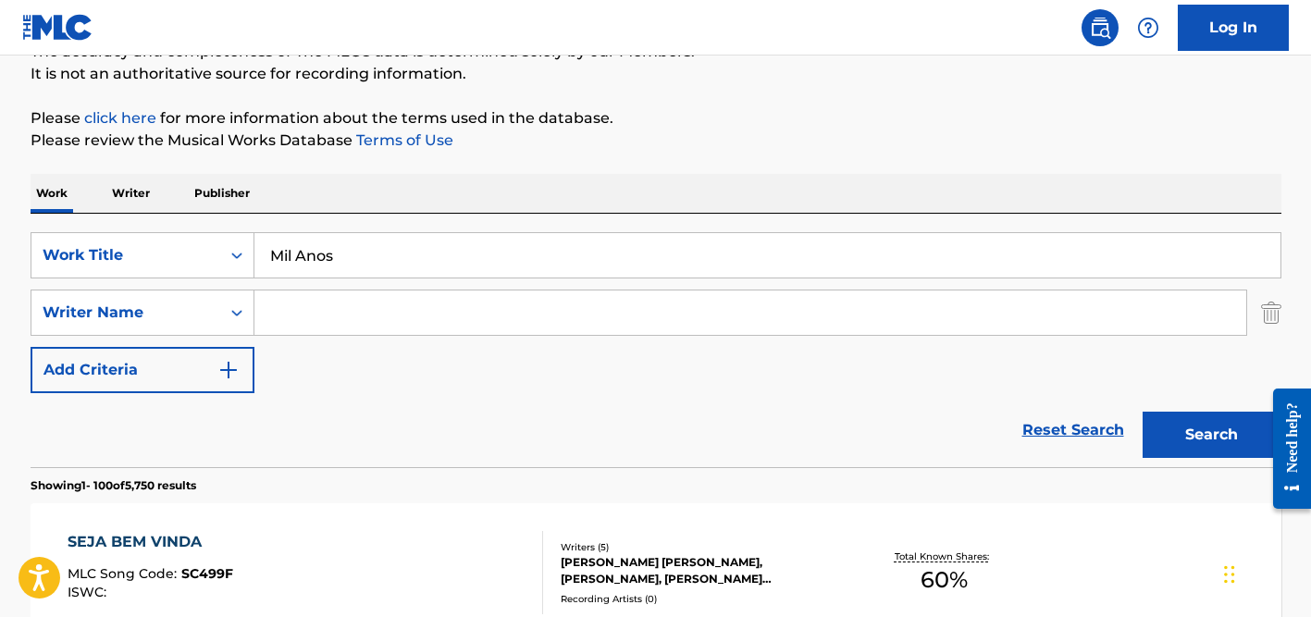
click at [345, 309] on input "Search Form" at bounding box center [750, 313] width 992 height 44
paste input "[PERSON_NAME]"
drag, startPoint x: 311, startPoint y: 312, endPoint x: 163, endPoint y: 289, distance: 149.9
click at [163, 291] on div "SearchWithCriteria11d665ea-e665-4fd8-9661-30dba0e85b38 Writer Name [PERSON_NAME]" at bounding box center [656, 313] width 1251 height 46
click at [1143, 412] on button "Search" at bounding box center [1212, 435] width 139 height 46
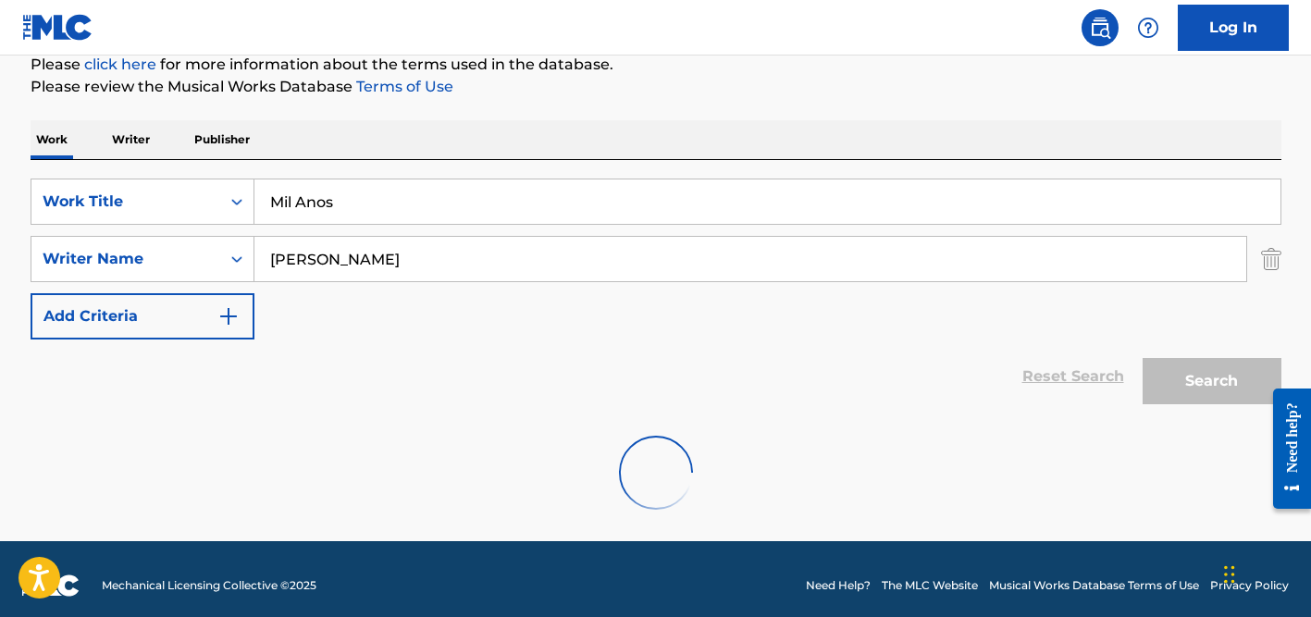
scroll to position [246, 0]
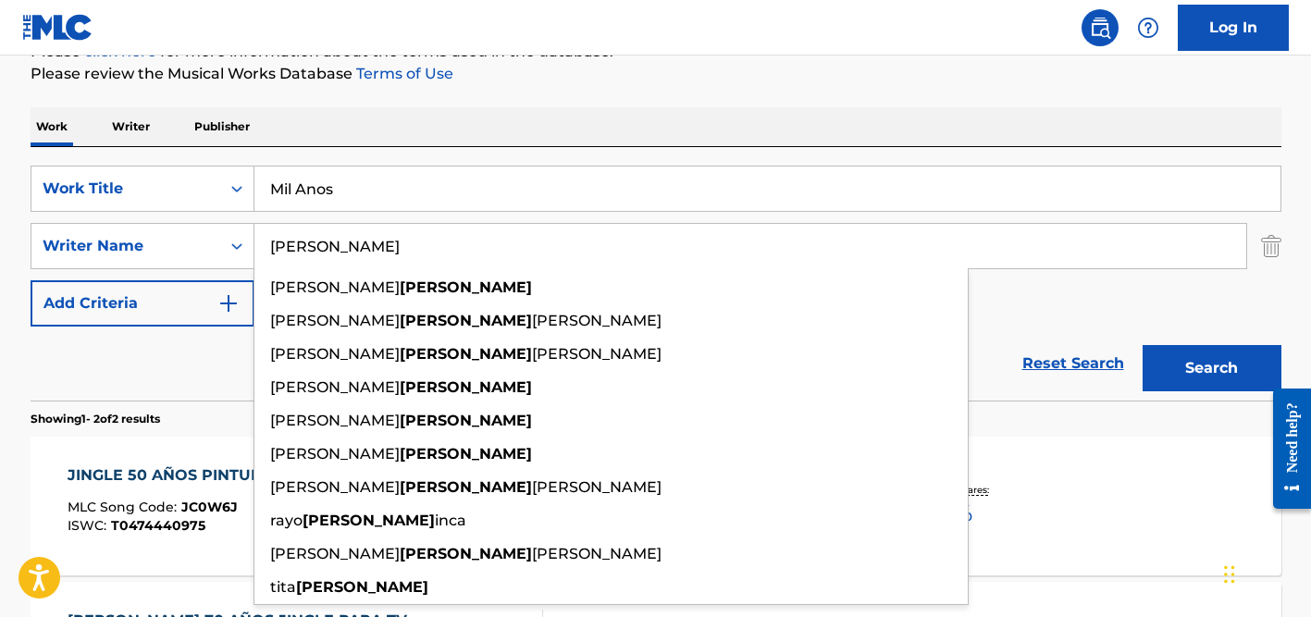
click at [349, 240] on input "[PERSON_NAME]" at bounding box center [750, 246] width 992 height 44
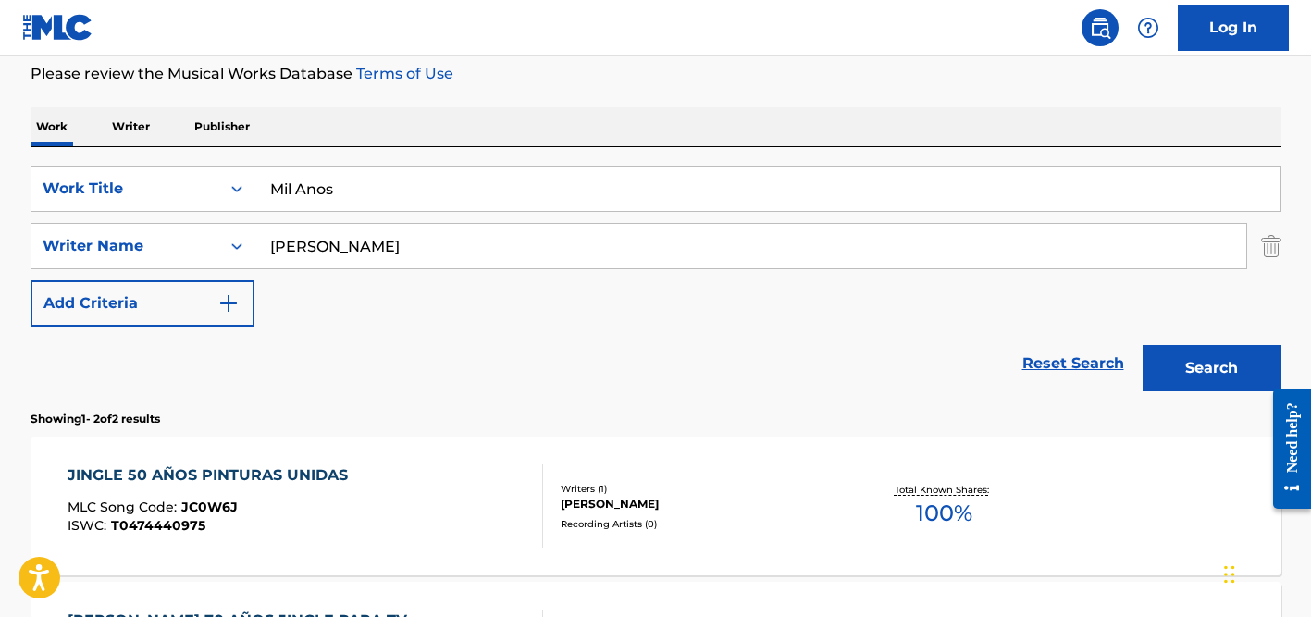
drag, startPoint x: 588, startPoint y: 105, endPoint x: 588, endPoint y: 120, distance: 14.8
click at [588, 106] on div "The MLC Public Work Search The accuracy and completeness of The MLC's data is d…" at bounding box center [656, 332] width 1296 height 952
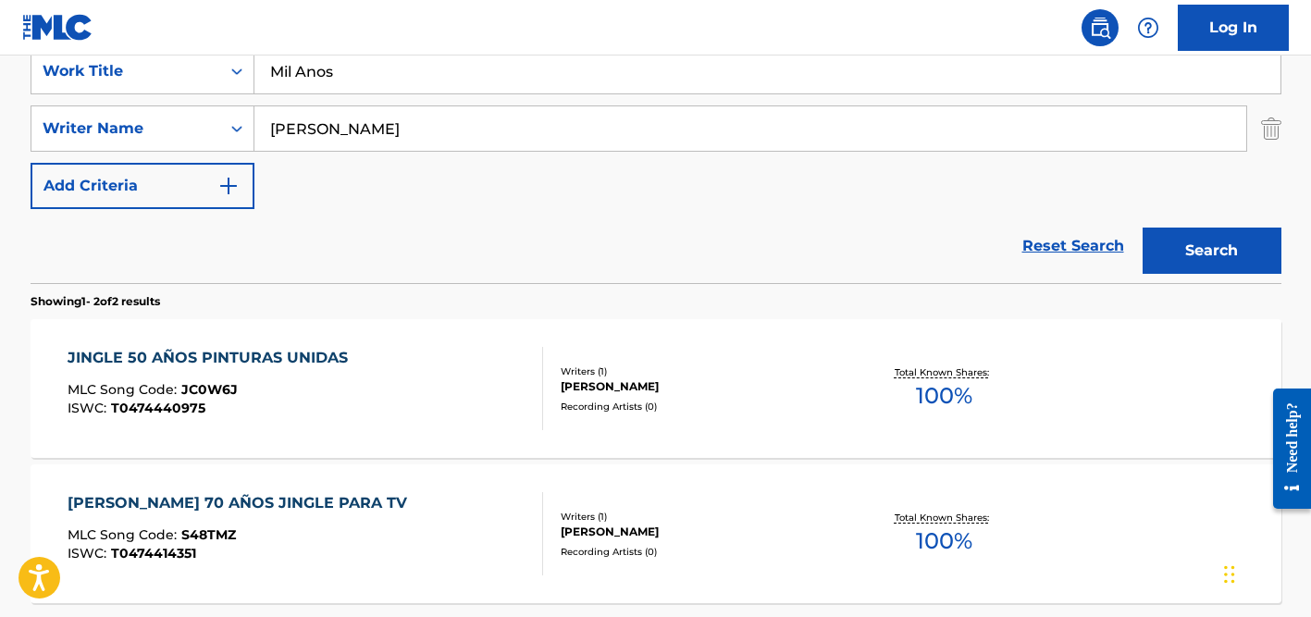
scroll to position [293, 0]
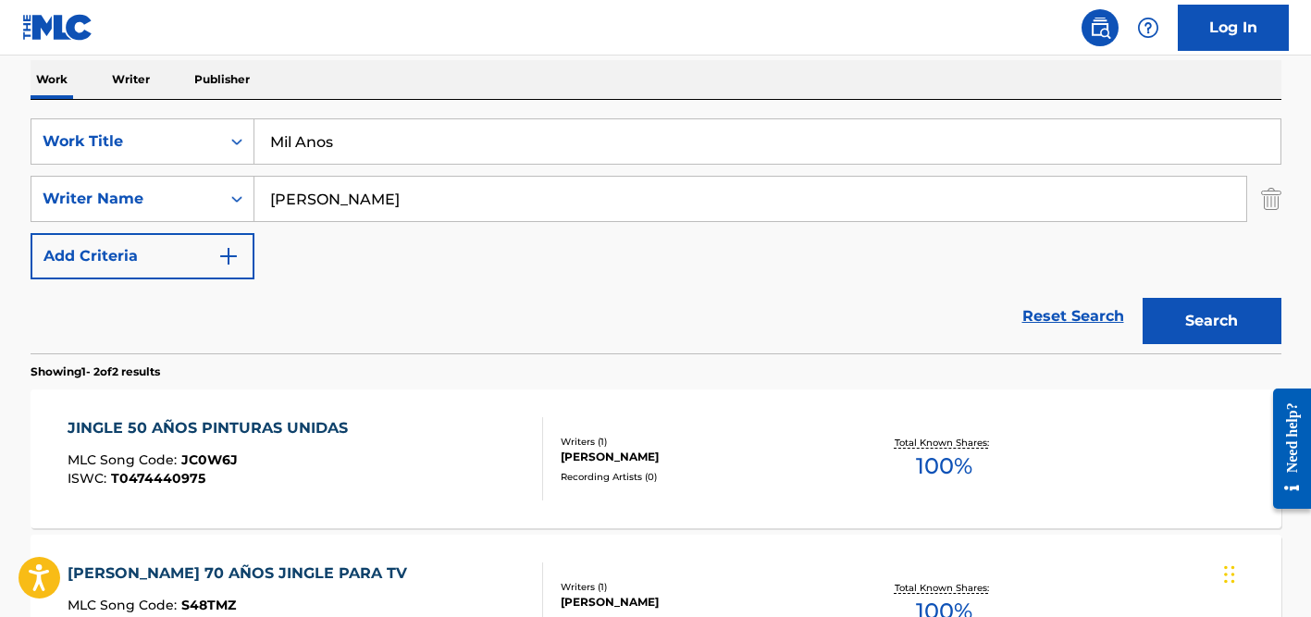
click at [437, 166] on div "SearchWithCriteriad524b7eb-cd1e-4c38-b90d-7f1de2924d6c Work Title Mil Anos Sear…" at bounding box center [656, 198] width 1251 height 161
click at [422, 201] on input "[PERSON_NAME]" at bounding box center [750, 199] width 992 height 44
paste input "[PERSON_NAME]"
type input "[PERSON_NAME]"
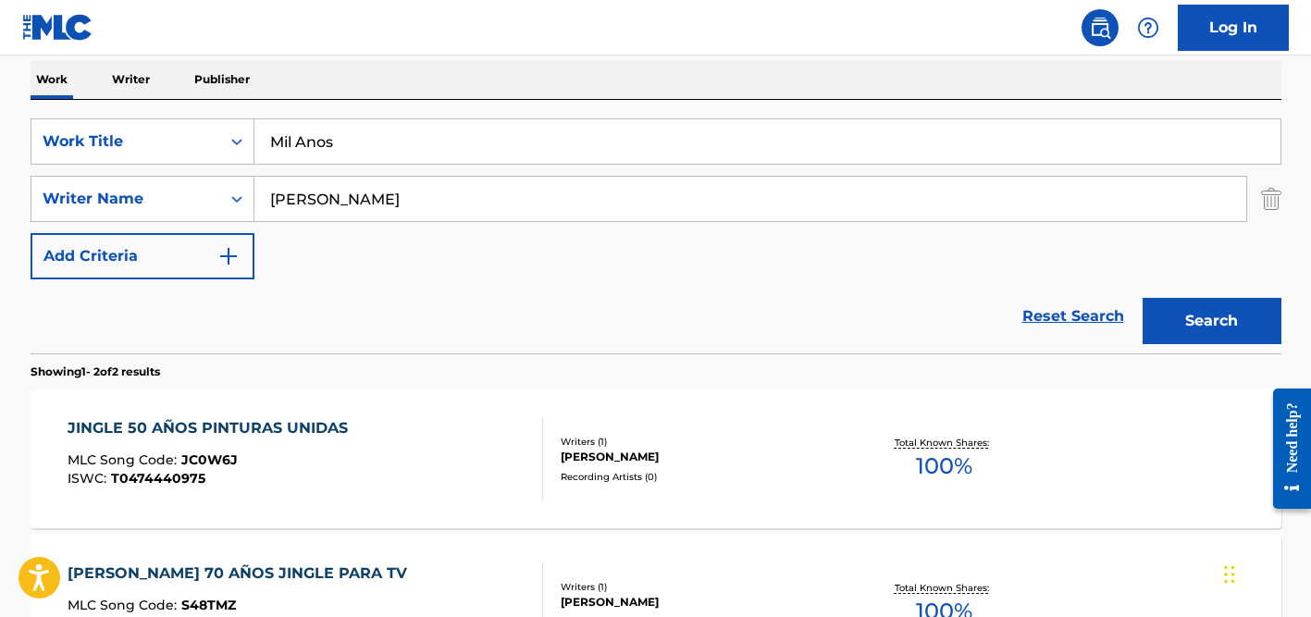
click at [1143, 298] on button "Search" at bounding box center [1212, 321] width 139 height 46
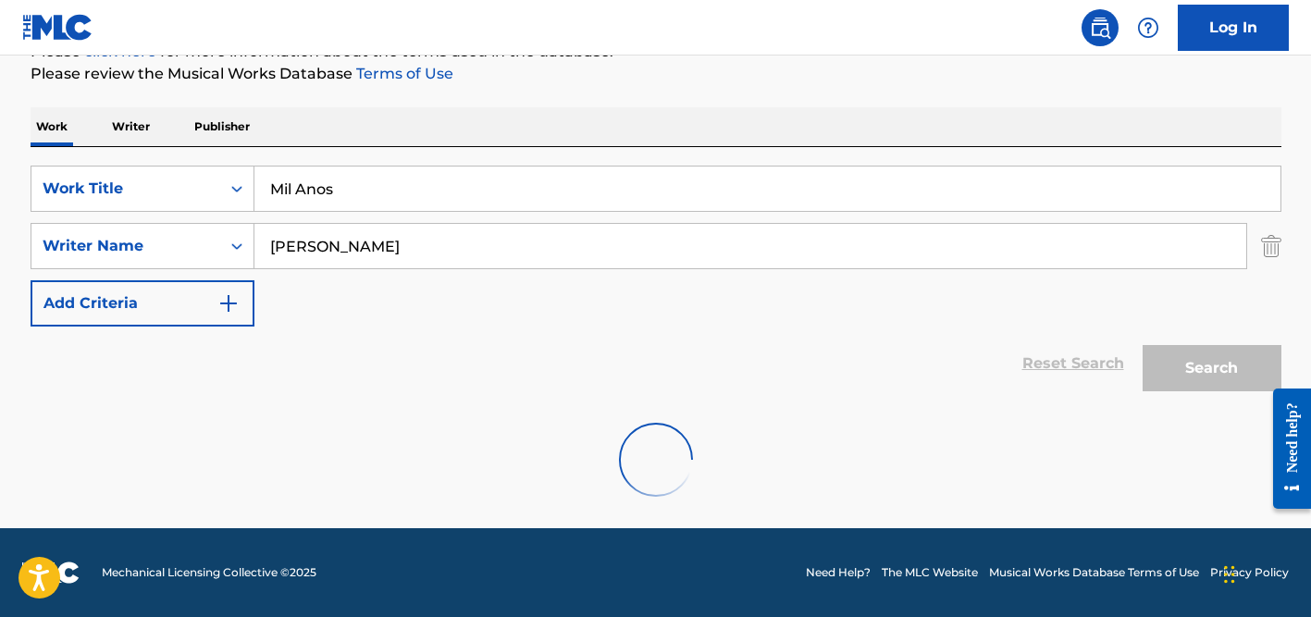
scroll to position [246, 0]
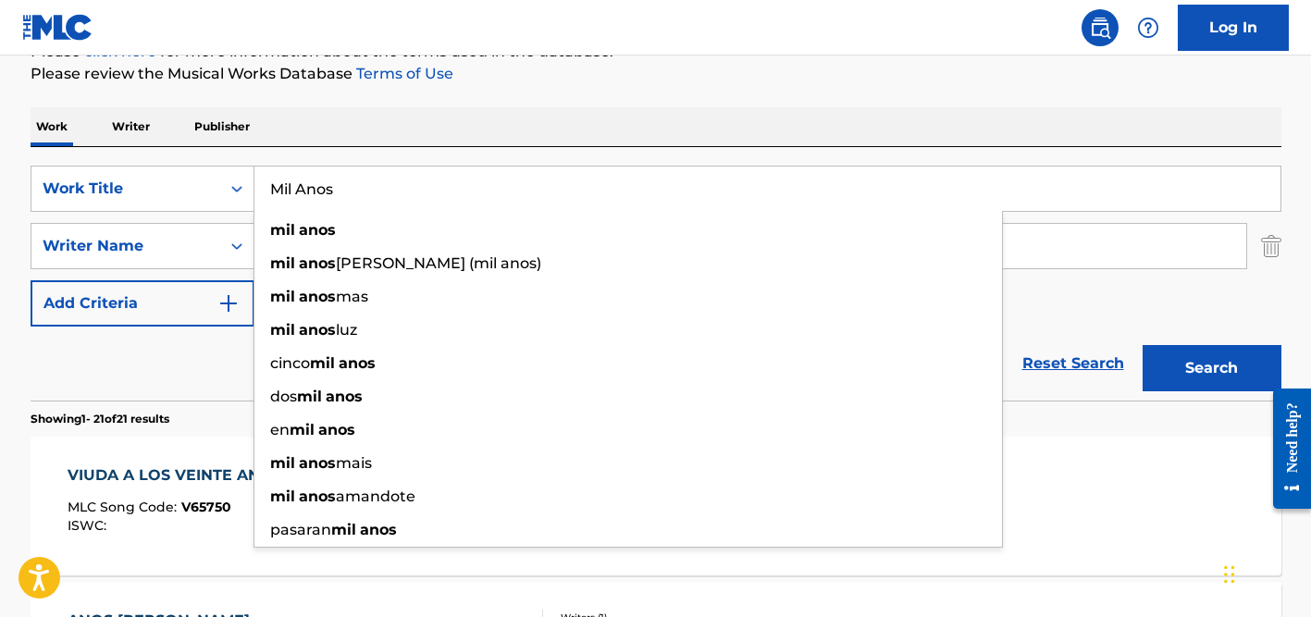
click at [329, 177] on input "Mil Anos" at bounding box center [767, 189] width 1026 height 44
paste input "atadinha De Saudade"
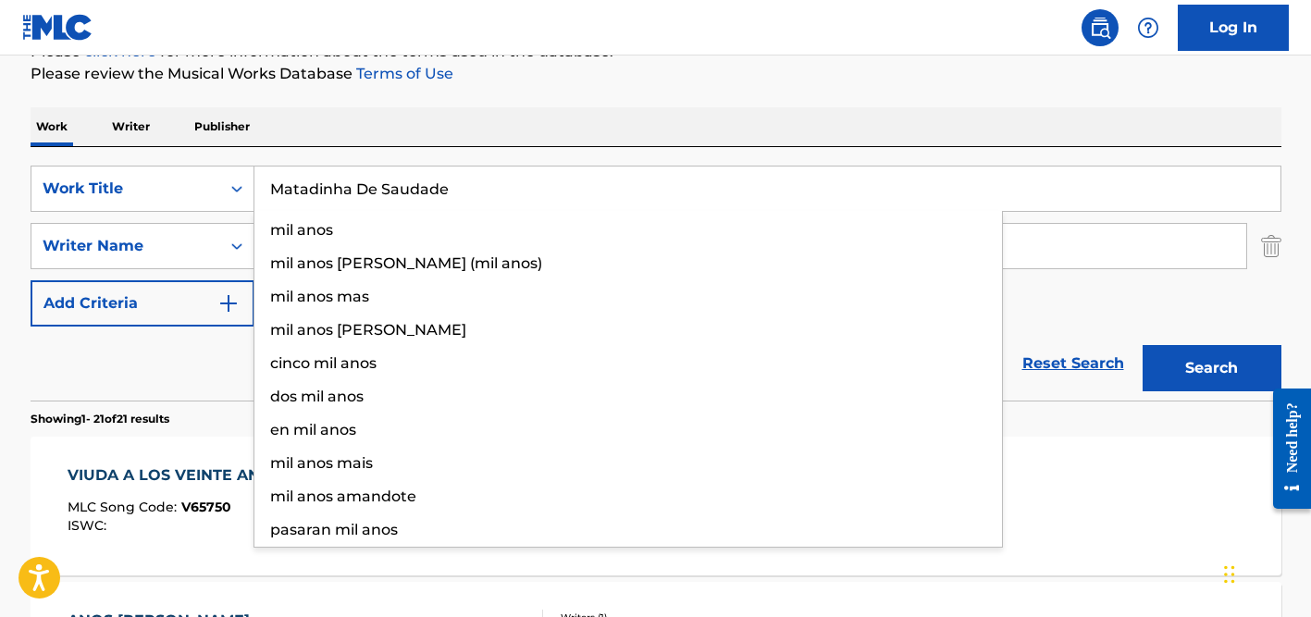
type input "Matadinha De Saudade"
click at [1143, 345] on button "Search" at bounding box center [1212, 368] width 139 height 46
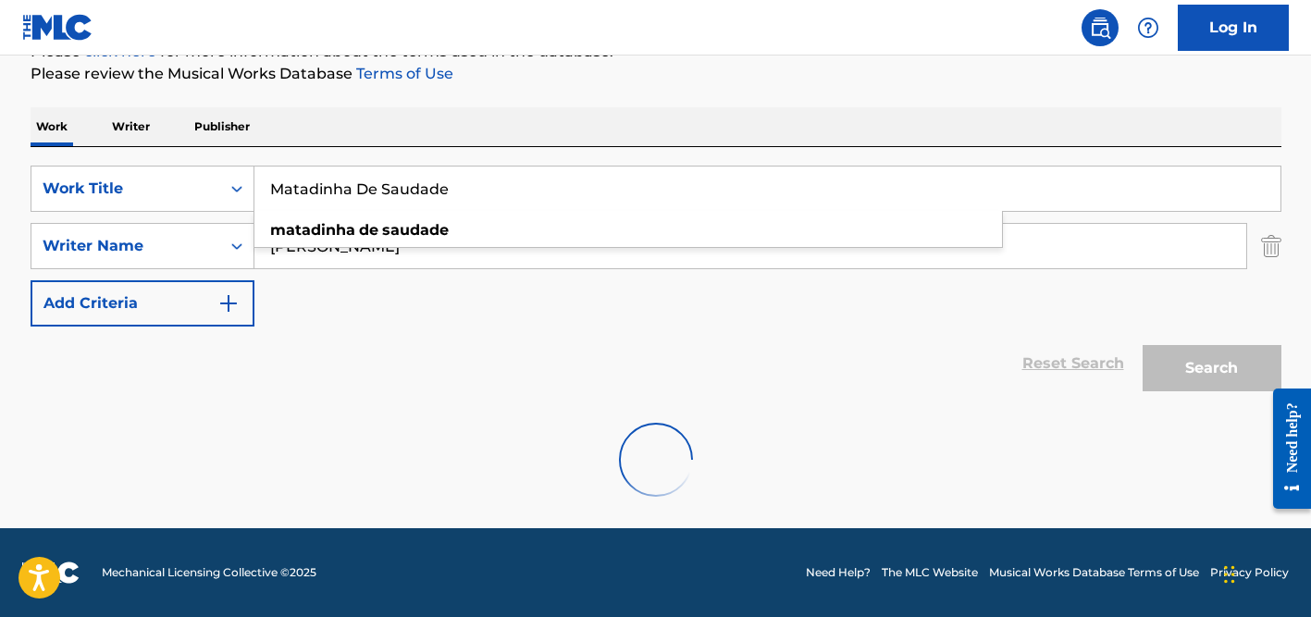
click at [311, 265] on input "[PERSON_NAME]" at bounding box center [750, 246] width 992 height 44
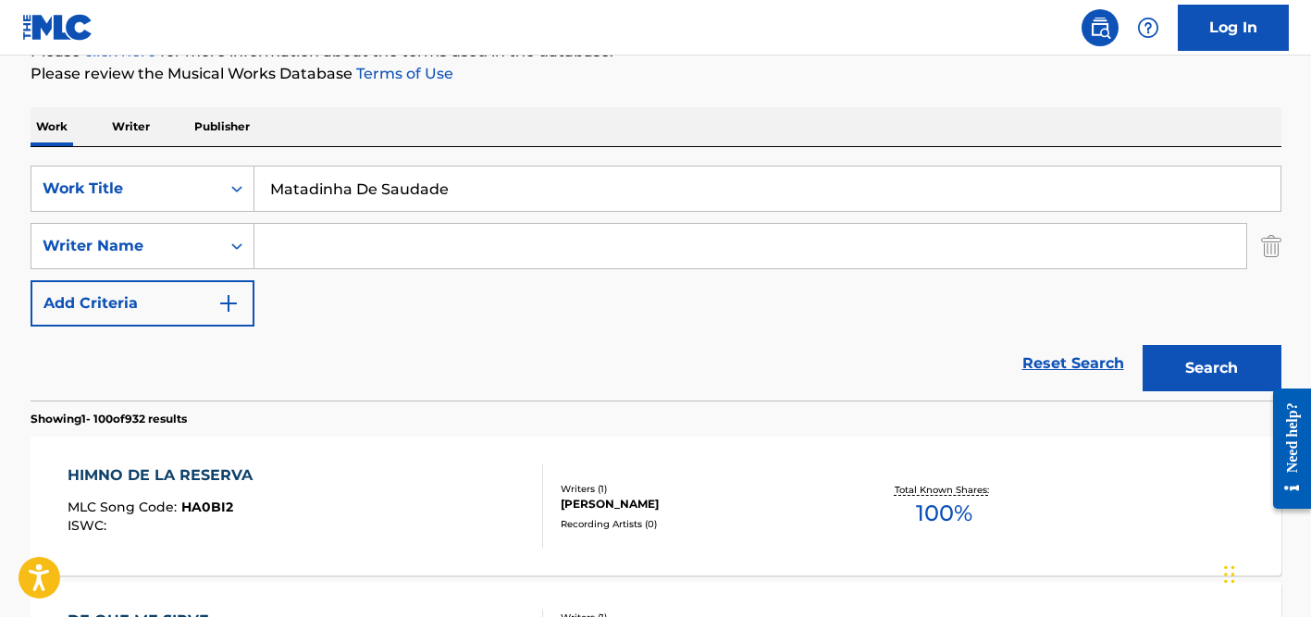
click at [504, 192] on input "Matadinha De Saudade" at bounding box center [767, 189] width 1026 height 44
click at [1143, 345] on button "Search" at bounding box center [1212, 368] width 139 height 46
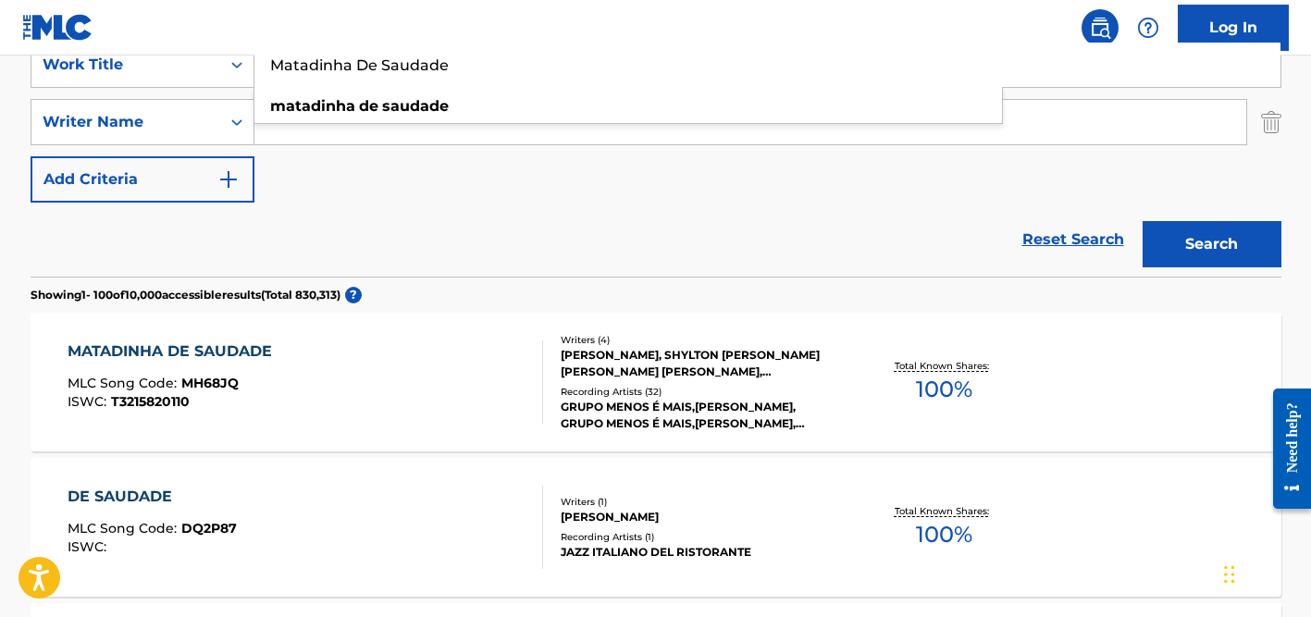
scroll to position [375, 0]
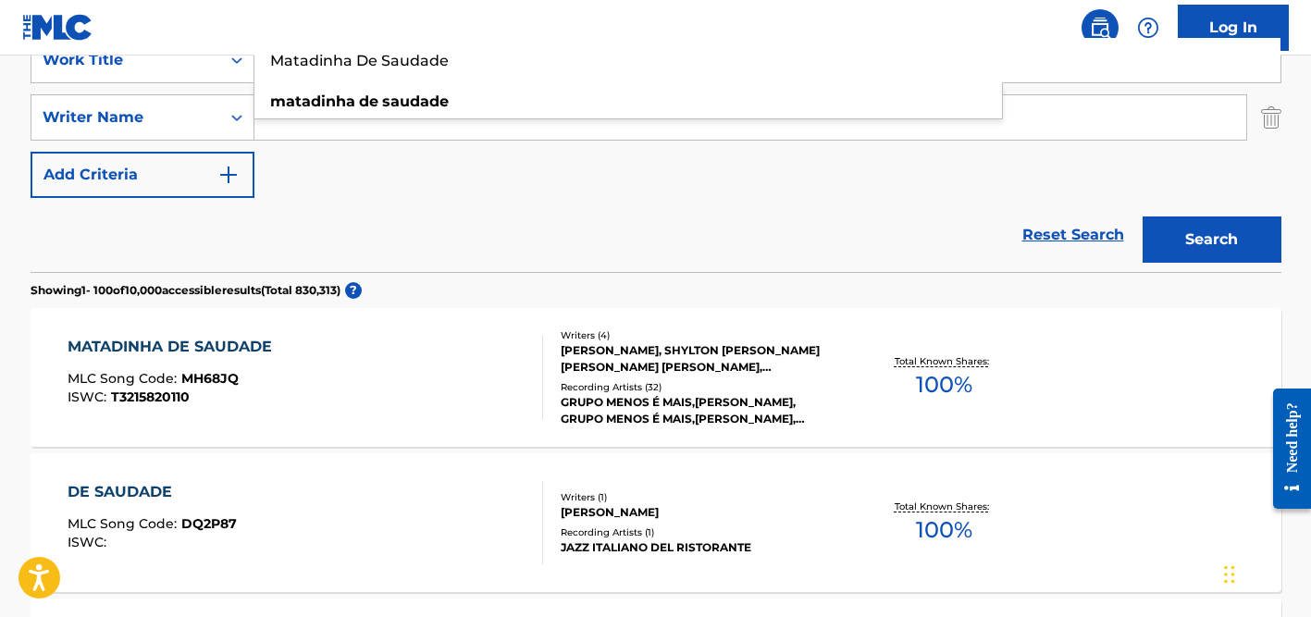
click at [606, 363] on div "[PERSON_NAME], SHYLTON [PERSON_NAME] [PERSON_NAME] [PERSON_NAME], [PERSON_NAME]" at bounding box center [700, 358] width 279 height 33
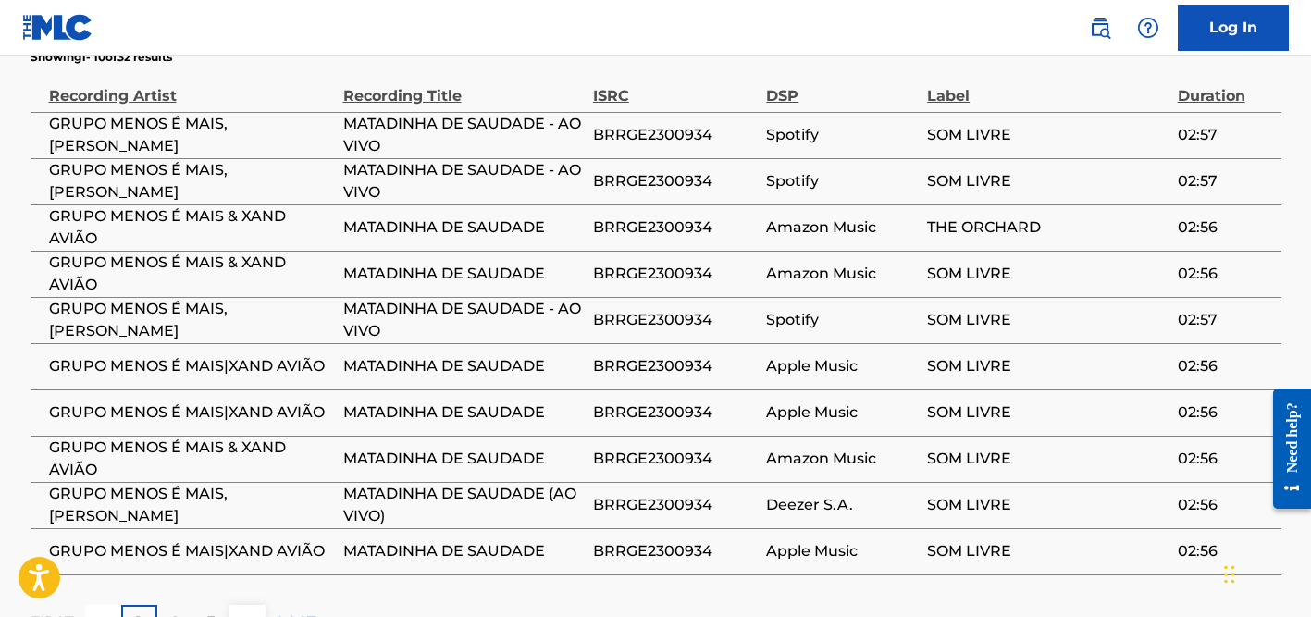
scroll to position [1944, 0]
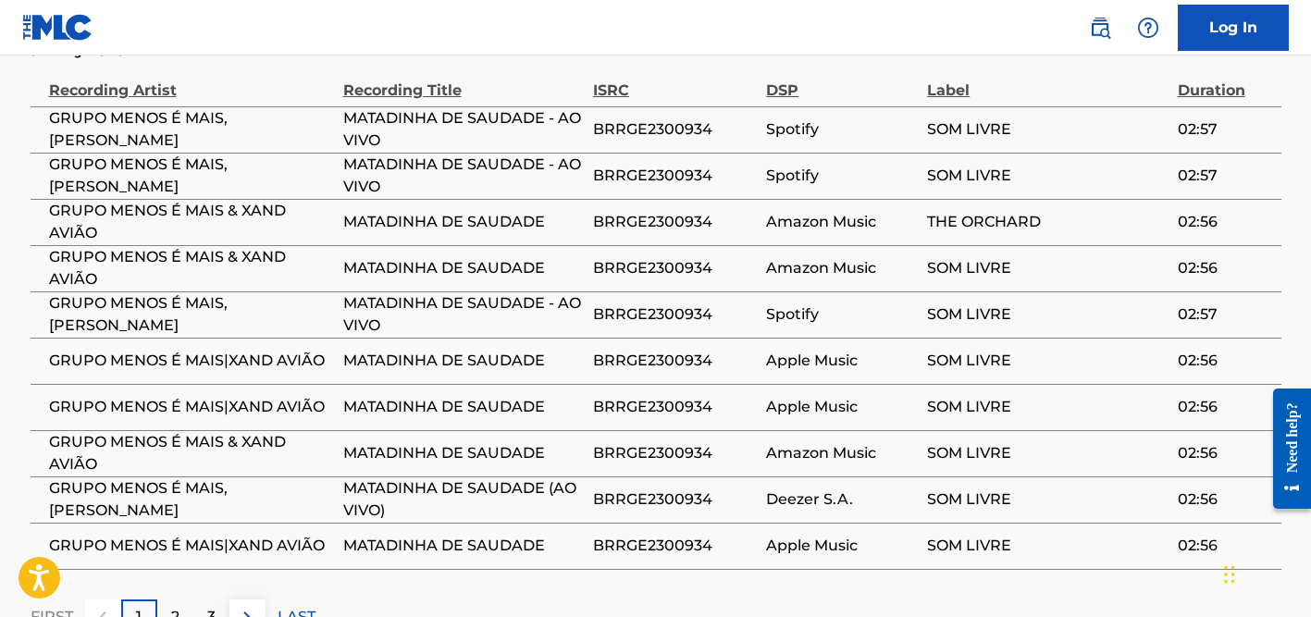
click at [173, 606] on p "2" at bounding box center [175, 617] width 8 height 22
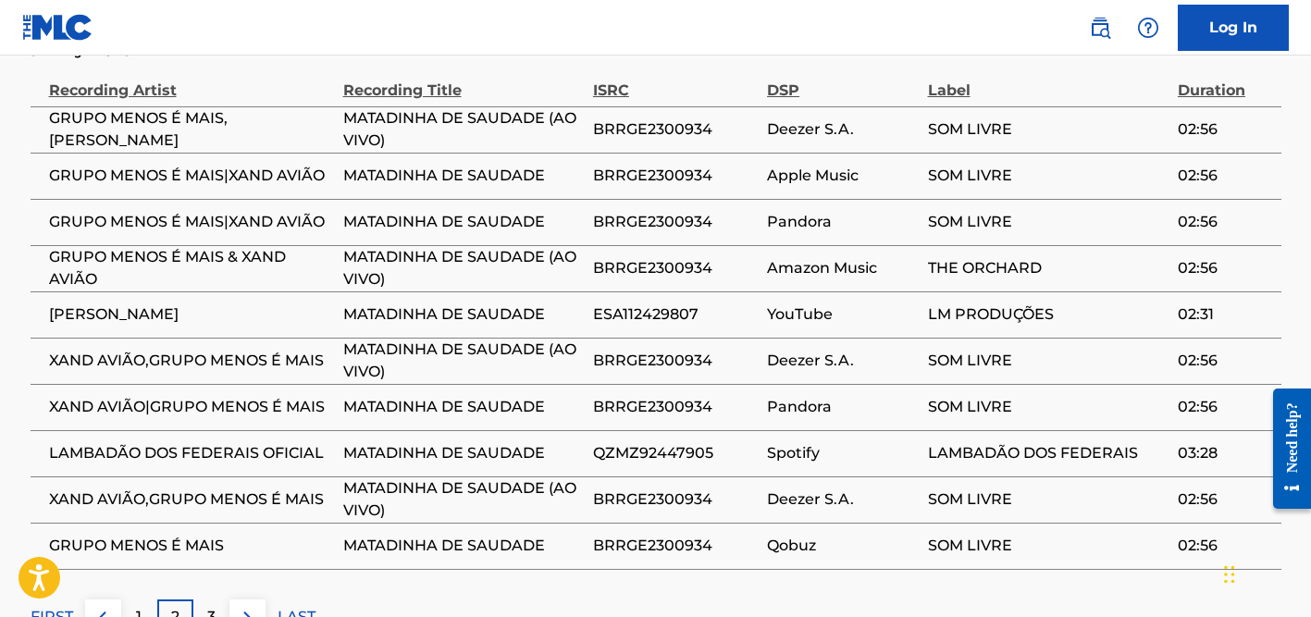
click at [241, 442] on span "LAMBADÃO DOS FEDERAIS OFICIAL" at bounding box center [191, 453] width 285 height 22
copy div "LAMBADÃO DOS FEDERAIS OFICIAL"
click at [142, 304] on span "[PERSON_NAME]" at bounding box center [191, 315] width 285 height 22
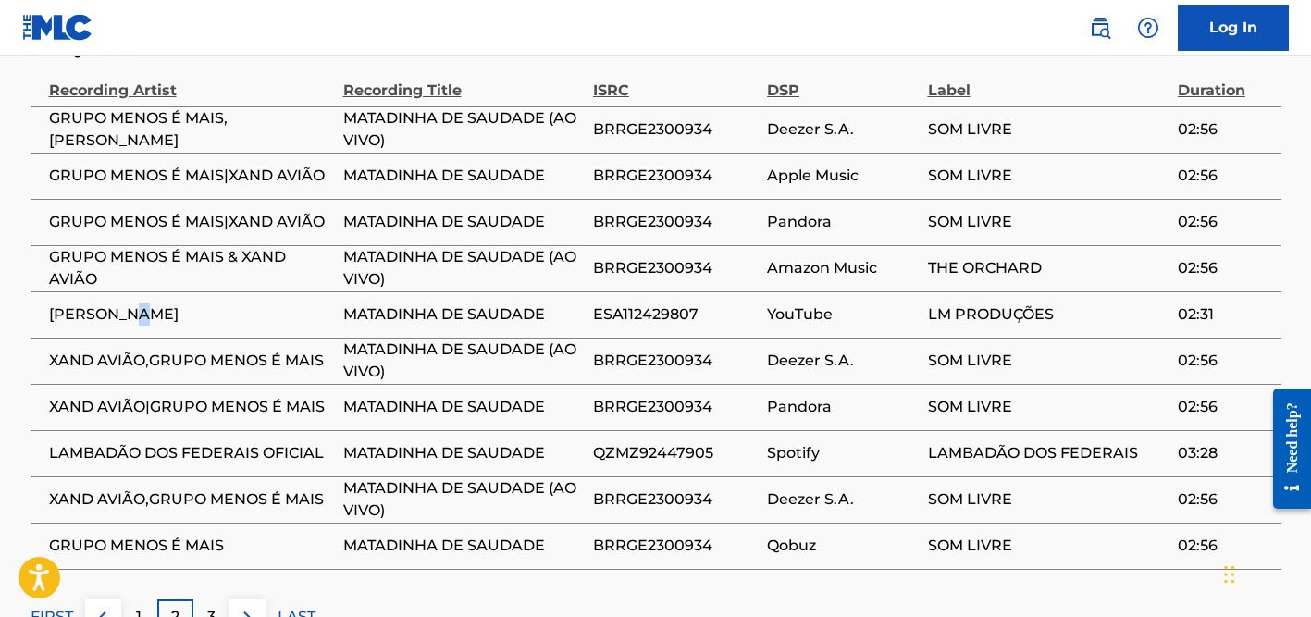
click at [142, 304] on span "[PERSON_NAME]" at bounding box center [191, 315] width 285 height 22
copy div "[PERSON_NAME]"
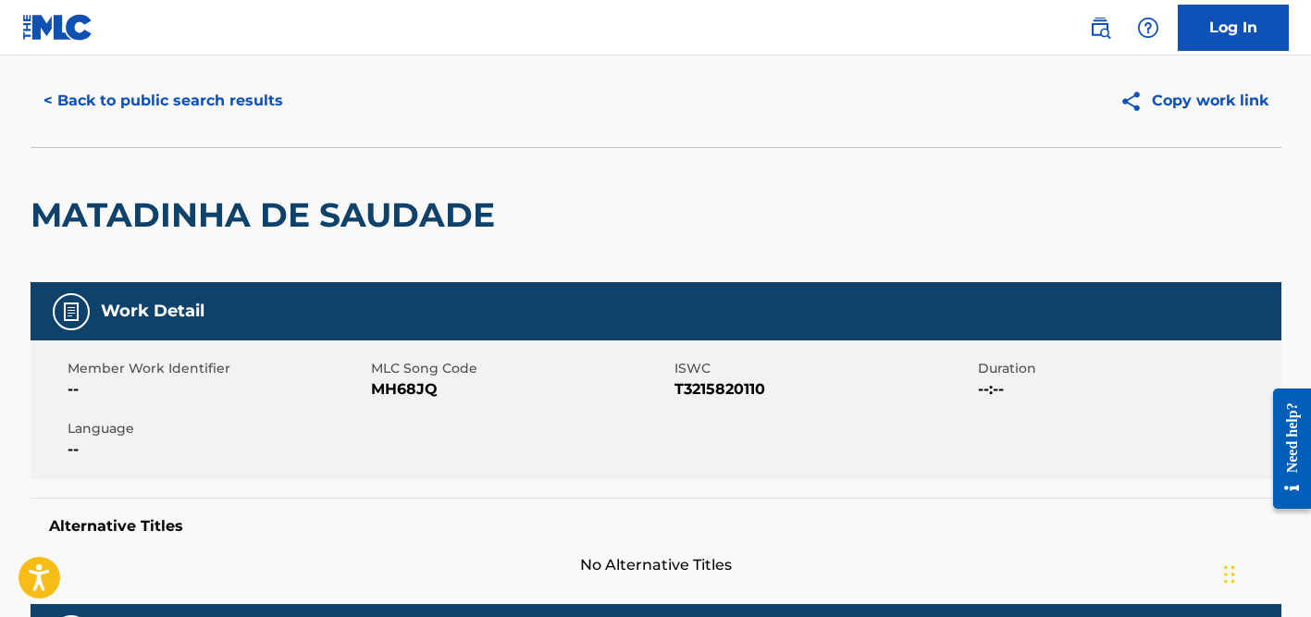
click at [232, 100] on button "< Back to public search results" at bounding box center [164, 101] width 266 height 46
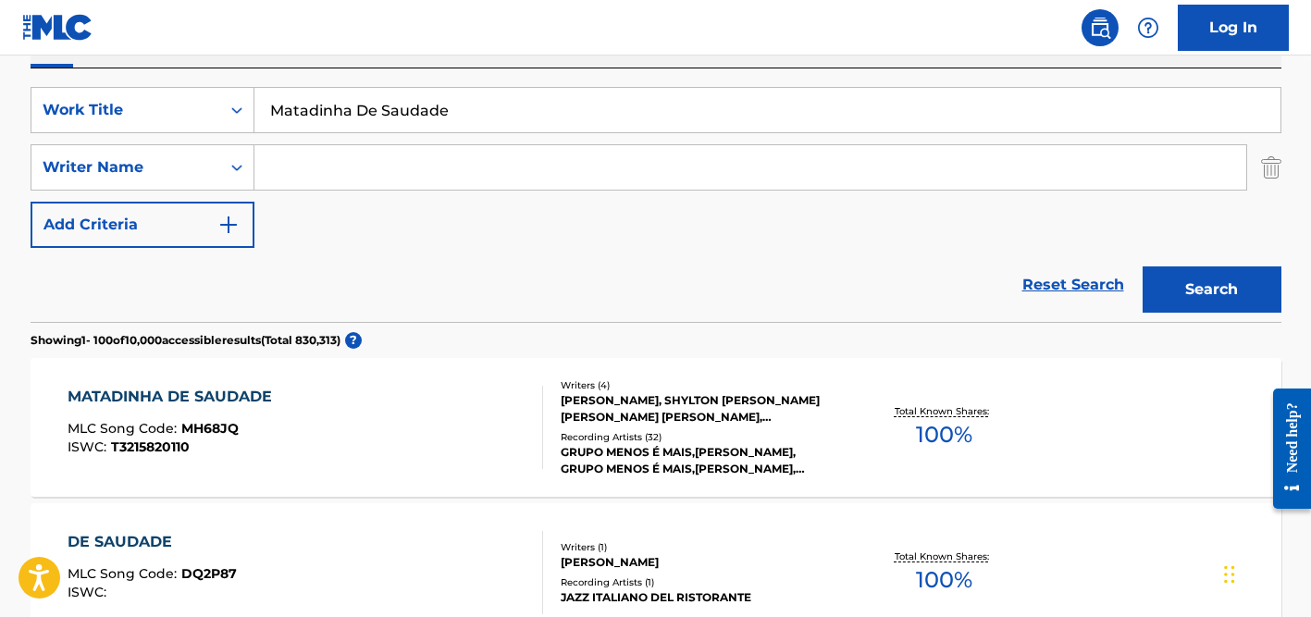
scroll to position [321, 0]
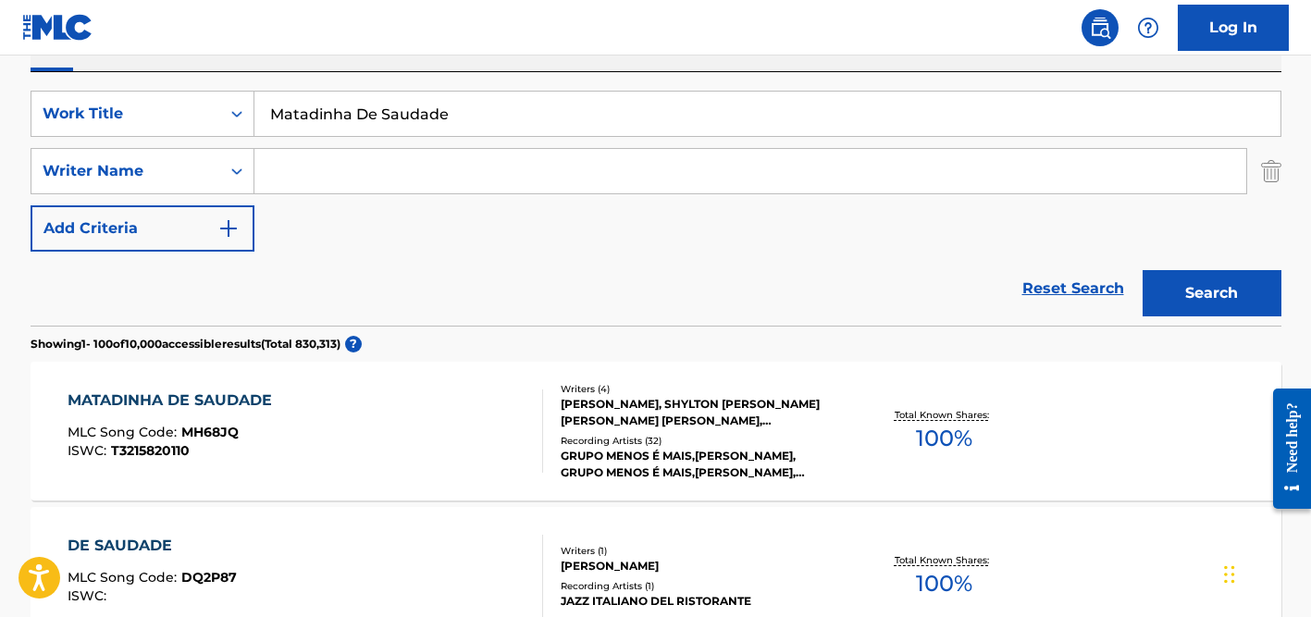
click at [316, 180] on input "Search Form" at bounding box center [750, 171] width 992 height 44
type input "[PERSON_NAME]"
click at [366, 118] on input "Matadinha De Saudade" at bounding box center [767, 114] width 1026 height 44
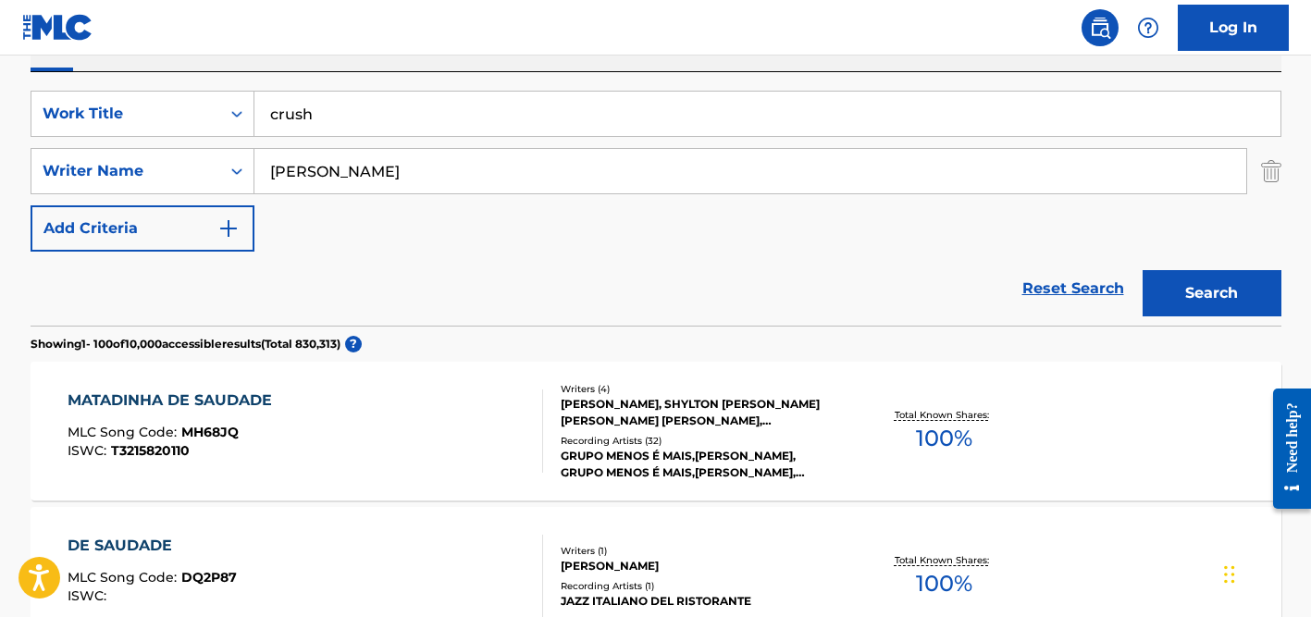
type input "crush"
click at [1143, 270] on button "Search" at bounding box center [1212, 293] width 139 height 46
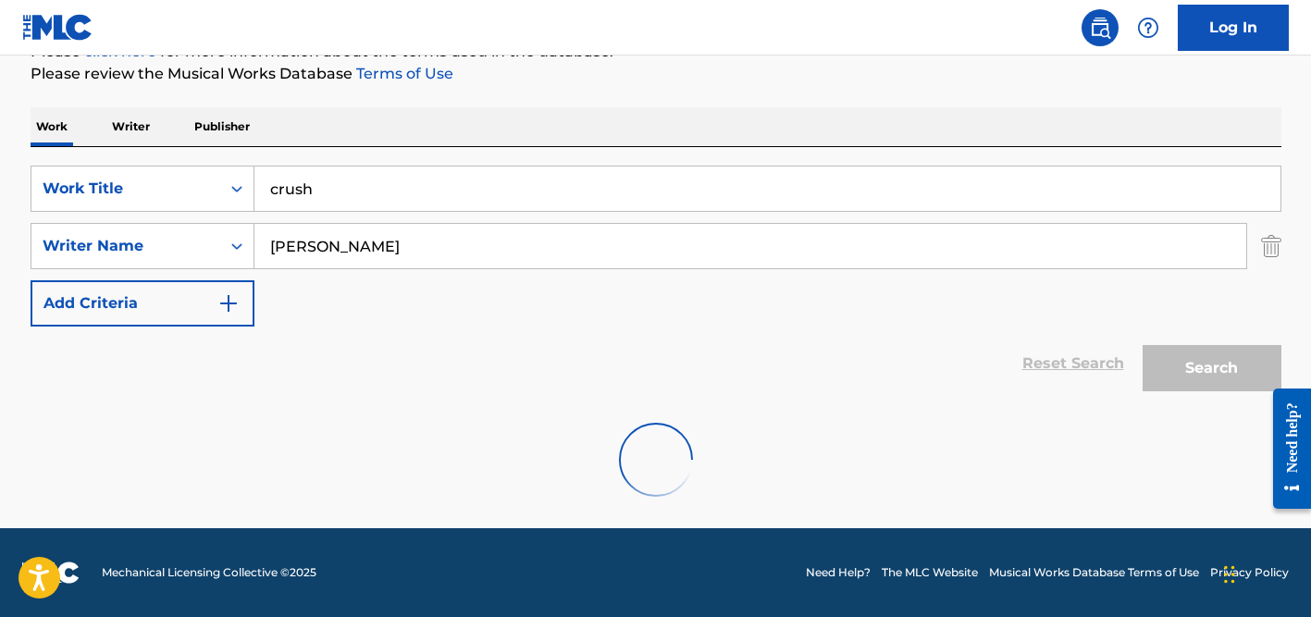
scroll to position [246, 0]
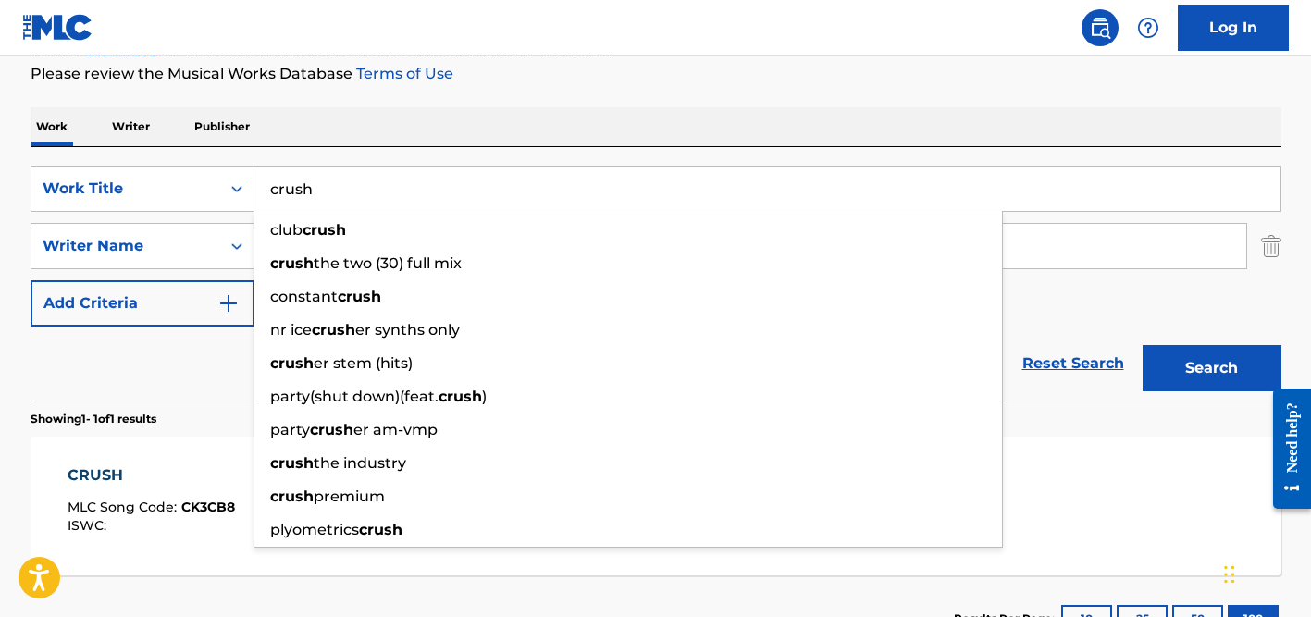
click at [818, 95] on div "The MLC Public Work Search The accuracy and completeness of The MLC's data is d…" at bounding box center [656, 259] width 1296 height 807
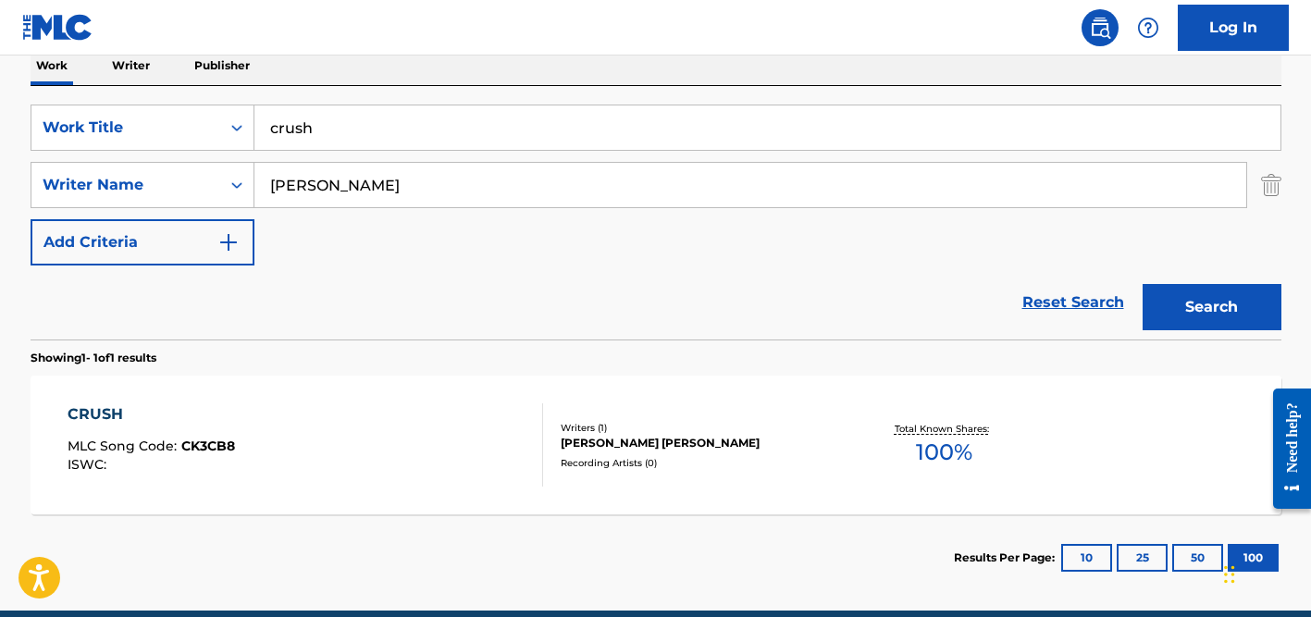
scroll to position [390, 0]
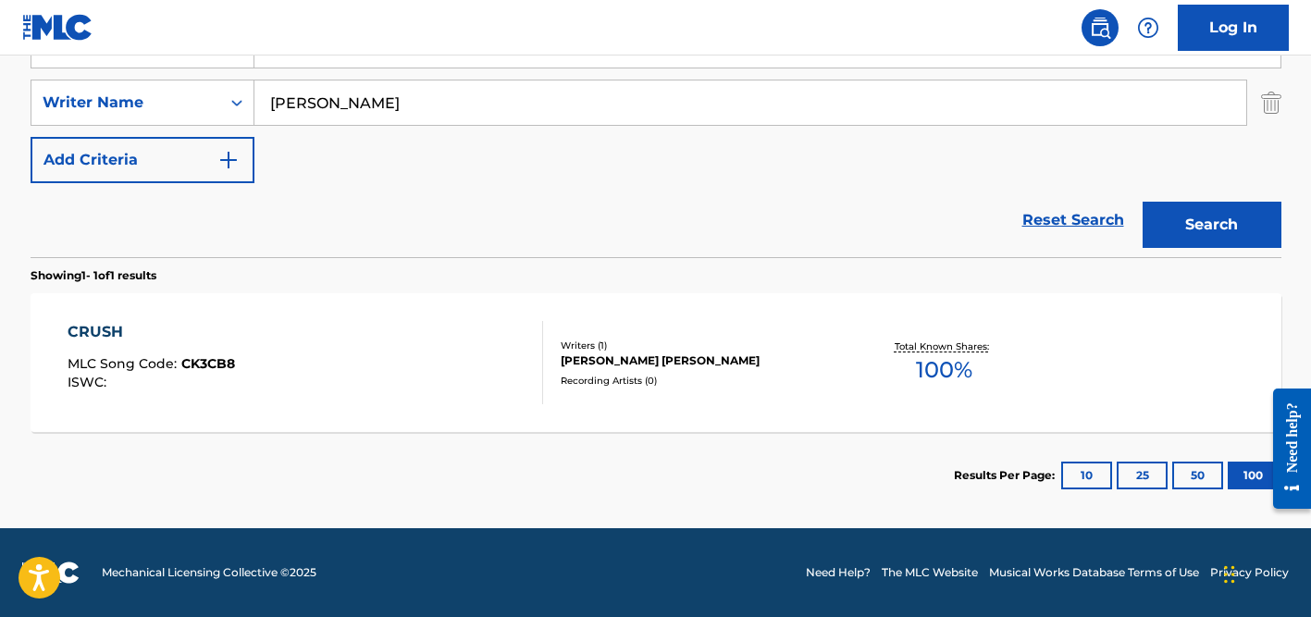
click at [674, 349] on div "Writers ( 1 )" at bounding box center [700, 346] width 279 height 14
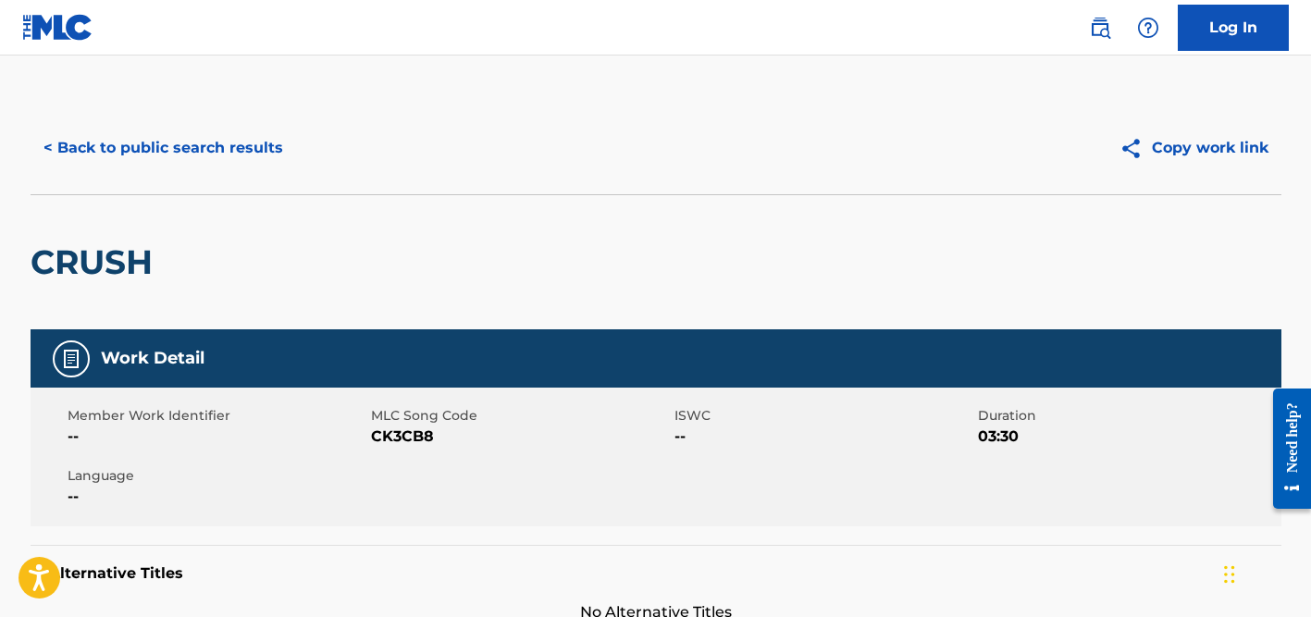
click at [229, 148] on button "< Back to public search results" at bounding box center [164, 148] width 266 height 46
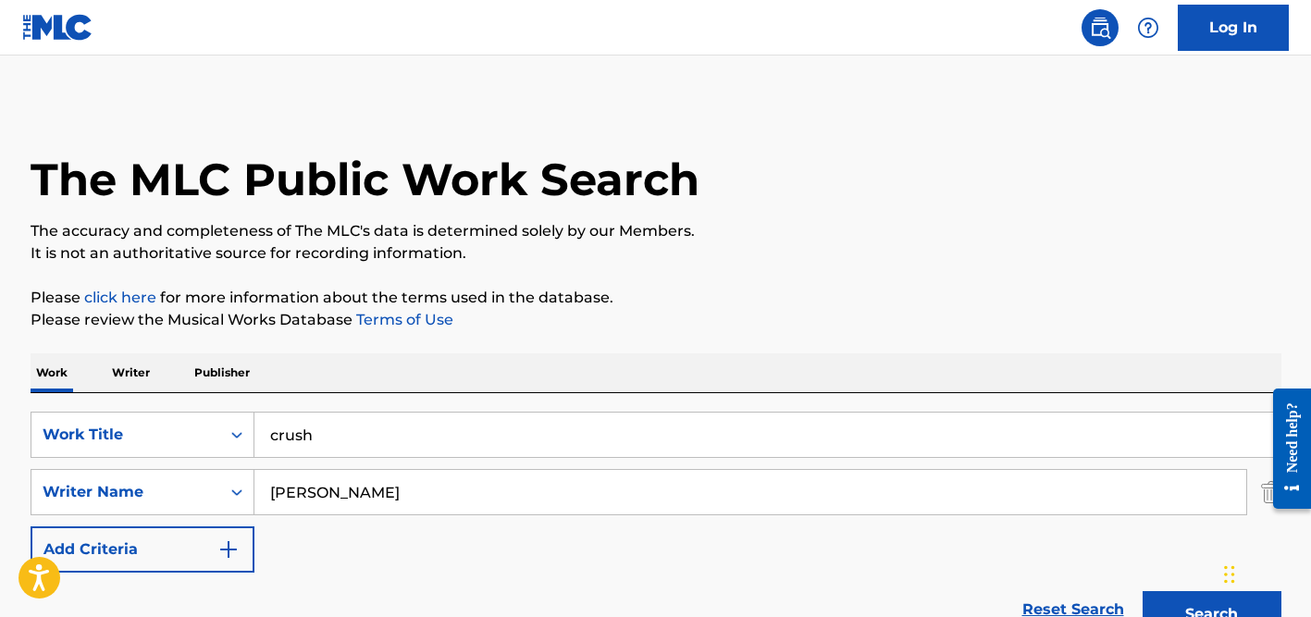
scroll to position [284, 0]
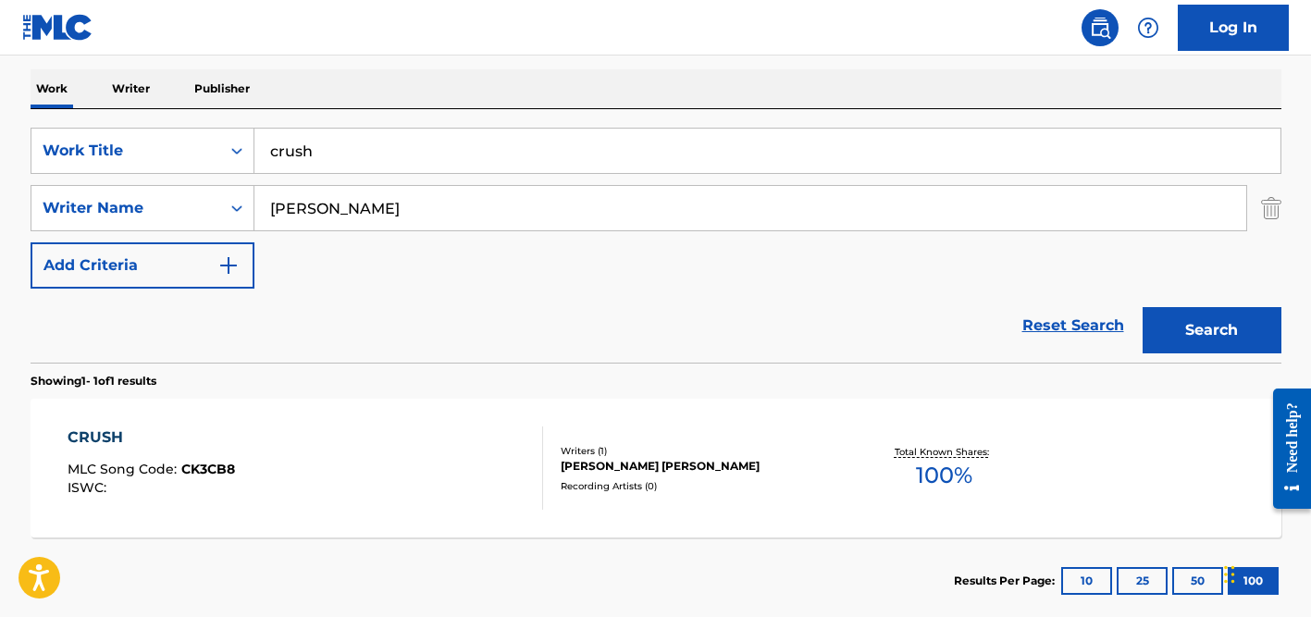
click at [318, 153] on input "crush" at bounding box center [767, 151] width 1026 height 44
paste input "Tu A Mi No Me Hundes"
type input "Tu A Mi No Me Hundes"
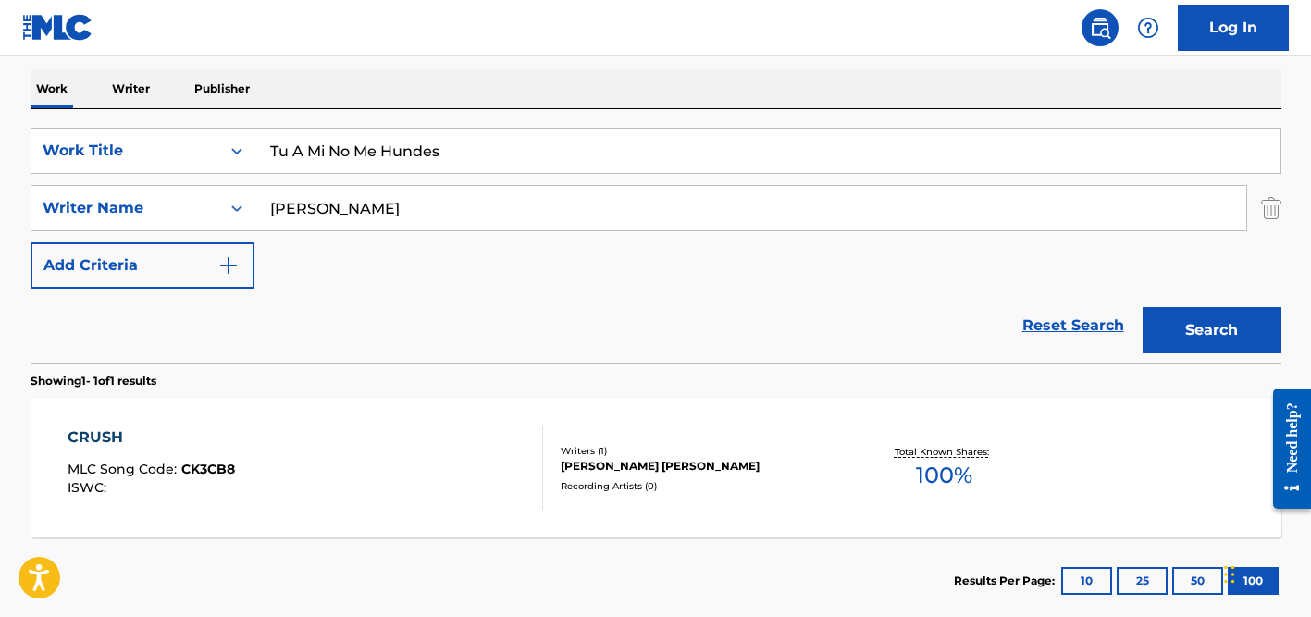
click at [375, 67] on div "The MLC Public Work Search The accuracy and completeness of The MLC's data is d…" at bounding box center [656, 221] width 1296 height 807
click at [359, 228] on input "[PERSON_NAME]" at bounding box center [750, 208] width 992 height 44
click at [1143, 307] on button "Search" at bounding box center [1212, 330] width 139 height 46
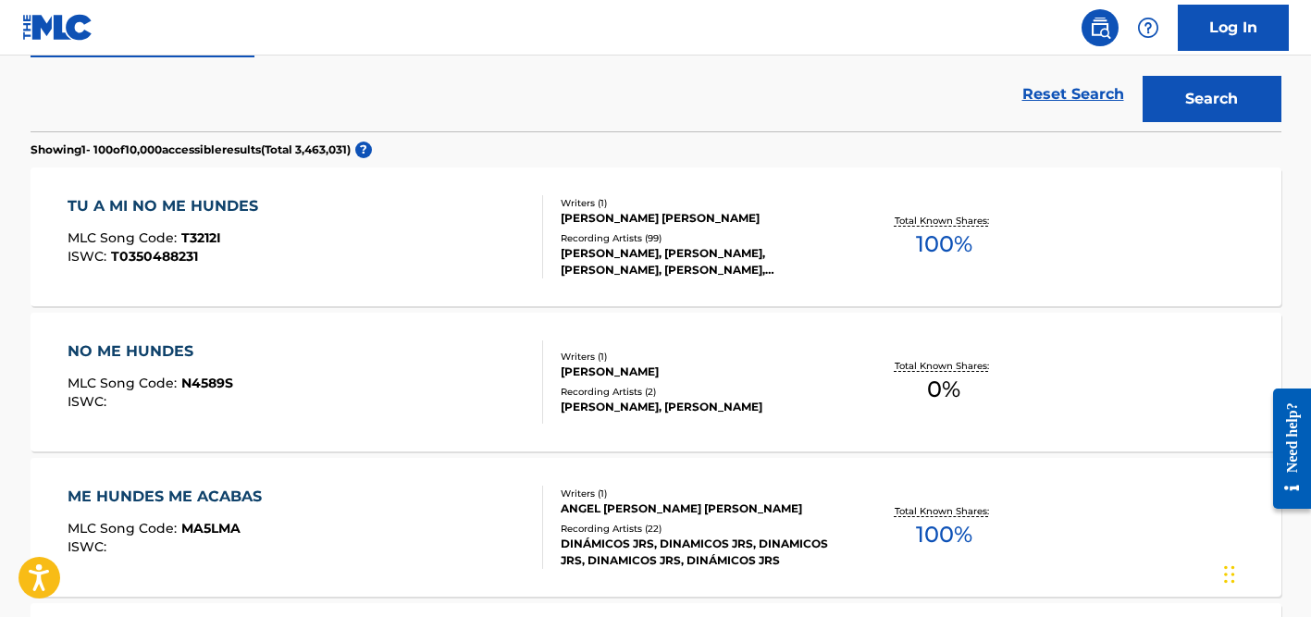
scroll to position [517, 0]
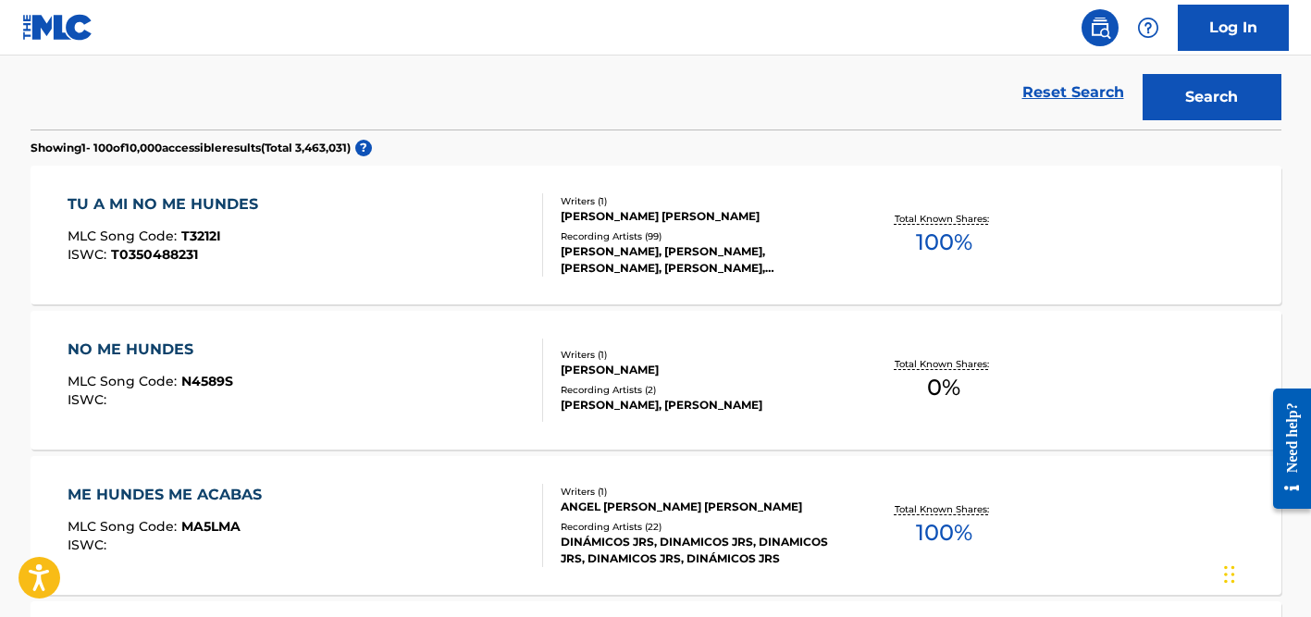
click at [615, 234] on div "Recording Artists ( 99 )" at bounding box center [700, 236] width 279 height 14
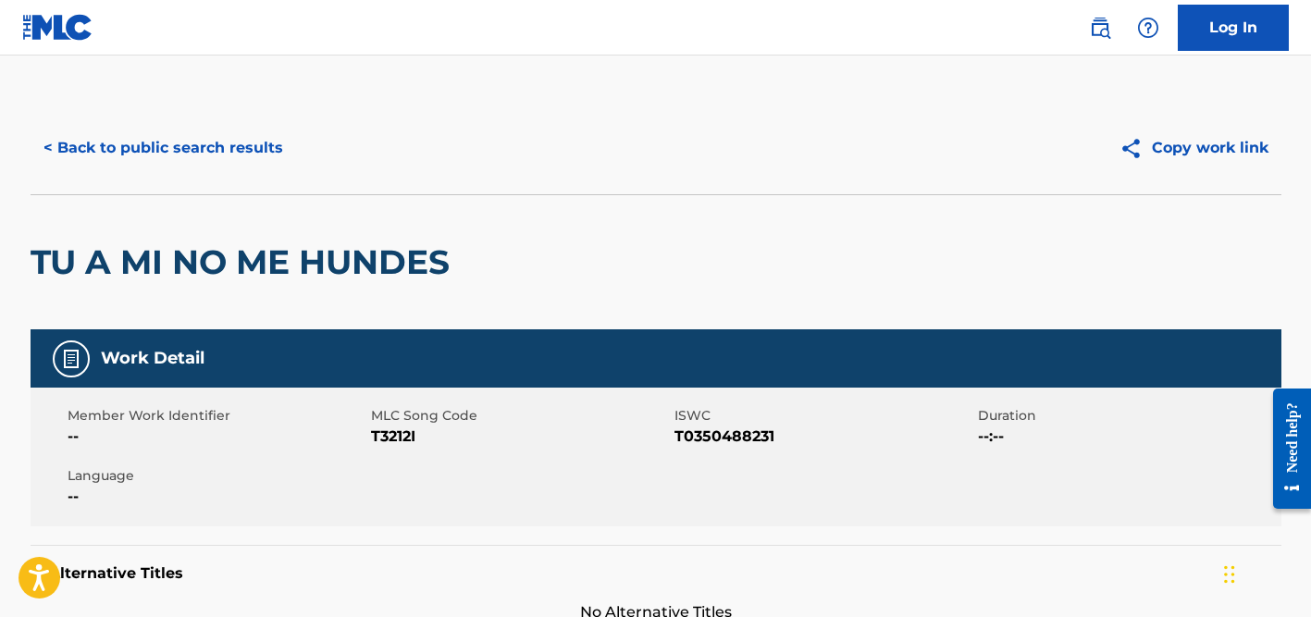
click at [222, 130] on button "< Back to public search results" at bounding box center [164, 148] width 266 height 46
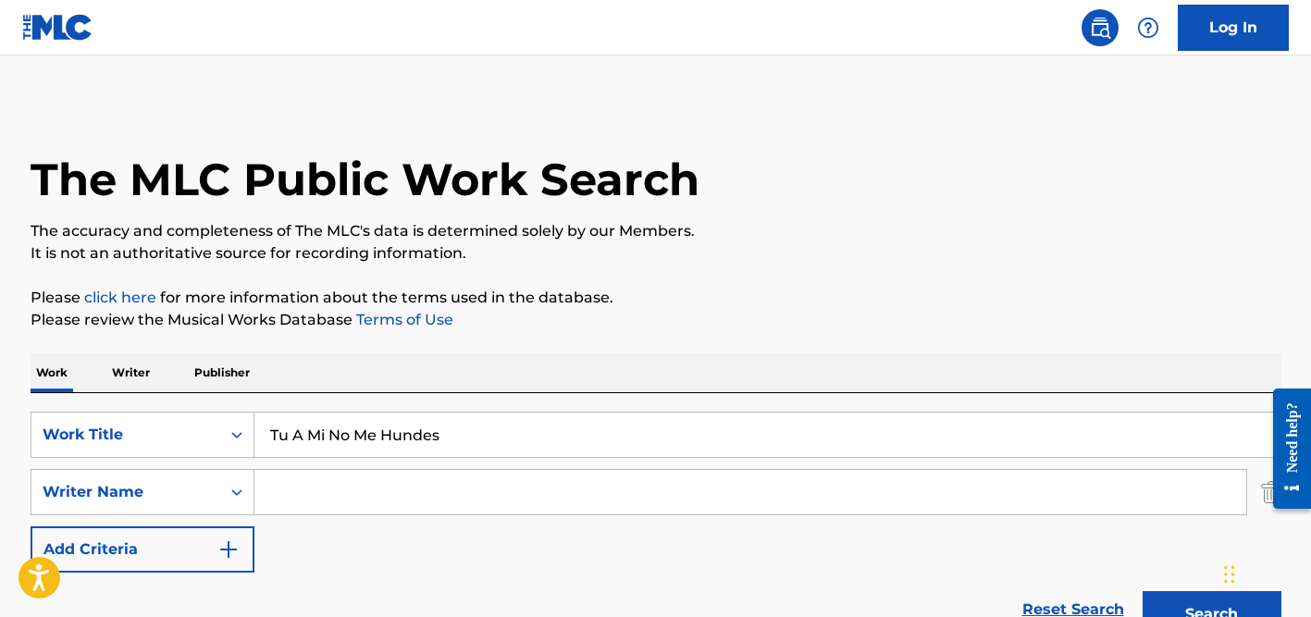
click at [317, 498] on input "Search Form" at bounding box center [750, 492] width 992 height 44
type input "[PERSON_NAME]"
click at [326, 436] on input "Tu A Mi No Me Hundes" at bounding box center [767, 435] width 1026 height 44
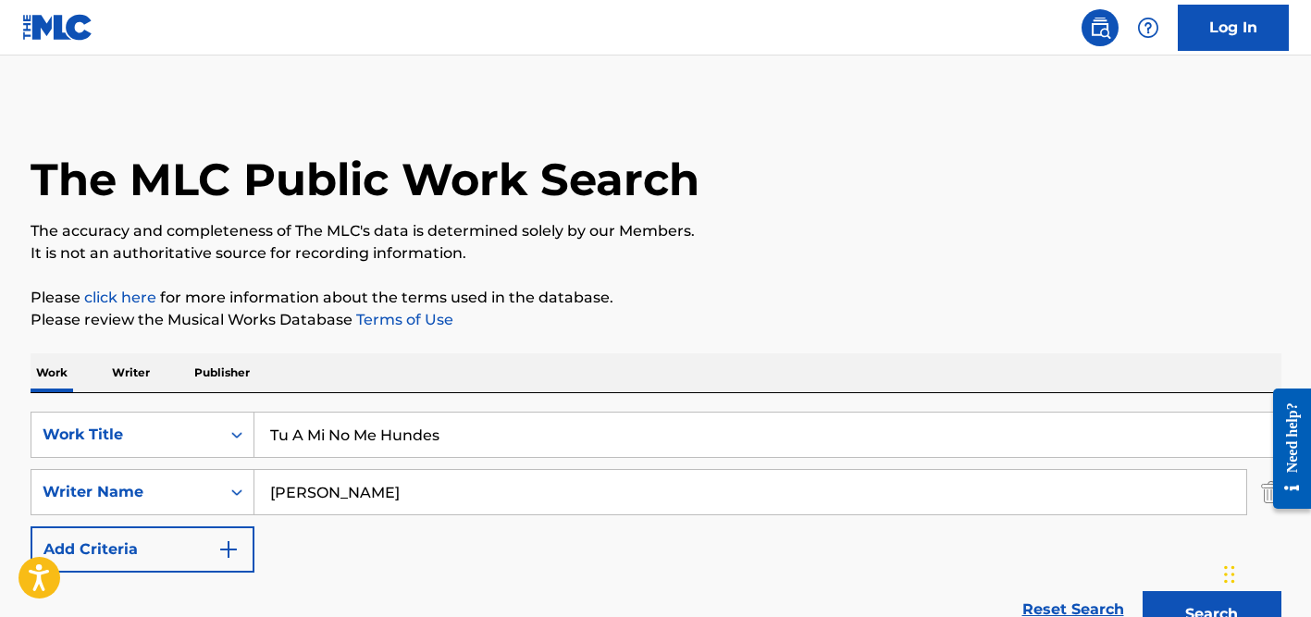
paste input "Live Forever"
click at [518, 370] on div "Work Writer Publisher" at bounding box center [656, 372] width 1251 height 39
click at [458, 481] on input "[PERSON_NAME]" at bounding box center [750, 492] width 992 height 44
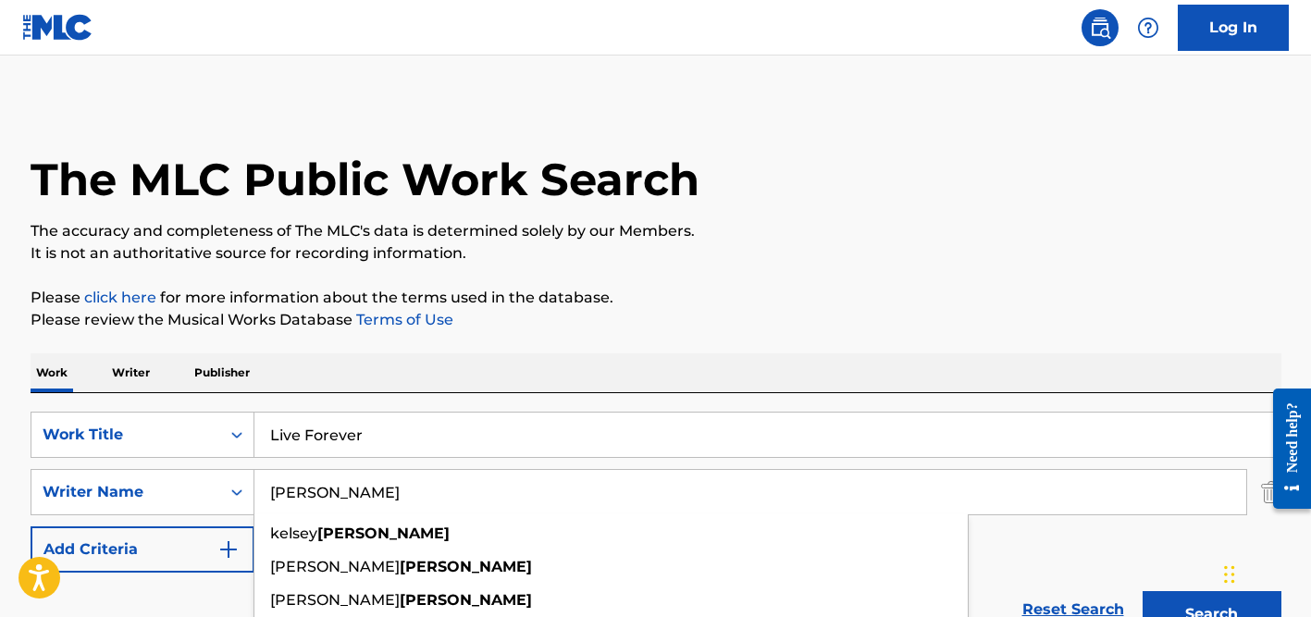
click at [1143, 591] on button "Search" at bounding box center [1212, 614] width 139 height 46
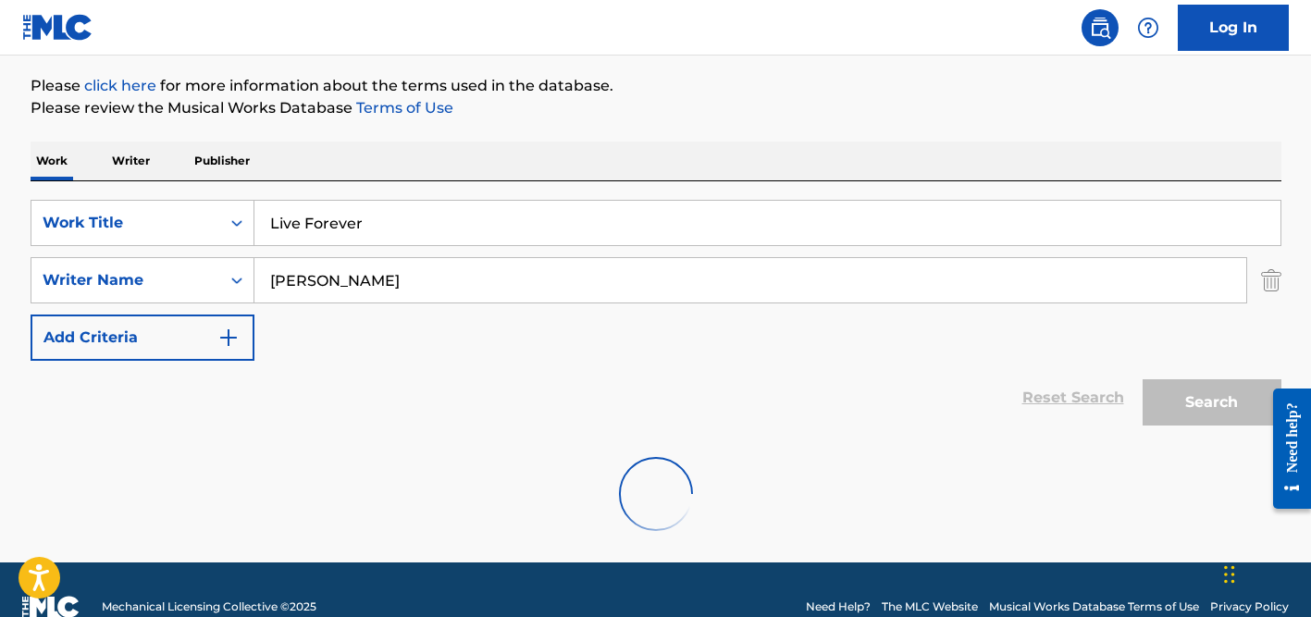
scroll to position [246, 0]
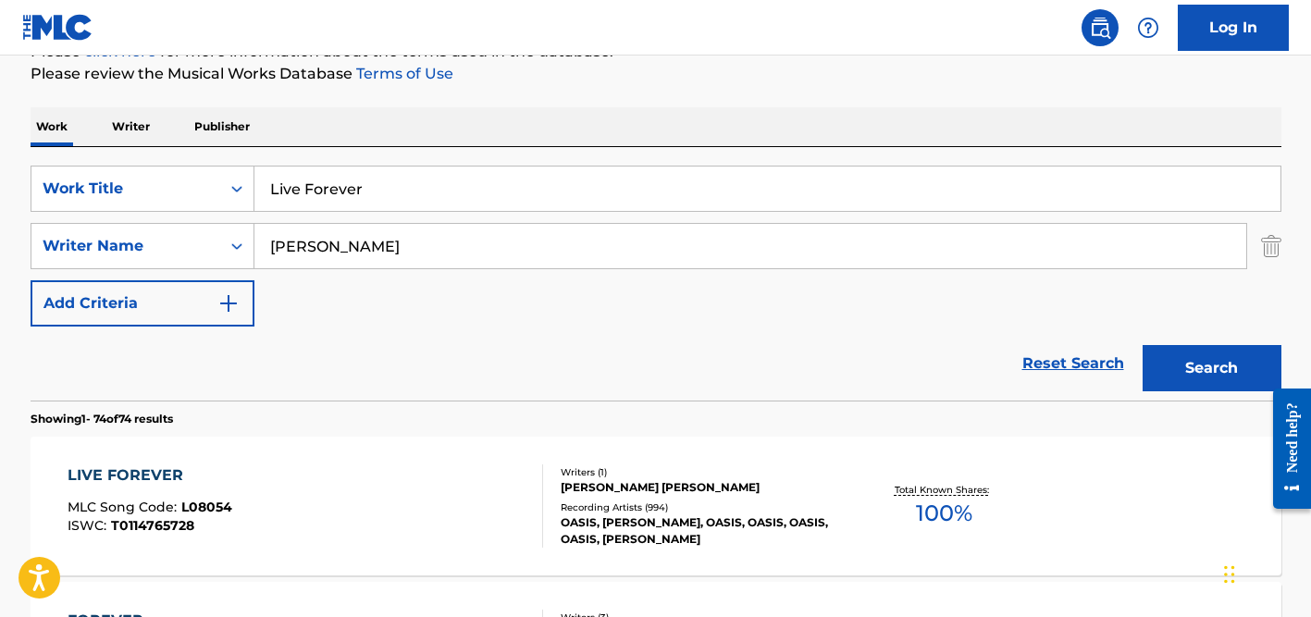
click at [441, 172] on input "Live Forever" at bounding box center [767, 189] width 1026 height 44
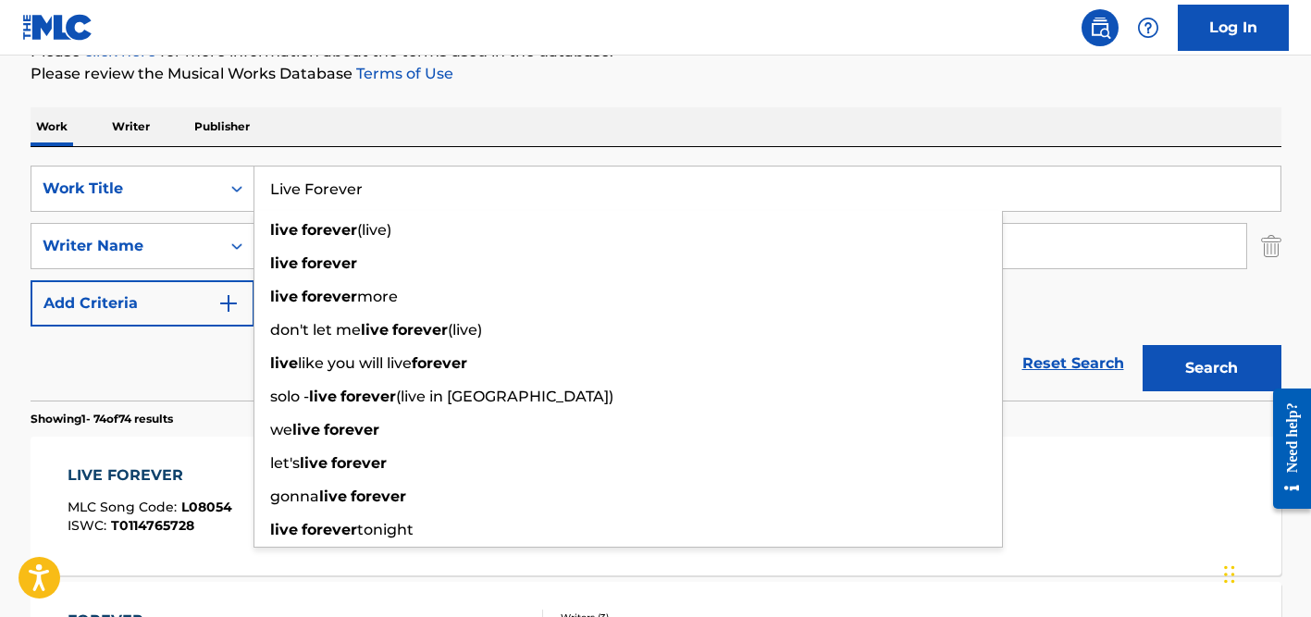
click at [441, 172] on input "Live Forever" at bounding box center [767, 189] width 1026 height 44
paste input "[PERSON_NAME]"
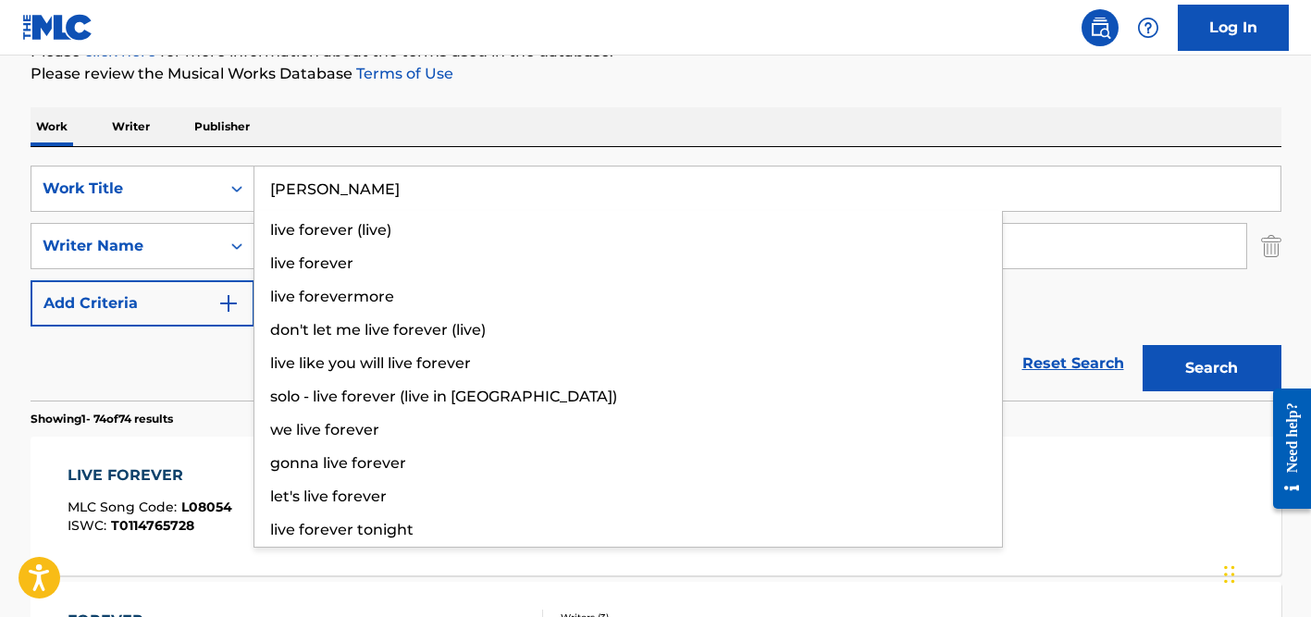
type input "[PERSON_NAME]"
click at [453, 134] on div "Work Writer Publisher" at bounding box center [656, 126] width 1251 height 39
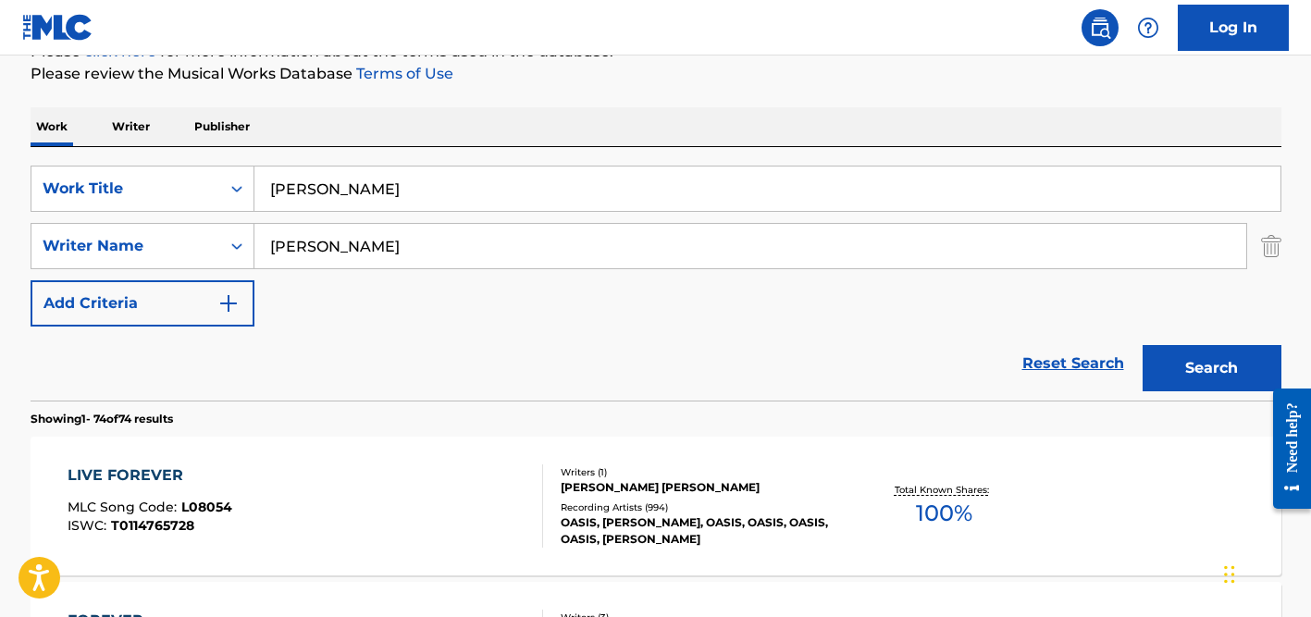
click at [445, 242] on input "[PERSON_NAME]" at bounding box center [750, 246] width 992 height 44
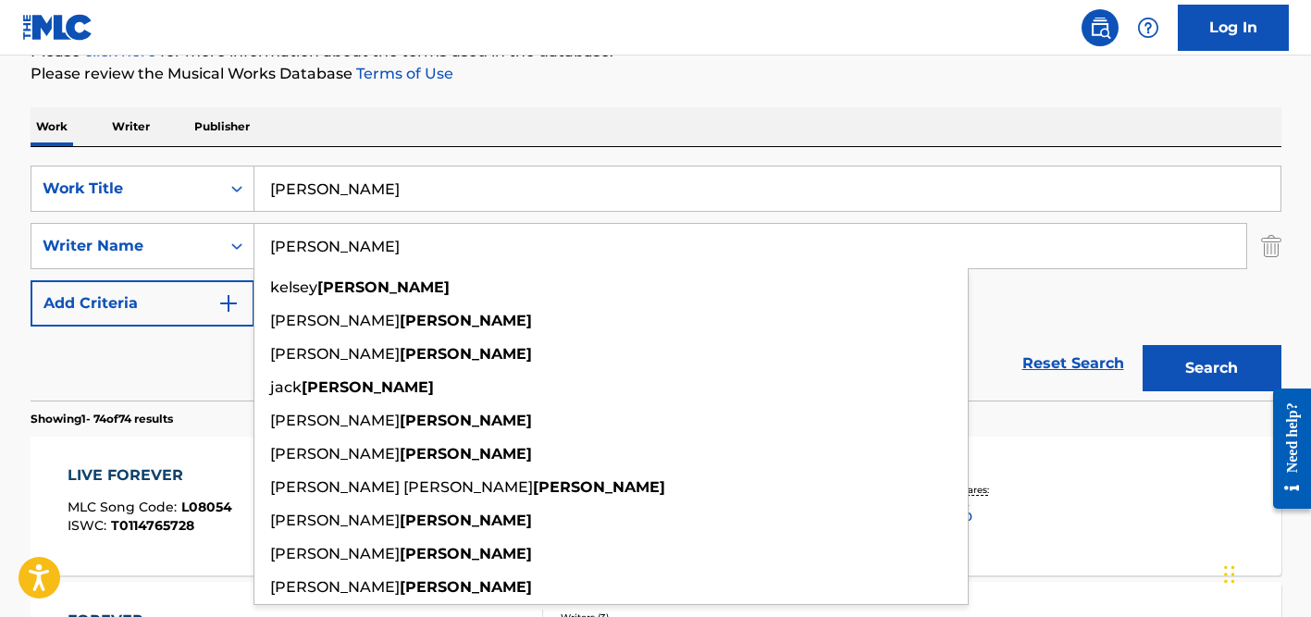
click at [445, 242] on input "[PERSON_NAME]" at bounding box center [750, 246] width 992 height 44
click at [1143, 345] on button "Search" at bounding box center [1212, 368] width 139 height 46
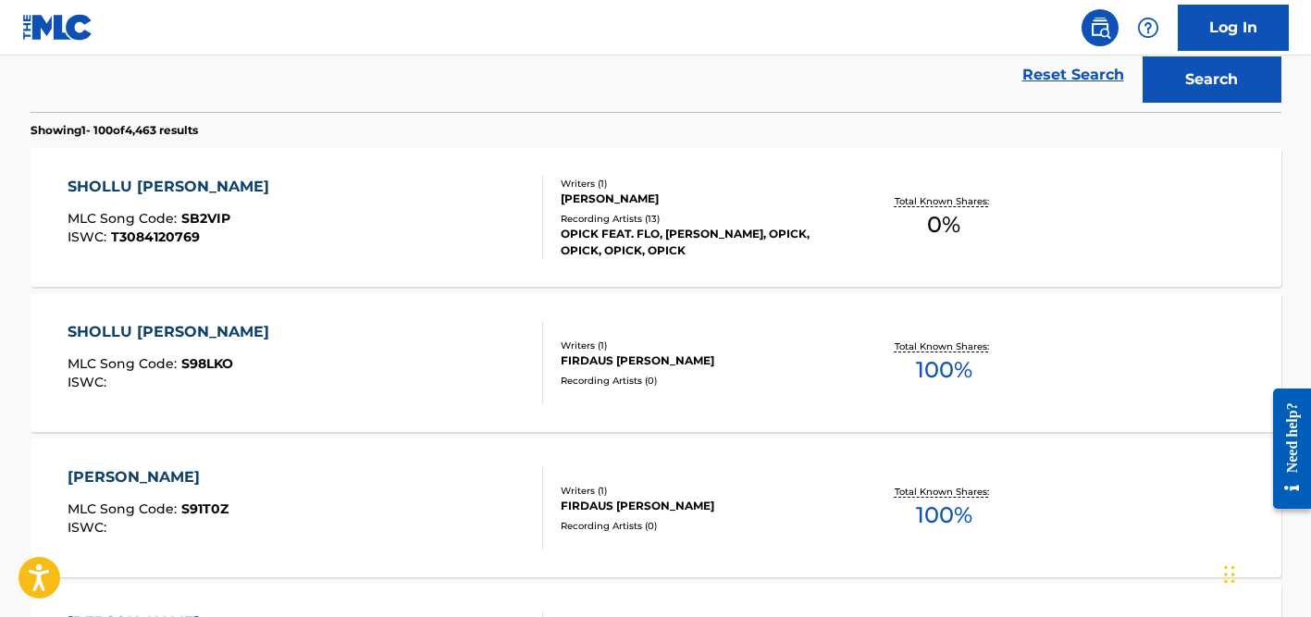
scroll to position [547, 0]
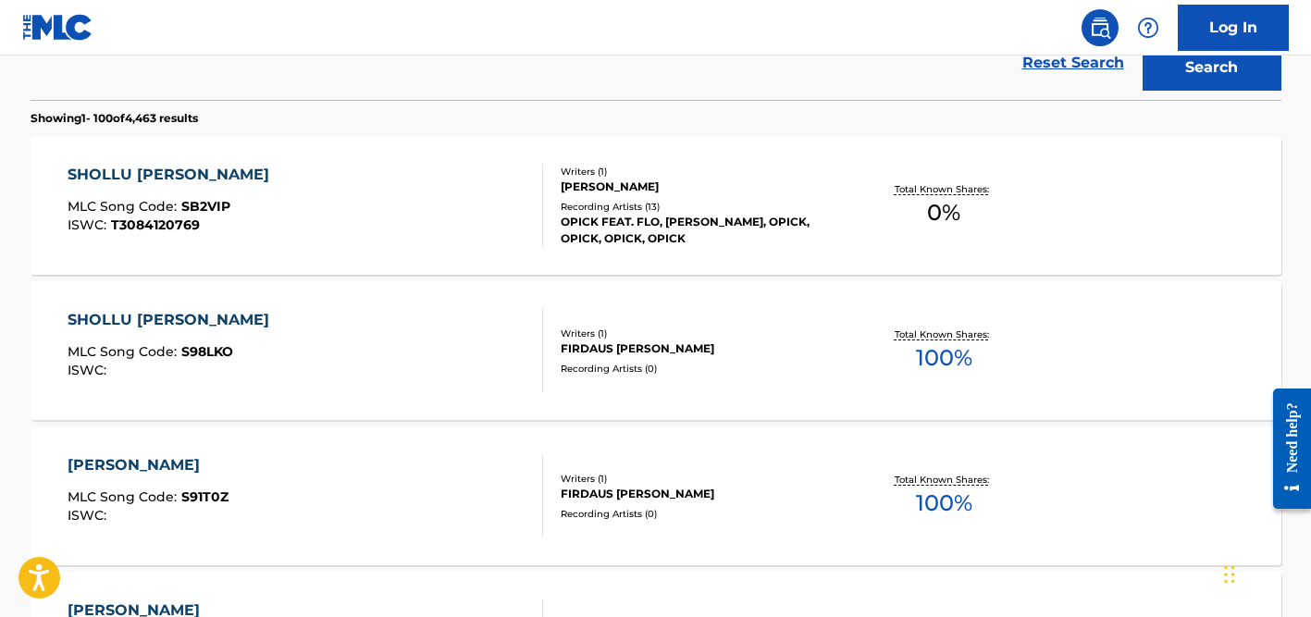
click at [597, 205] on div "Recording Artists ( 13 )" at bounding box center [700, 207] width 279 height 14
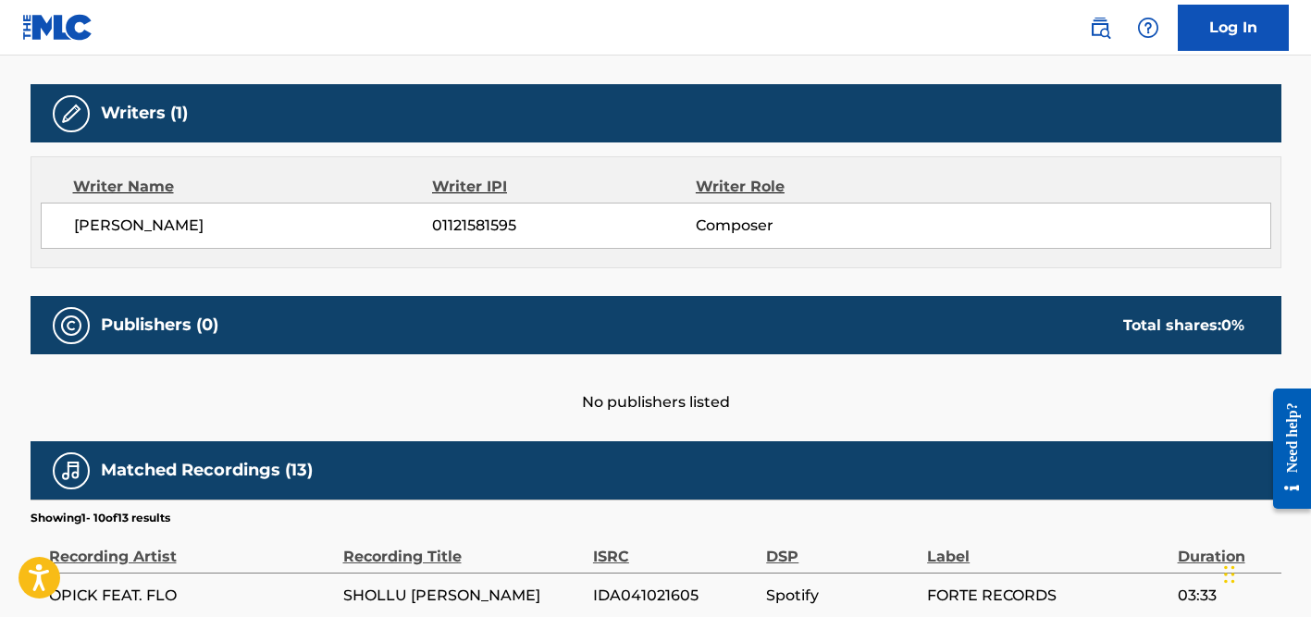
scroll to position [1191, 0]
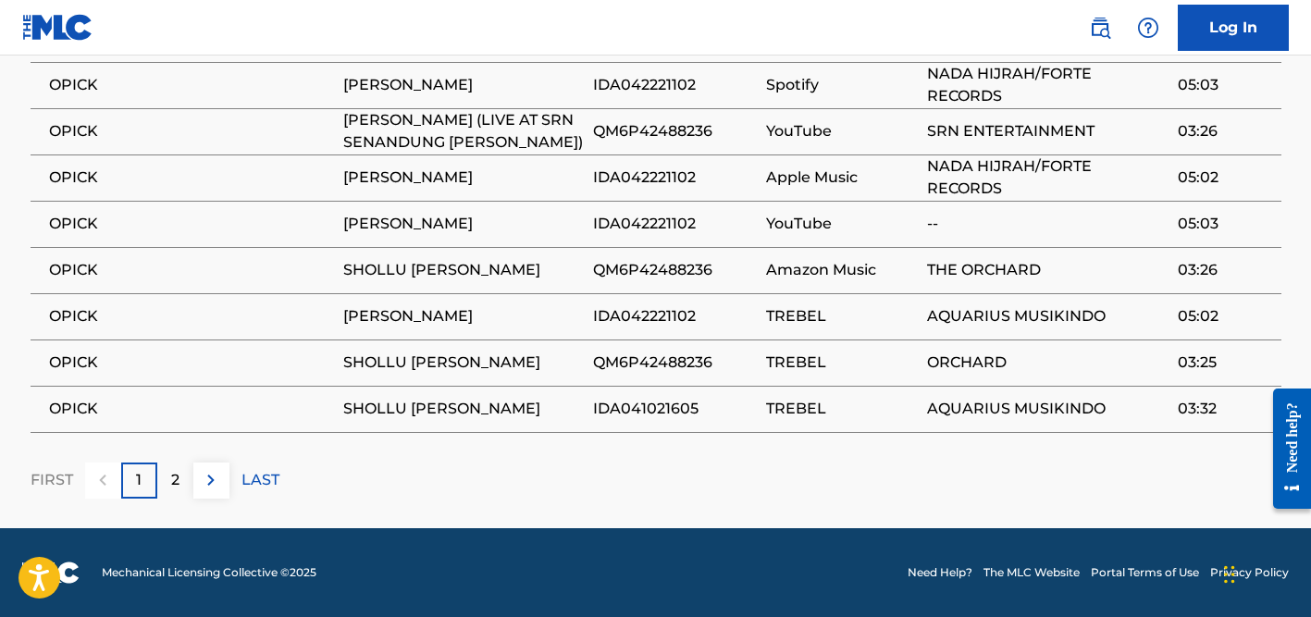
click at [173, 479] on p "2" at bounding box center [175, 480] width 8 height 22
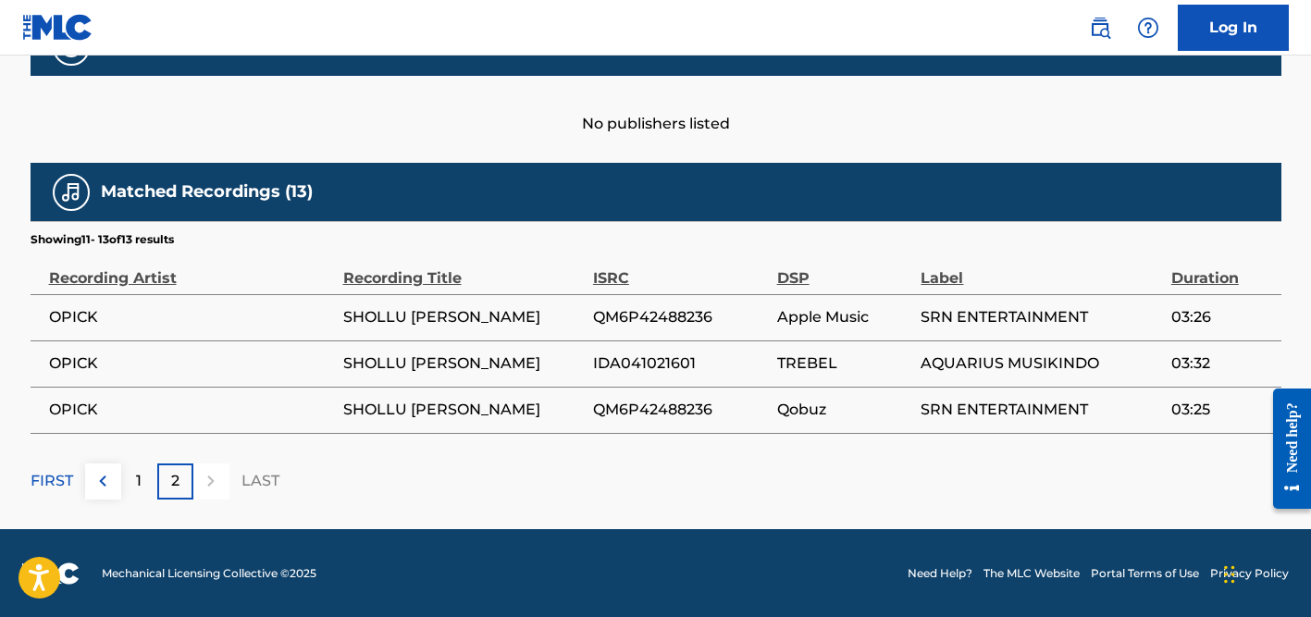
scroll to position [0, 0]
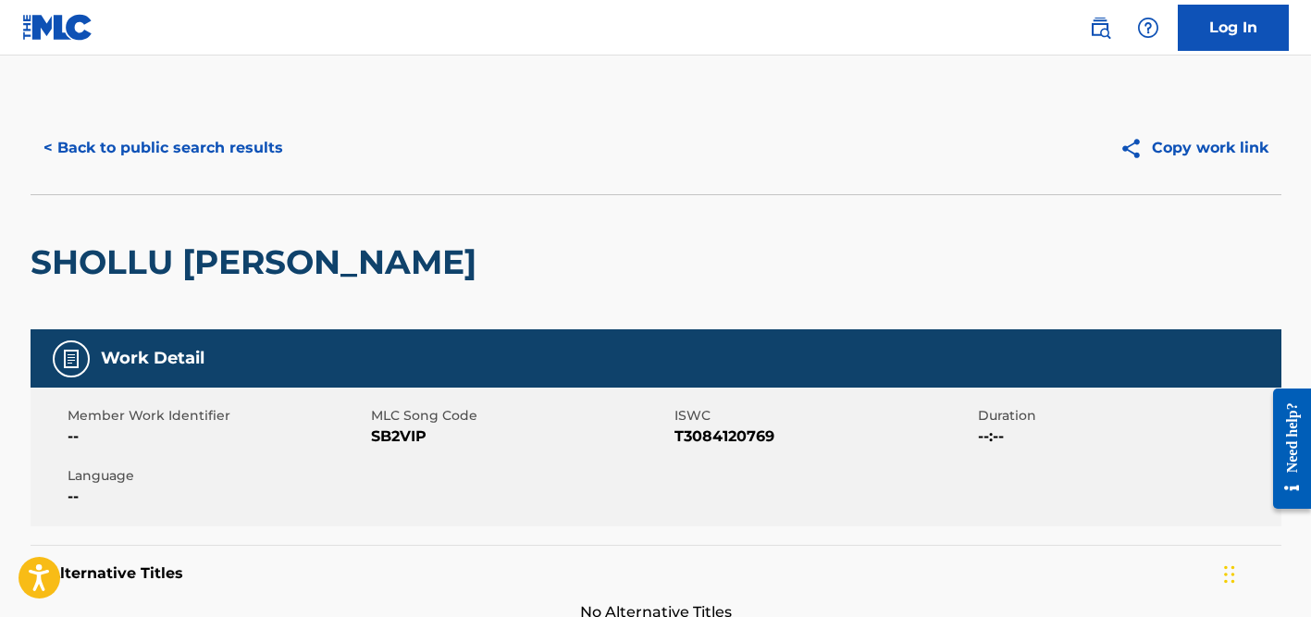
click at [144, 133] on button "< Back to public search results" at bounding box center [164, 148] width 266 height 46
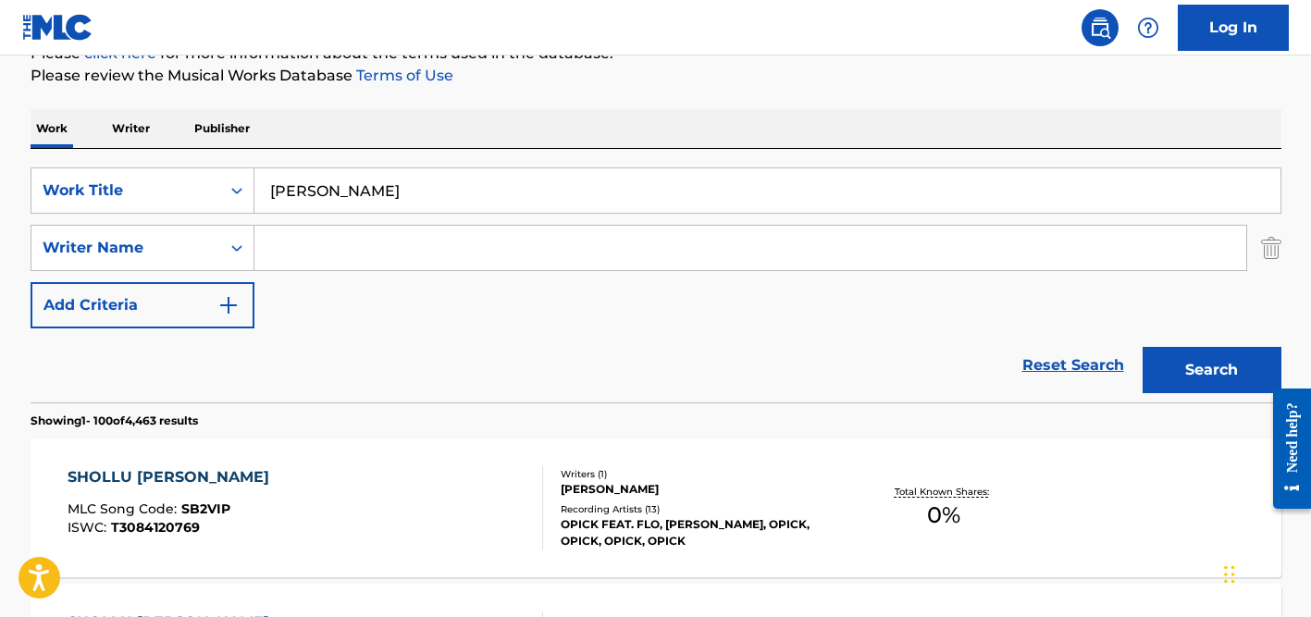
scroll to position [227, 0]
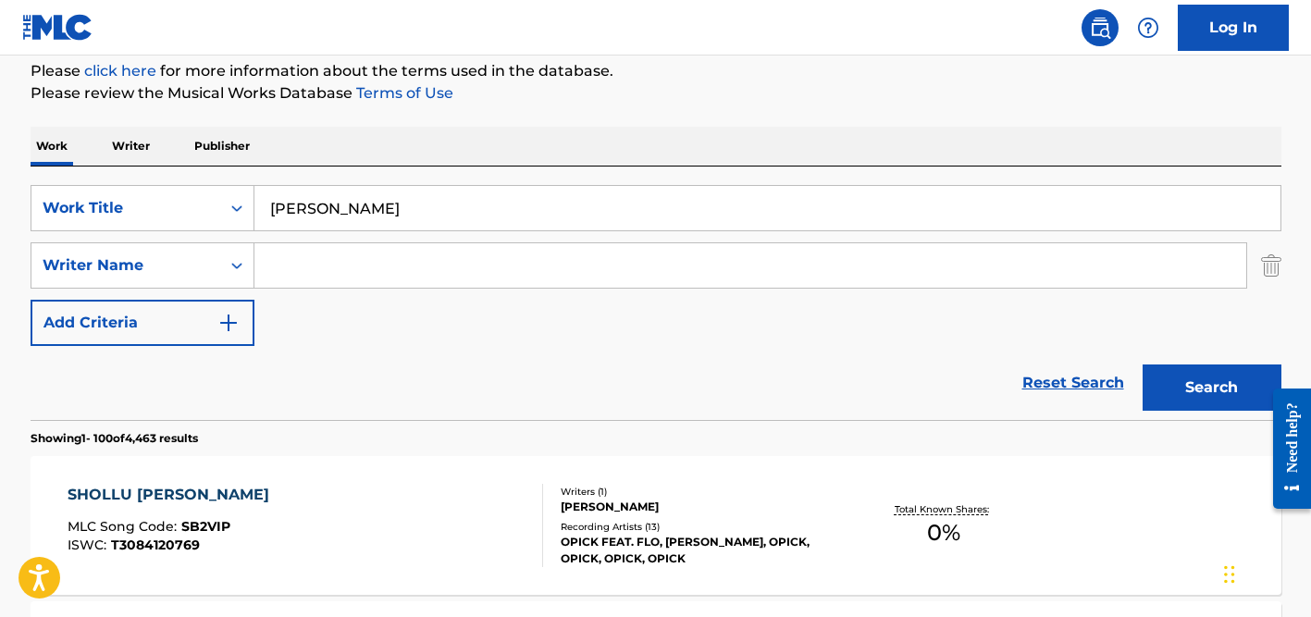
click at [327, 200] on input "[PERSON_NAME]" at bounding box center [767, 208] width 1026 height 44
paste input "Radkan [PERSON_NAME]"
click at [1143, 365] on button "Search" at bounding box center [1212, 388] width 139 height 46
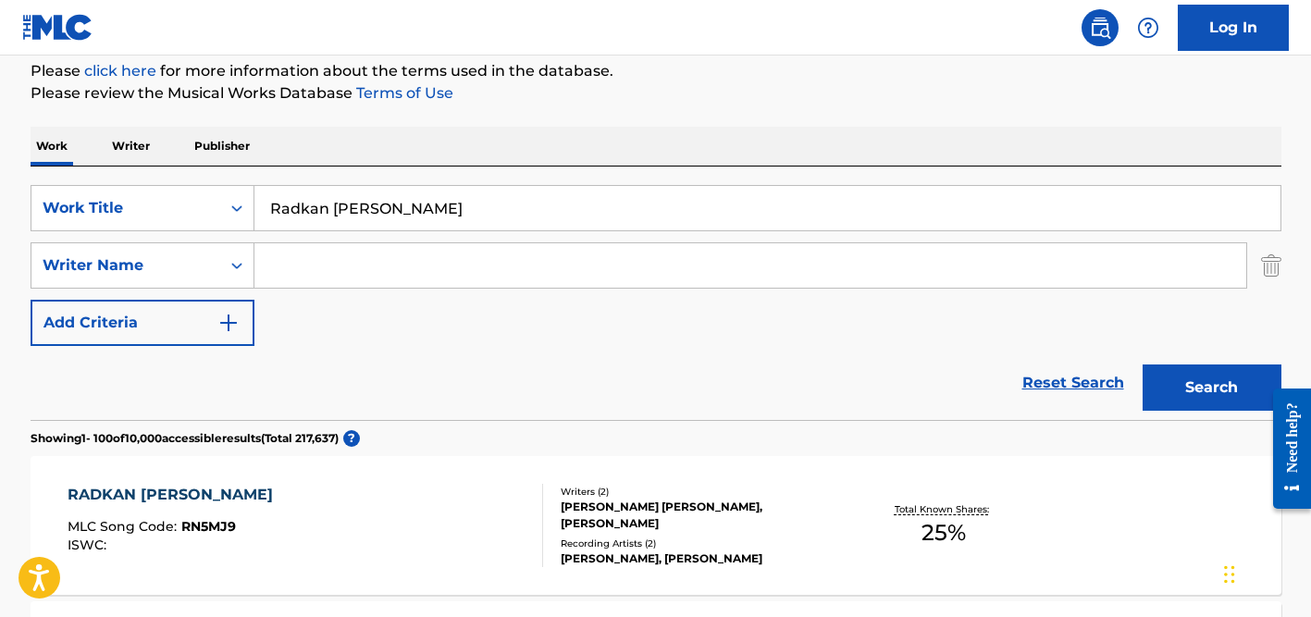
click at [403, 205] on input "Radkan [PERSON_NAME]" at bounding box center [767, 208] width 1026 height 44
paste input "[PERSON_NAME]"
type input "[PERSON_NAME]"
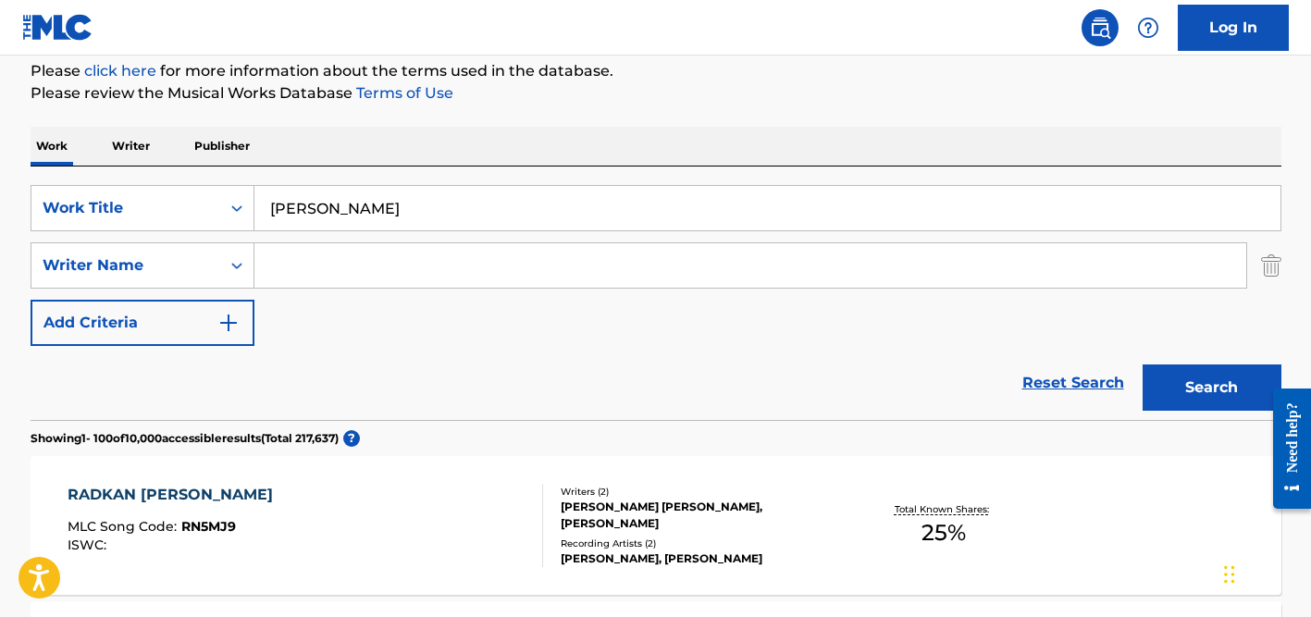
click at [1143, 365] on button "Search" at bounding box center [1212, 388] width 139 height 46
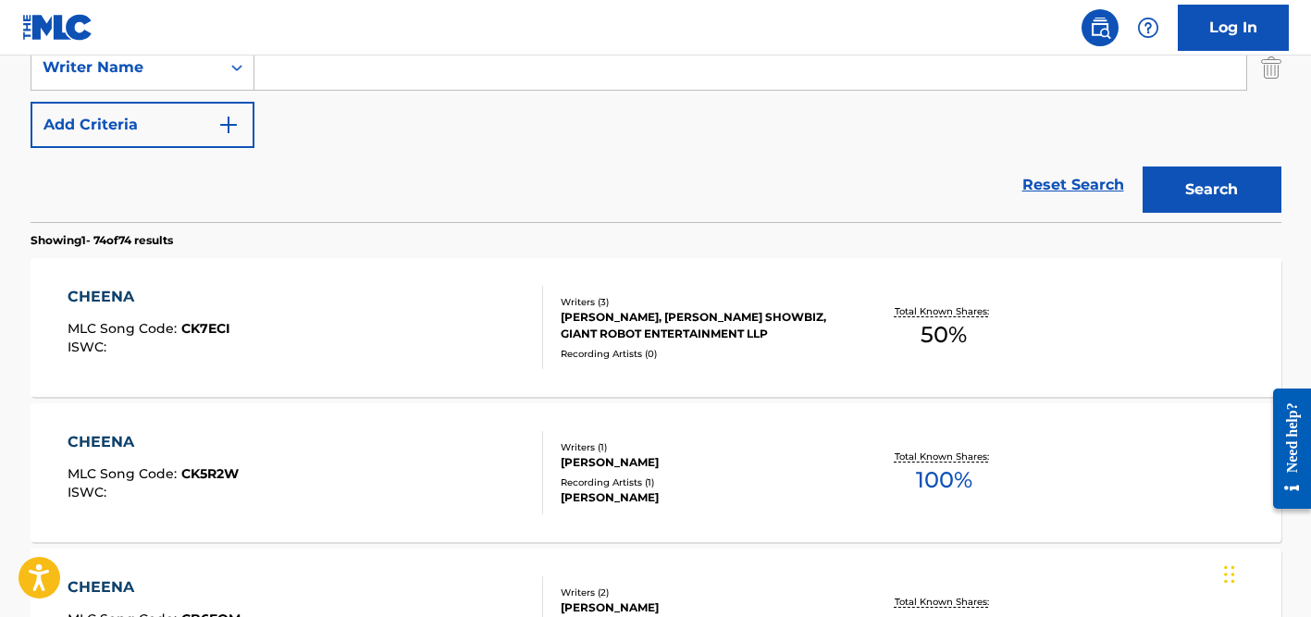
scroll to position [427, 0]
